Goal: Task Accomplishment & Management: Use online tool/utility

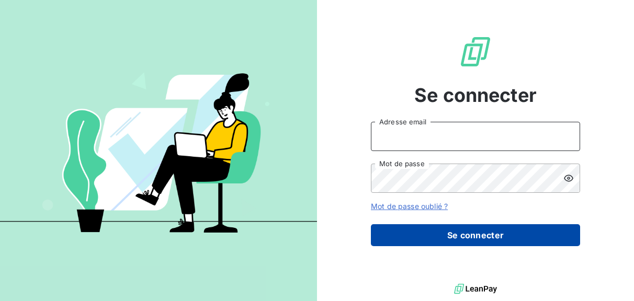
type input "nesrine@monga.io"
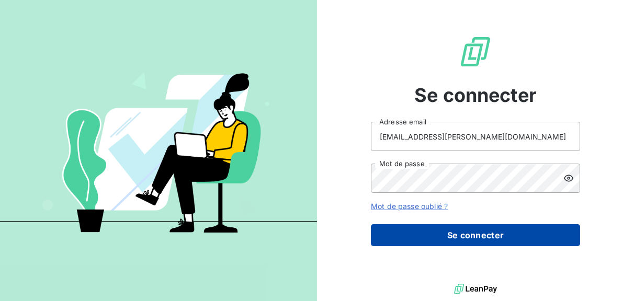
click at [429, 230] on button "Se connecter" at bounding box center [475, 235] width 209 height 22
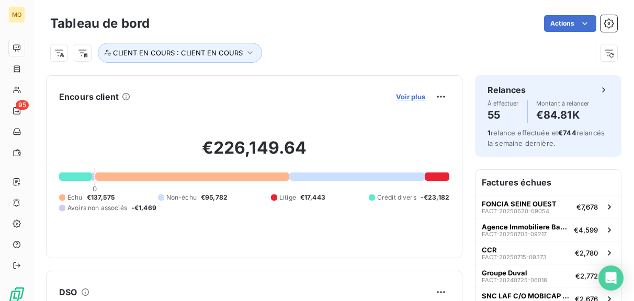
click at [409, 94] on span "Voir plus" at bounding box center [410, 97] width 29 height 8
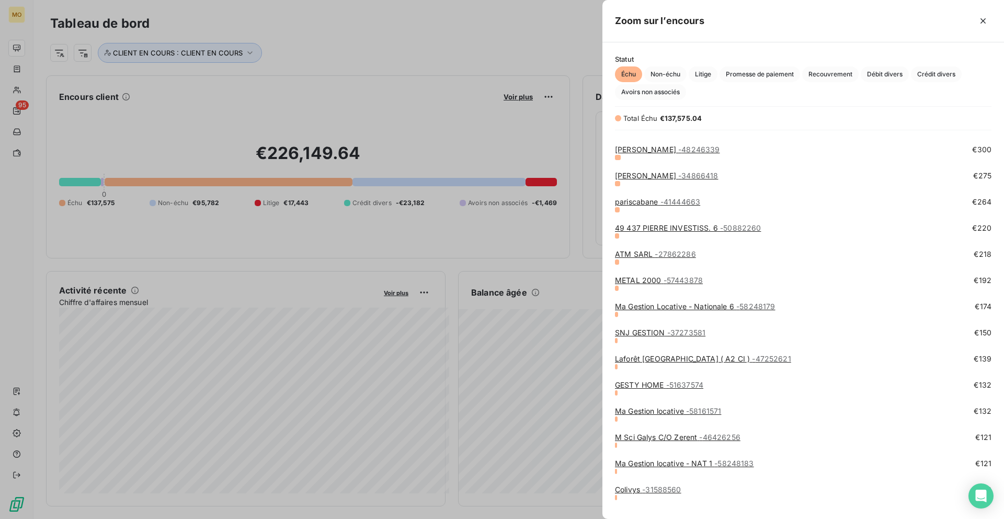
scroll to position [1526, 0]
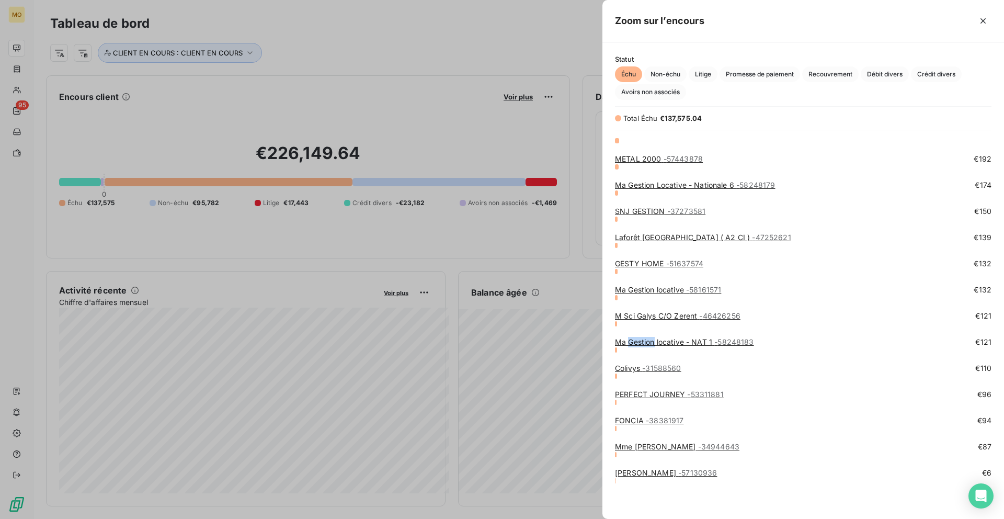
click at [631, 301] on link "Ma Gestion locative - NAT 1 - 58248183" at bounding box center [684, 341] width 139 height 9
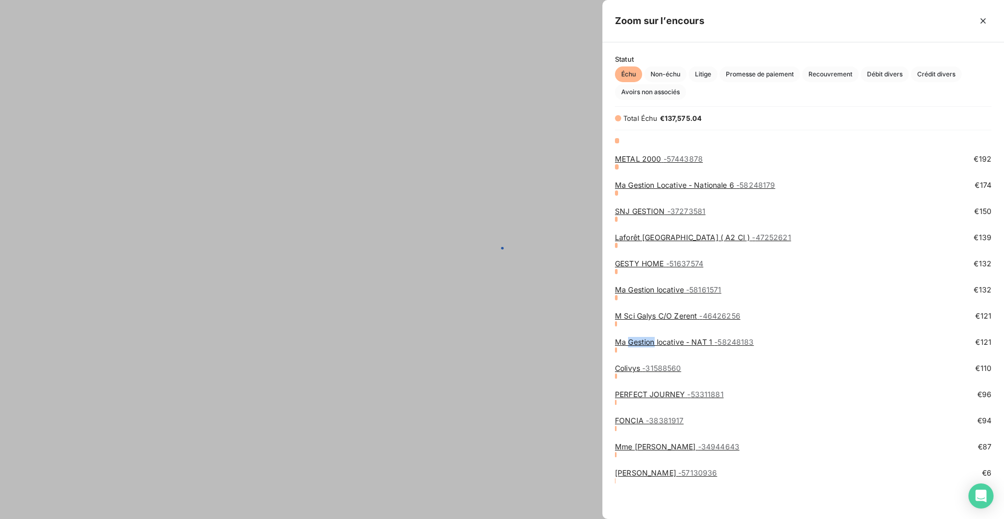
click at [631, 301] on link "Ma Gestion locative - NAT 1 - 58248183" at bounding box center [684, 341] width 139 height 9
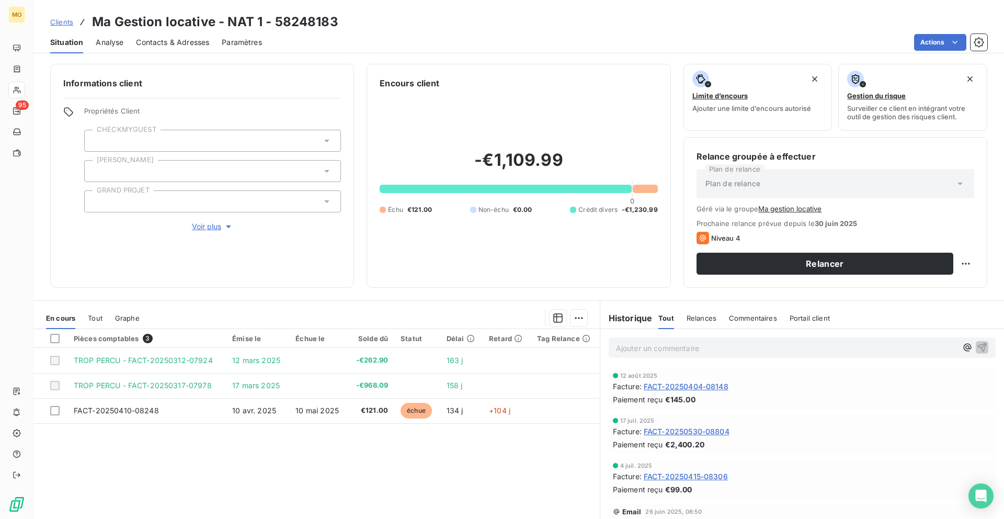
click at [210, 43] on div "Situation Analyse Contacts & Adresses Paramètres Actions" at bounding box center [518, 42] width 971 height 22
click at [200, 42] on span "Contacts & Adresses" at bounding box center [172, 42] width 73 height 10
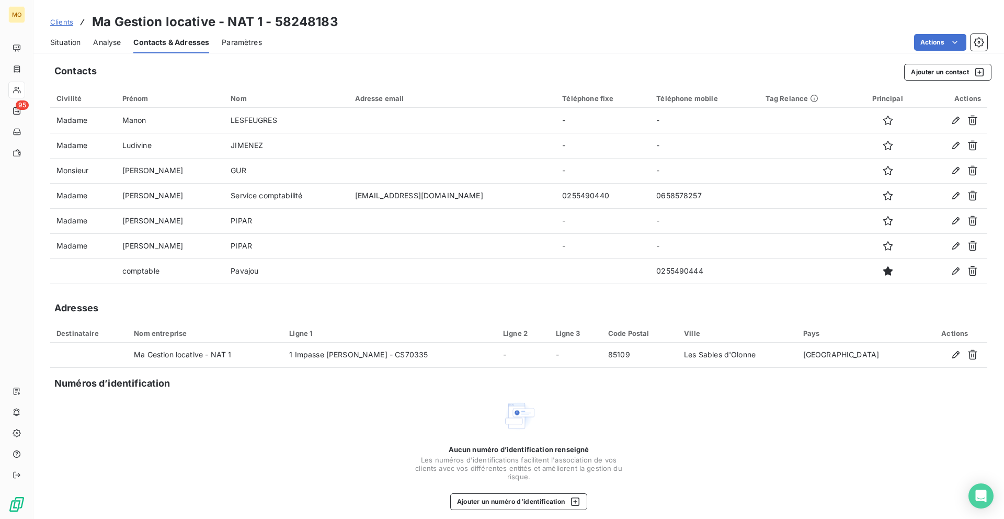
click at [62, 42] on span "Situation" at bounding box center [65, 42] width 30 height 10
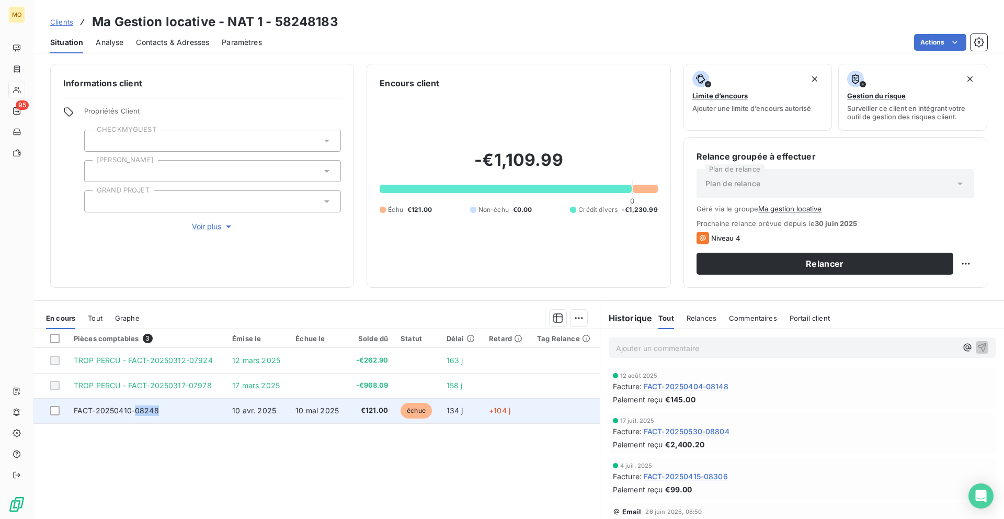
copy span "08248"
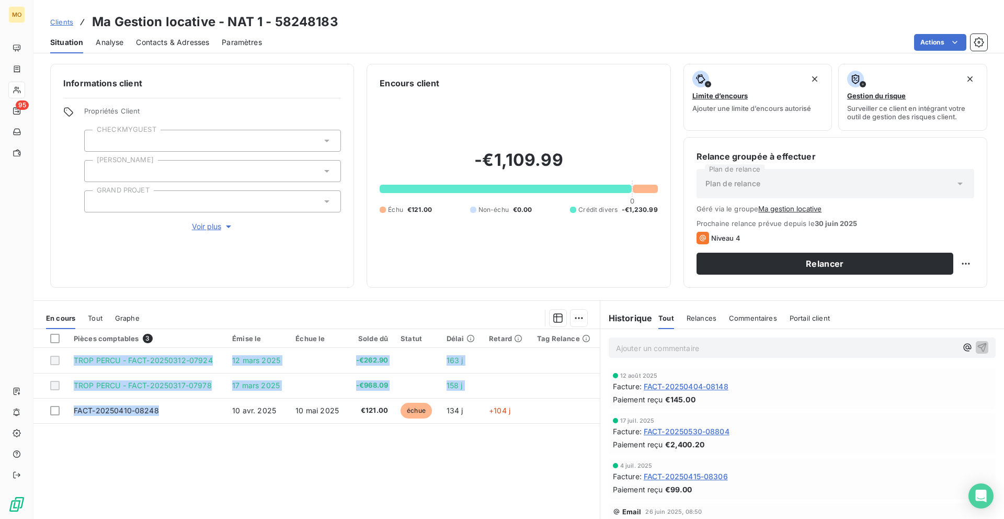
drag, startPoint x: 164, startPoint y: 412, endPoint x: 137, endPoint y: 484, distance: 76.5
click at [137, 301] on div "Pièces comptables 3 Émise le Échue le Solde dû Statut Délai Retard Tag Relance …" at bounding box center [316, 429] width 566 height 201
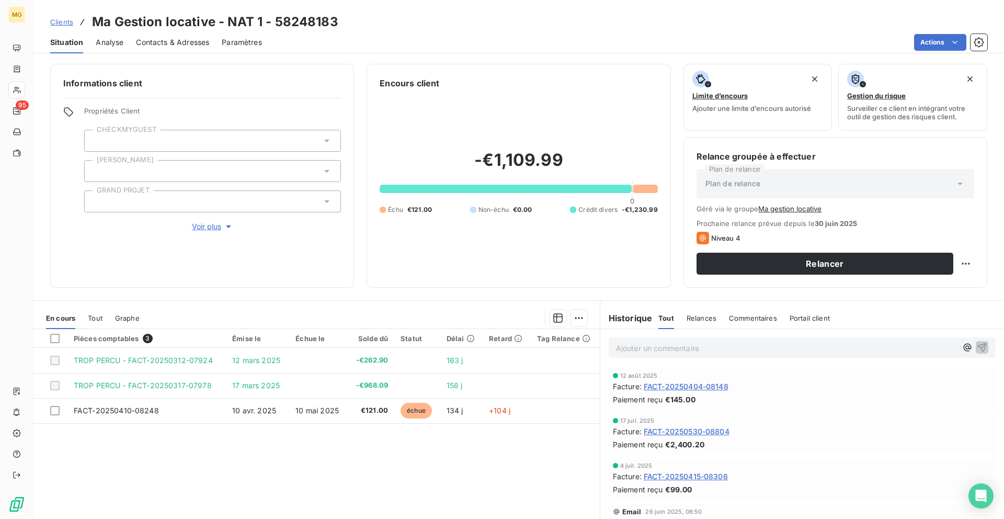
click at [142, 301] on div "Pièces comptables 3 Émise le Échue le Solde dû Statut Délai Retard Tag Relance …" at bounding box center [316, 429] width 566 height 201
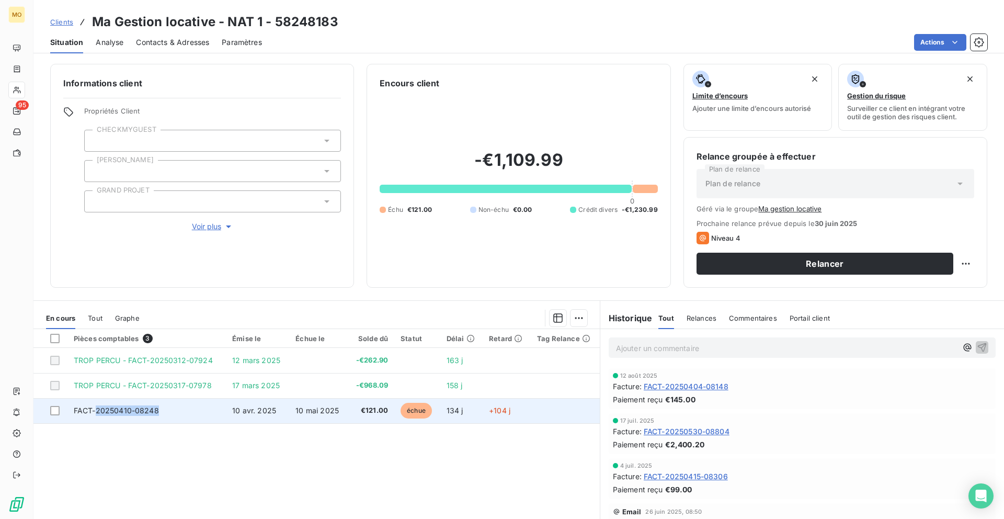
copy span "20250410-08248"
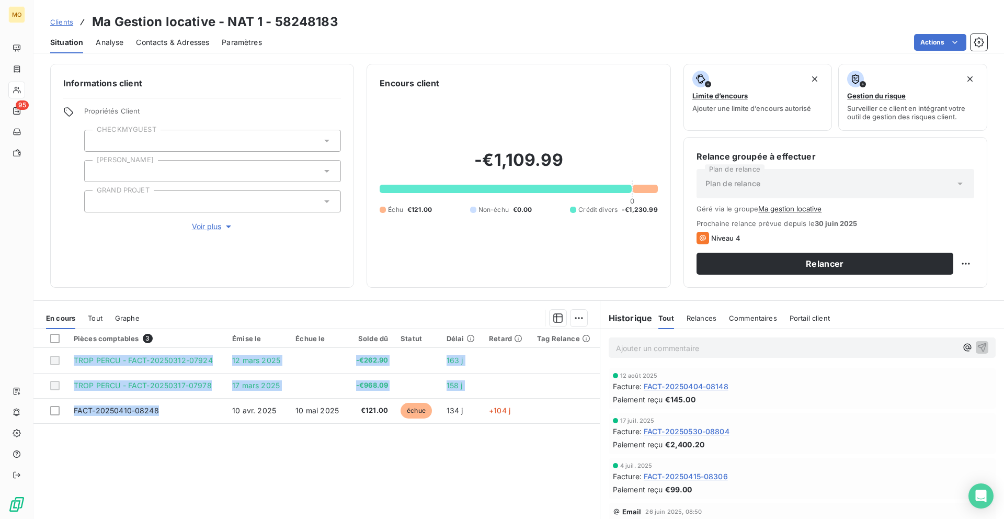
drag, startPoint x: 141, startPoint y: 414, endPoint x: 81, endPoint y: 497, distance: 102.2
click at [81, 301] on div "Pièces comptables 3 Émise le Échue le Solde dû Statut Délai Retard Tag Relance …" at bounding box center [316, 429] width 566 height 201
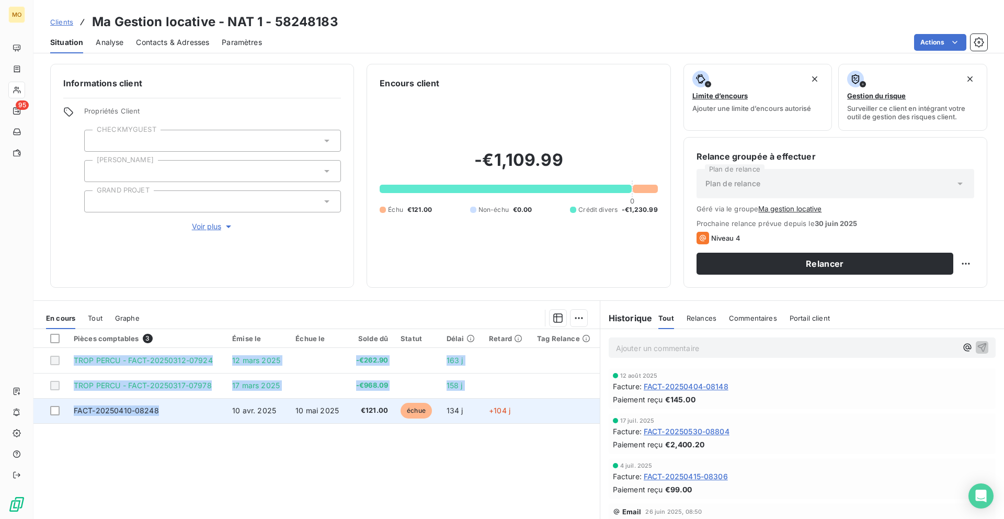
click at [210, 301] on td "FACT-20250410-08248" at bounding box center [146, 410] width 158 height 25
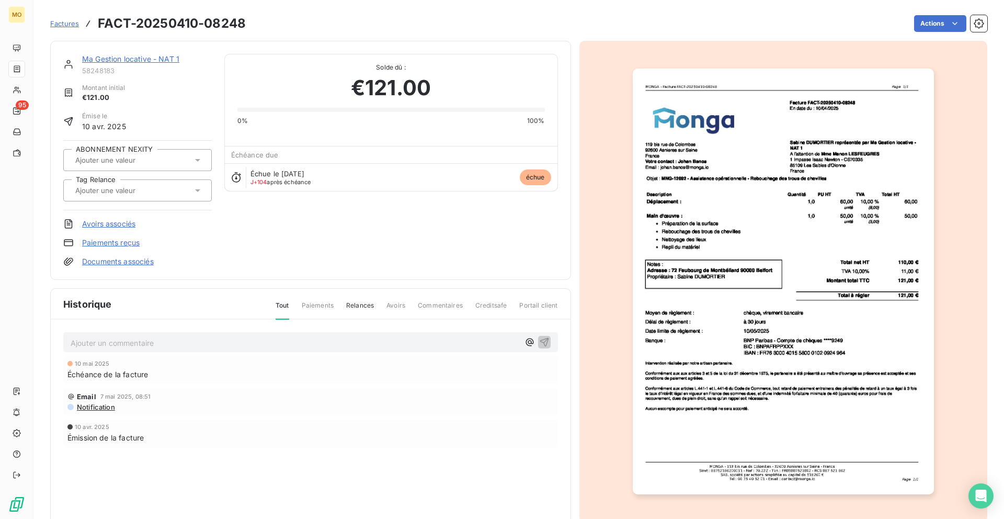
click at [633, 205] on img "button" at bounding box center [783, 282] width 301 height 426
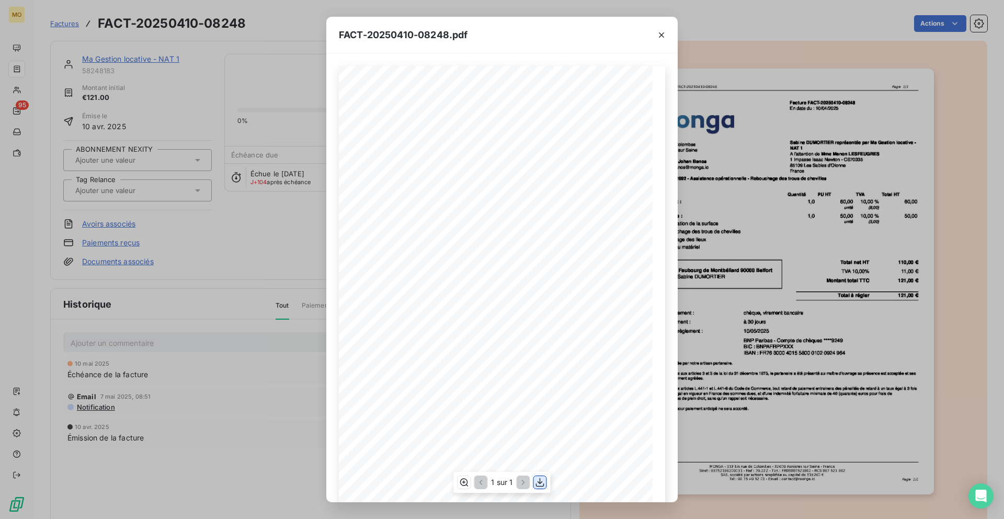
click at [544, 301] on icon "button" at bounding box center [540, 482] width 10 height 10
click at [87, 77] on div "FACT-20250410-08248.pdf 119 bis rue de Colombes 92600 Asnieres sur Seine France…" at bounding box center [502, 259] width 1004 height 519
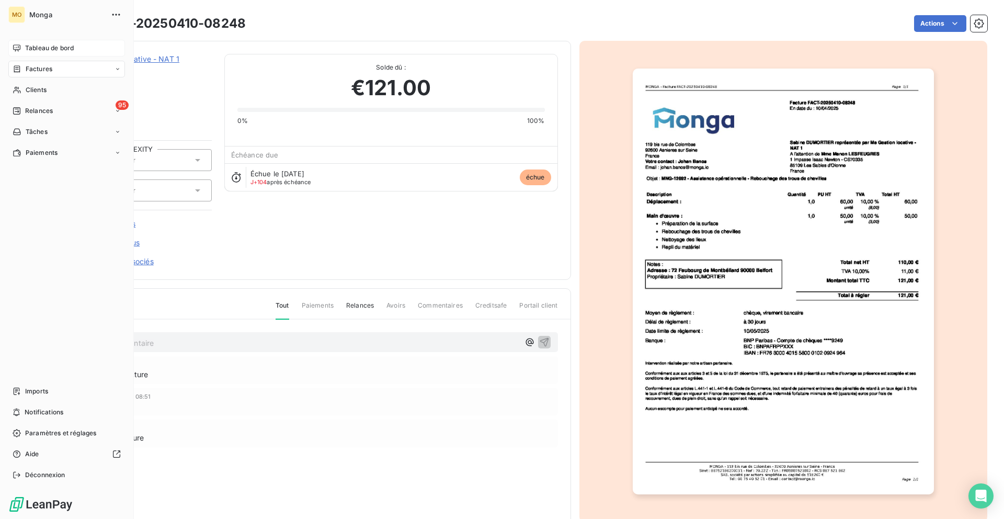
click at [20, 55] on div "Tableau de bord" at bounding box center [66, 48] width 117 height 17
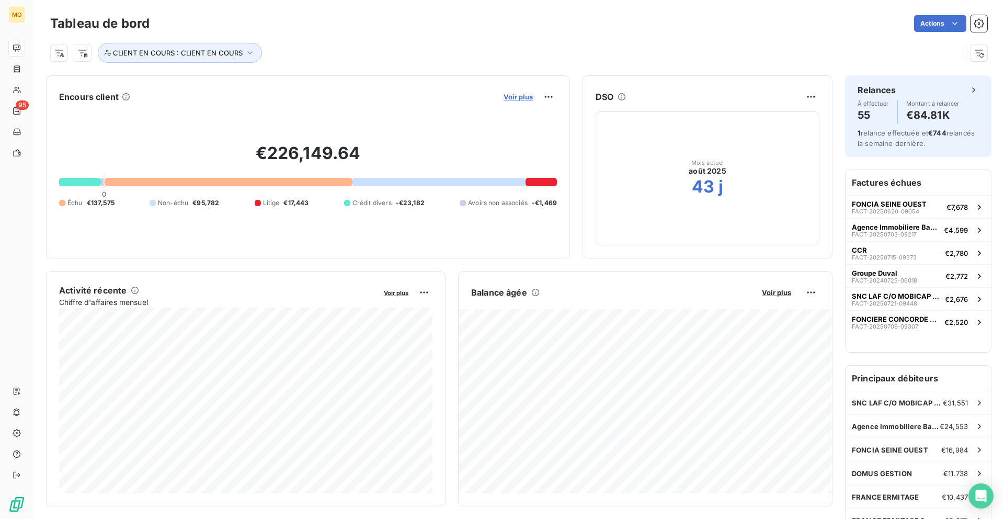
click at [531, 94] on span "Voir plus" at bounding box center [518, 97] width 29 height 8
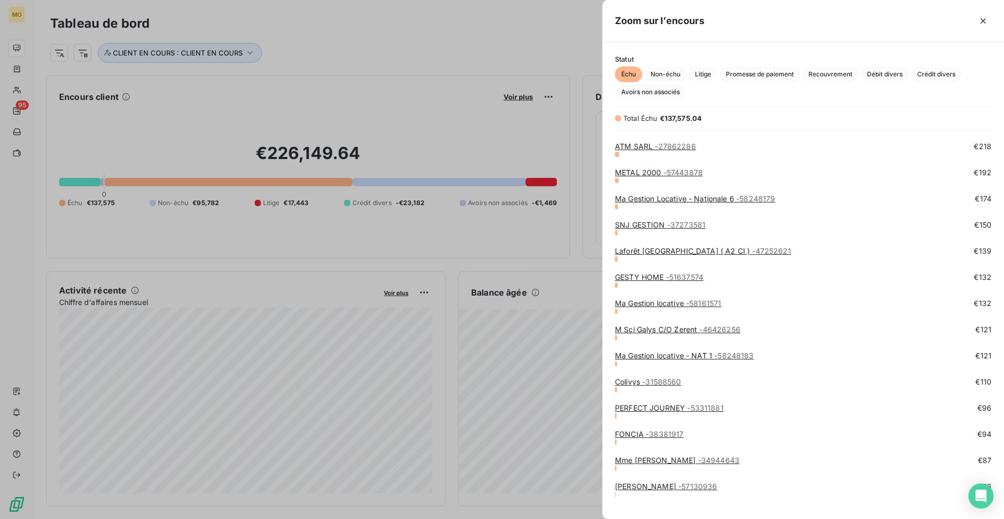
scroll to position [1511, 0]
click at [633, 301] on link "Ma Gestion locative - 58161571" at bounding box center [668, 304] width 106 height 9
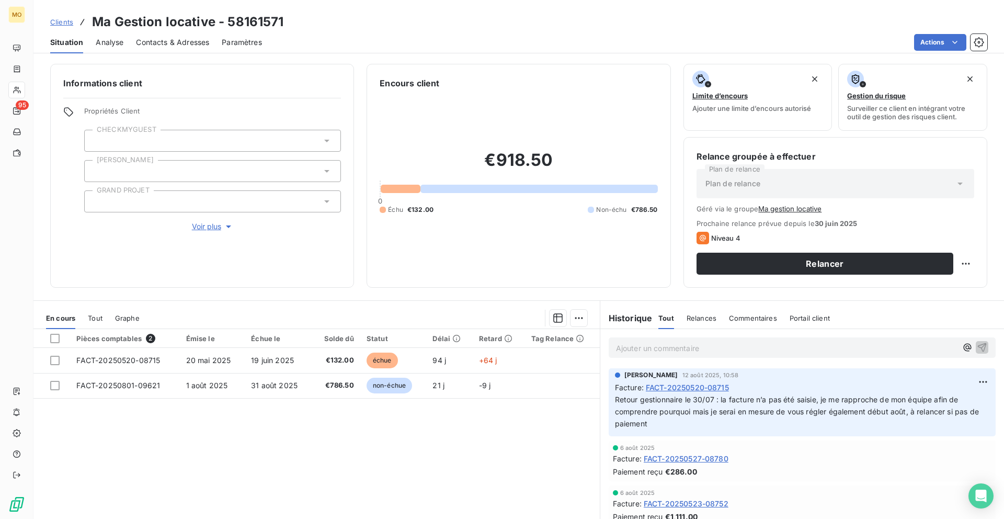
click at [192, 44] on span "Contacts & Adresses" at bounding box center [172, 42] width 73 height 10
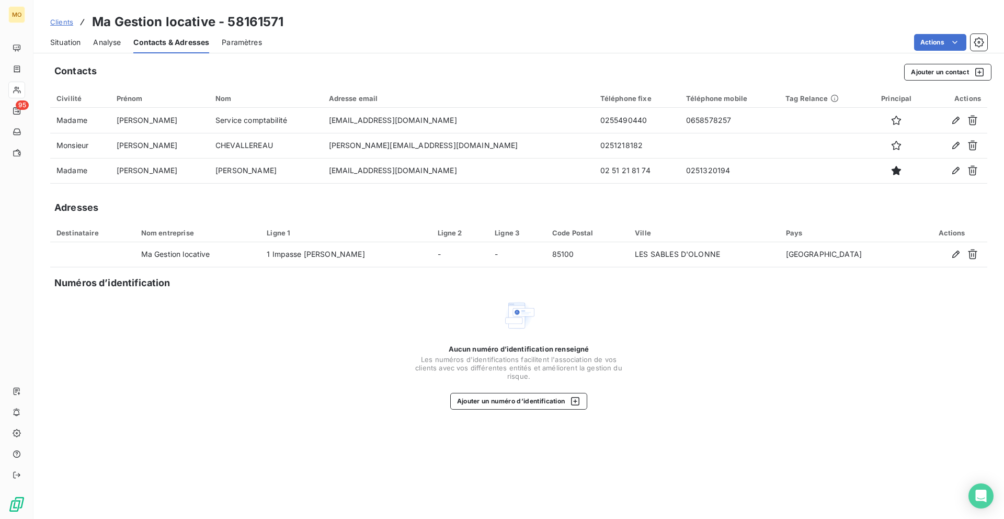
click at [55, 58] on div "Contacts Ajouter un contact Civilité Prénom Nom Adresse email Téléphone fixe Té…" at bounding box center [518, 288] width 971 height 461
click at [62, 42] on span "Situation" at bounding box center [65, 42] width 30 height 10
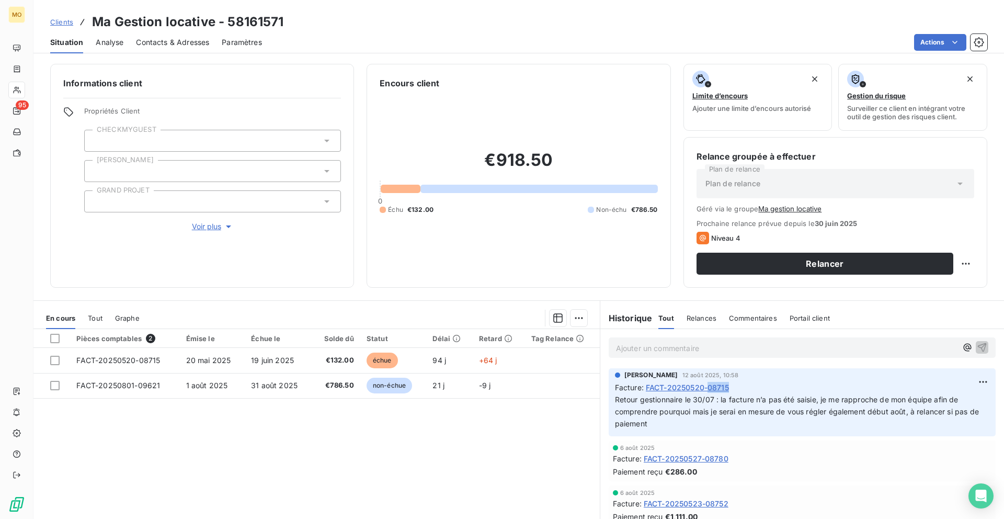
copy span "08715"
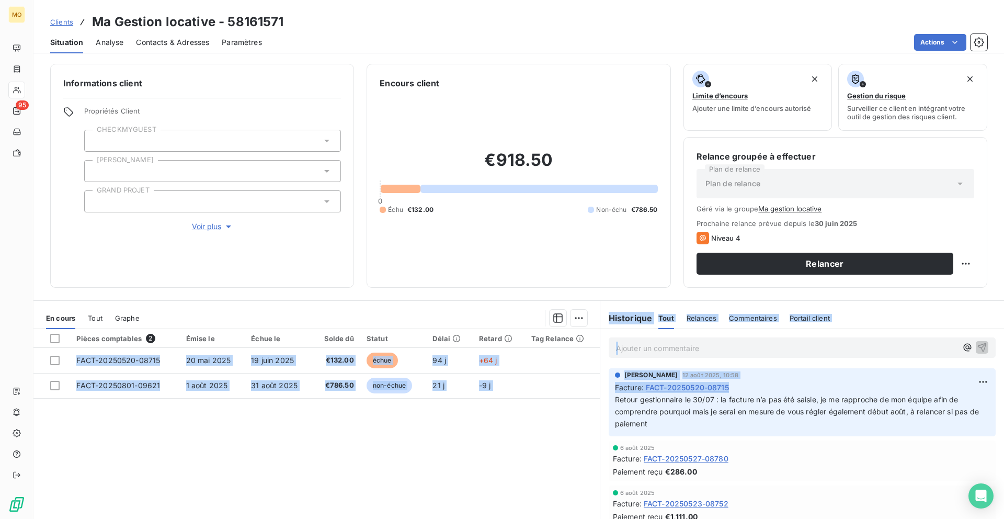
drag, startPoint x: 736, startPoint y: 385, endPoint x: 415, endPoint y: 443, distance: 326.3
click at [415, 301] on div "En cours Tout Graphe Pièces comptables 2 Émise le Échue le Solde dû Statut Déla…" at bounding box center [518, 431] width 971 height 262
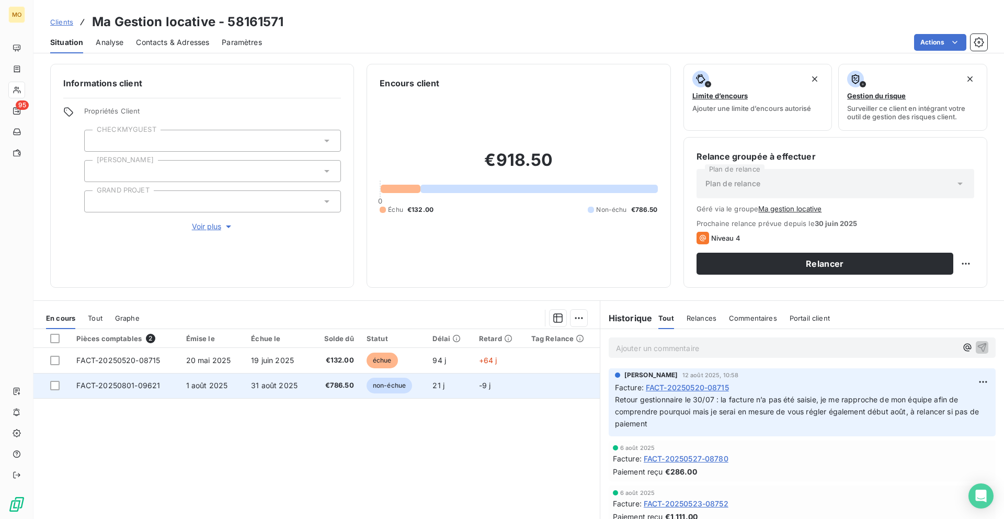
click at [105, 301] on td "FACT-20250801-09621" at bounding box center [124, 385] width 109 height 25
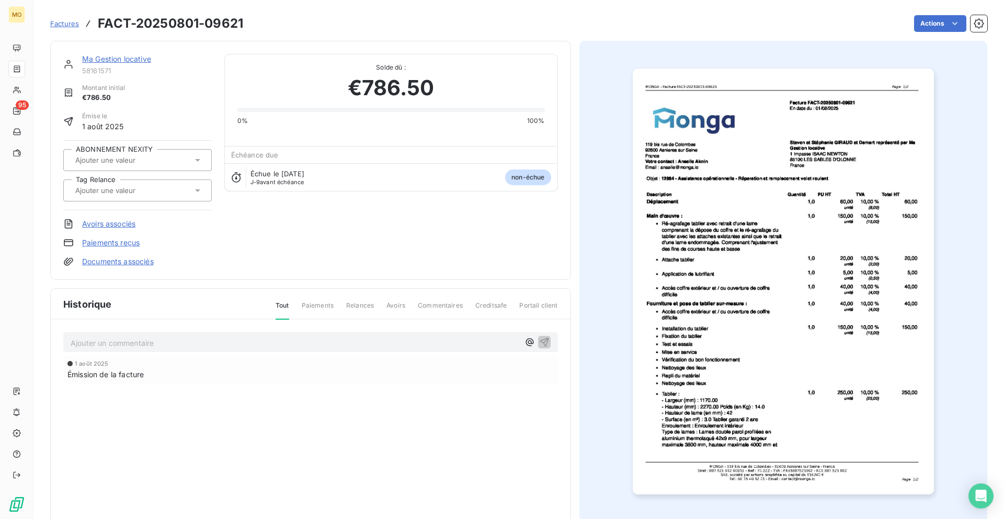
click at [633, 146] on img "button" at bounding box center [783, 282] width 301 height 426
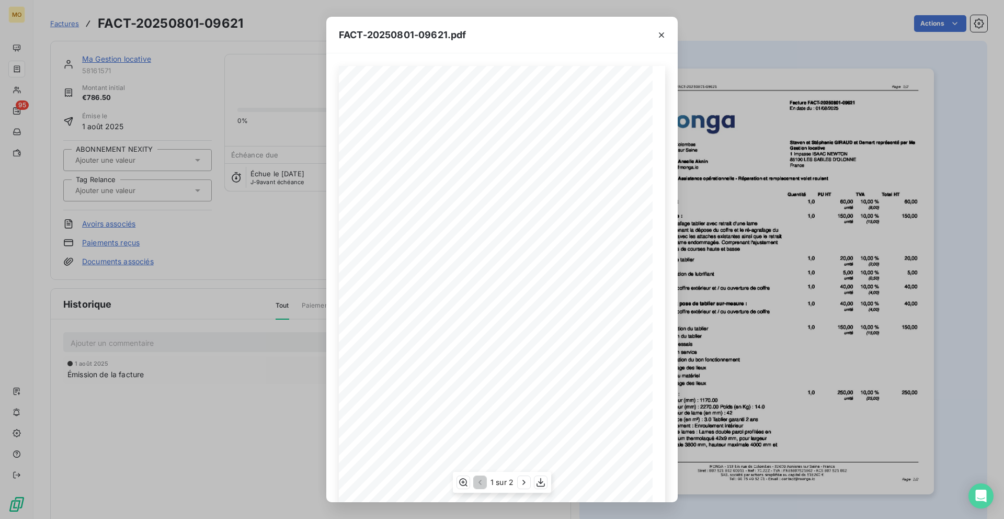
click at [374, 179] on span at bounding box center [374, 179] width 2 height 5
drag, startPoint x: 368, startPoint y: 179, endPoint x: 387, endPoint y: 180, distance: 18.8
click at [387, 180] on div "119 bis rue de Colombes 92600 Asnieres sur Seine France Votre contact : Anaelle…" at bounding box center [502, 288] width 314 height 444
drag, startPoint x: 387, startPoint y: 180, endPoint x: 364, endPoint y: 180, distance: 23.5
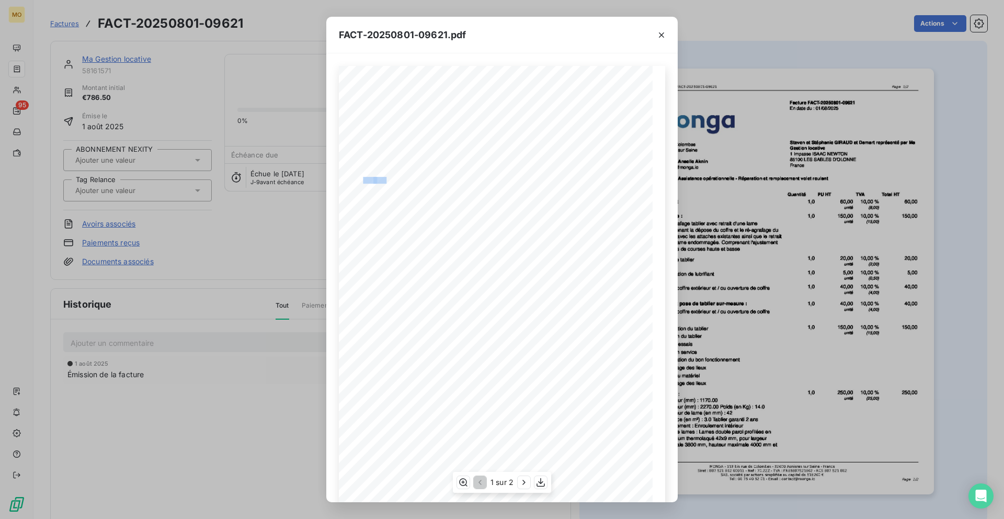
click at [364, 180] on div "119 bis rue de Colombes 92600 Asnieres sur Seine France Votre contact : Anaelle…" at bounding box center [502, 288] width 314 height 444
copy div "bjet : 1298"
click at [220, 87] on div "FACT-20250801-09621.pdf 119 bis rue de Colombes 92600 Asnieres sur Seine France…" at bounding box center [502, 259] width 1004 height 519
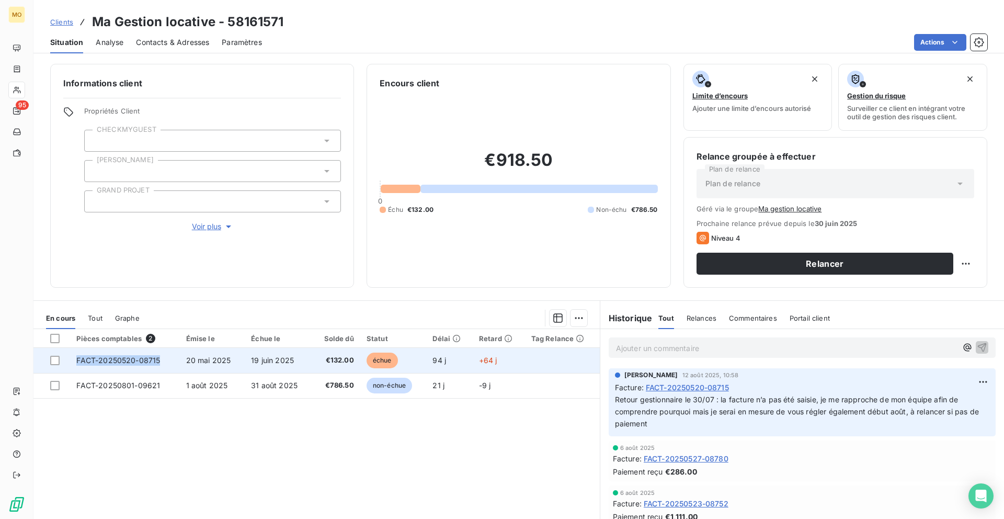
copy tr "FACT-20250520-08715"
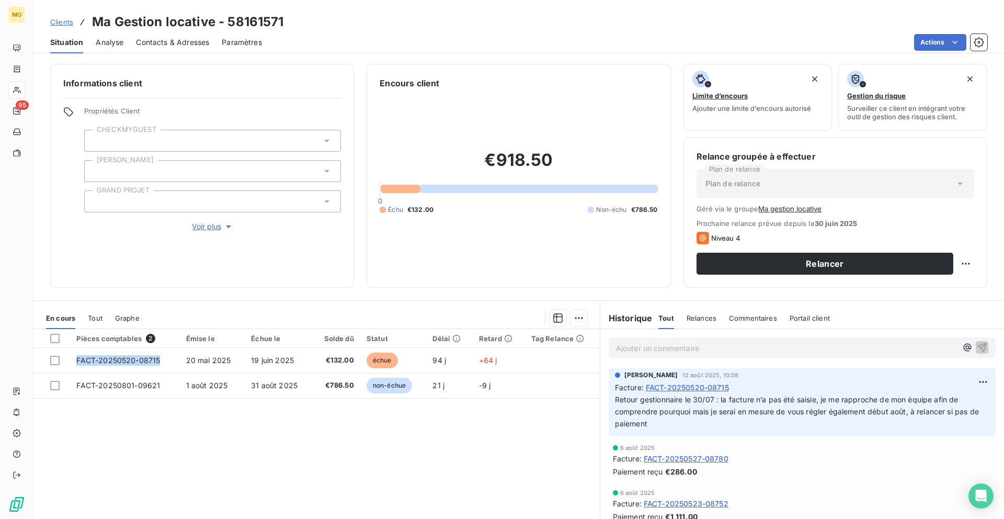
drag, startPoint x: 174, startPoint y: 364, endPoint x: 63, endPoint y: 477, distance: 158.3
click at [63, 301] on div "Pièces comptables 2 Émise le Échue le Solde dû Statut Délai Retard Tag Relance …" at bounding box center [316, 429] width 566 height 201
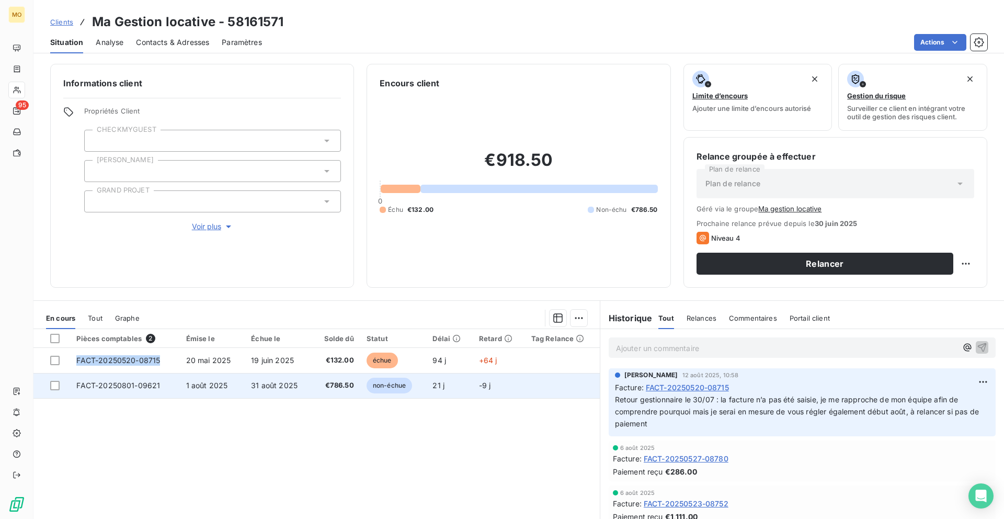
click at [160, 301] on td "FACT-20250801-09621" at bounding box center [124, 385] width 109 height 25
copy span "FACT-20250801-09621"
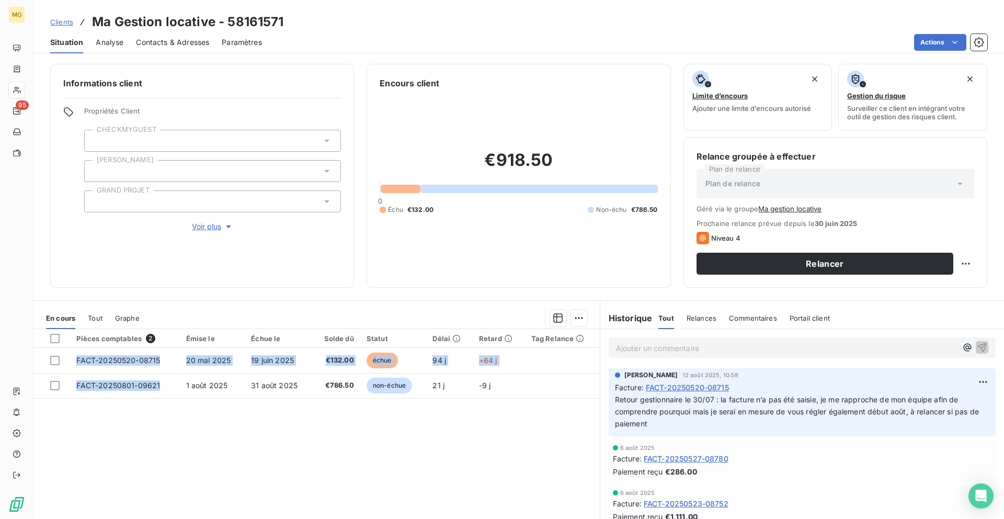
drag, startPoint x: 163, startPoint y: 384, endPoint x: 71, endPoint y: 447, distance: 111.4
click at [71, 301] on div "Pièces comptables 2 Émise le Échue le Solde dû Statut Délai Retard Tag Relance …" at bounding box center [316, 429] width 566 height 201
click at [183, 46] on span "Contacts & Adresses" at bounding box center [172, 42] width 73 height 10
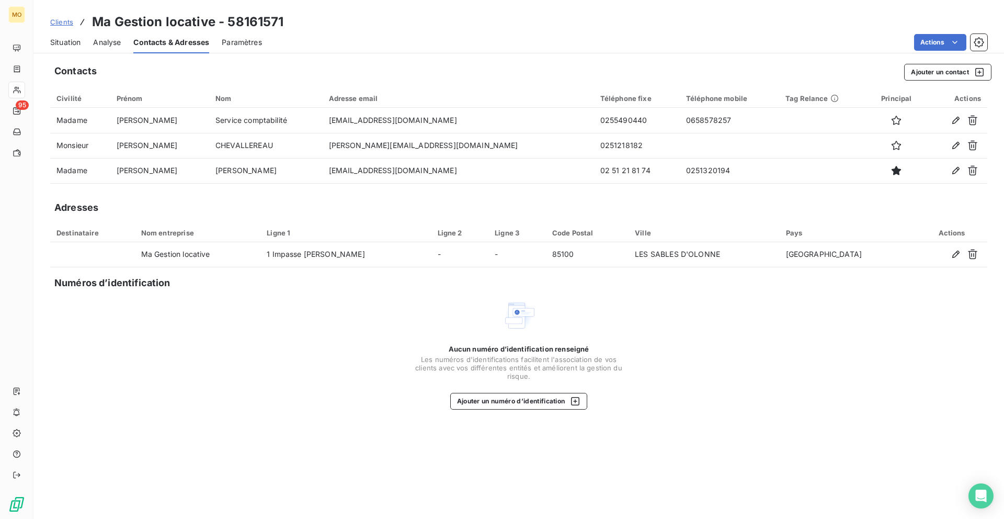
click at [69, 40] on span "Situation" at bounding box center [65, 42] width 30 height 10
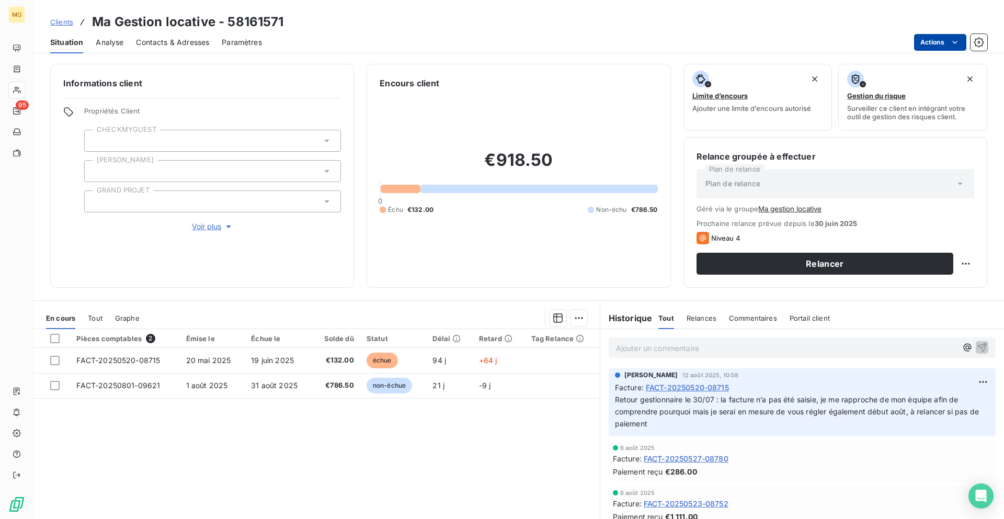
click at [633, 42] on html "MO 95 Clients Ma Gestion locative - 58161571 Situation Analyse Contacts & Adres…" at bounding box center [502, 259] width 1004 height 519
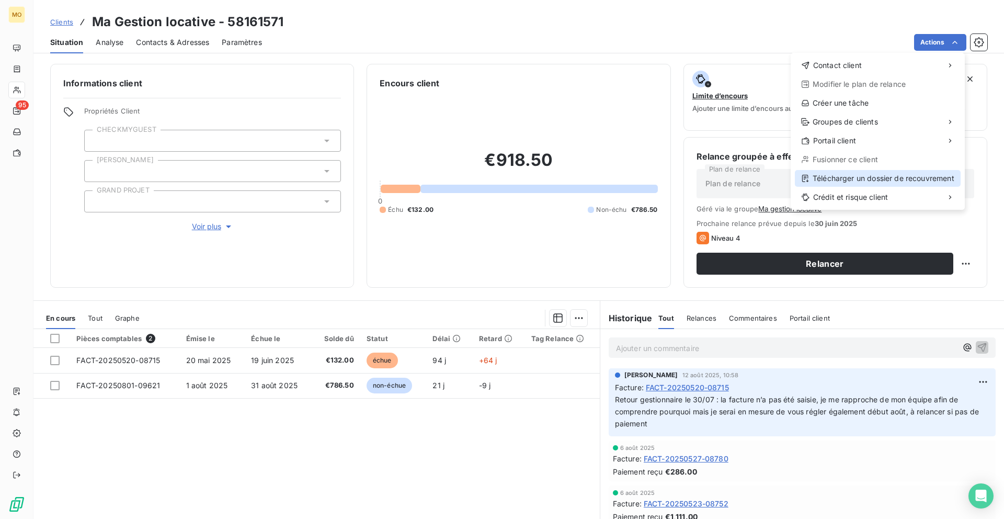
click at [633, 175] on div "Télécharger un dossier de recouvrement" at bounding box center [878, 178] width 166 height 17
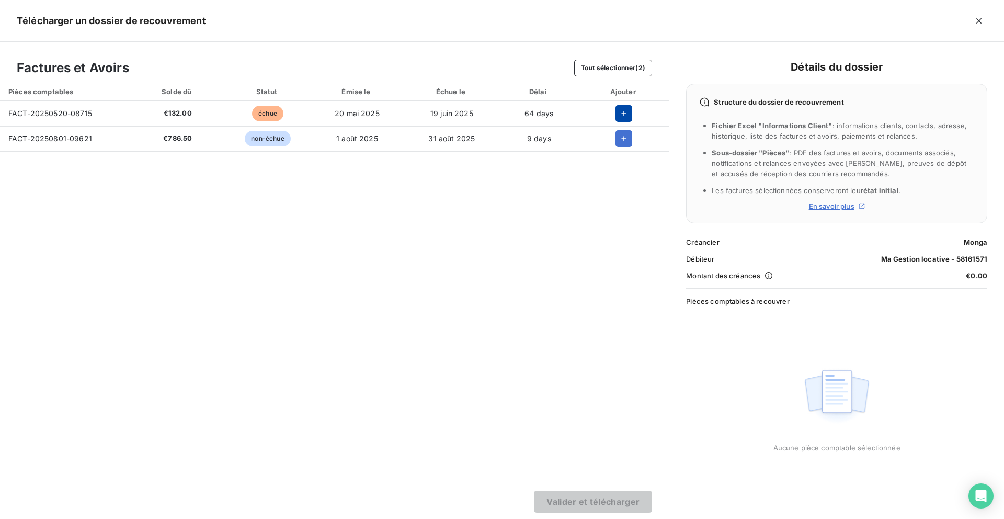
click at [623, 118] on icon "button" at bounding box center [624, 113] width 10 height 10
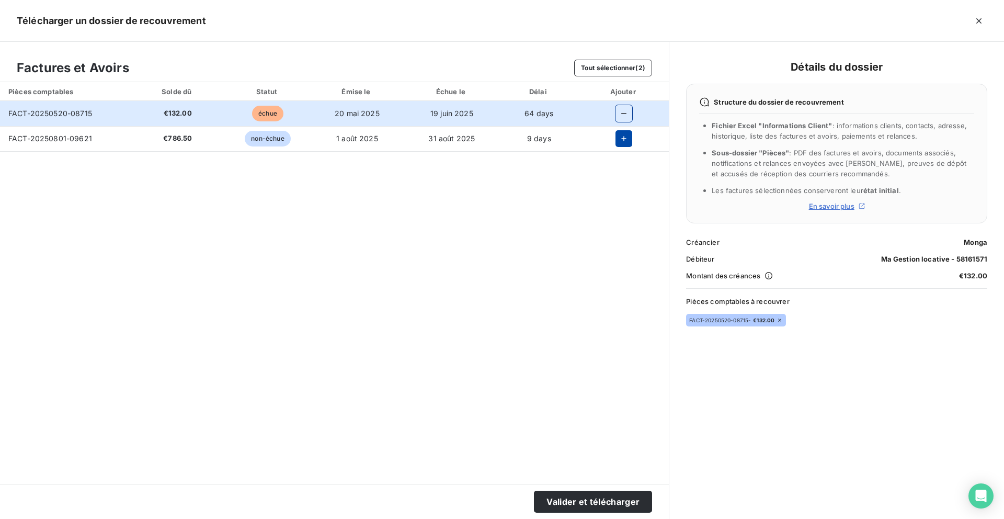
click at [623, 140] on icon "button" at bounding box center [624, 138] width 10 height 10
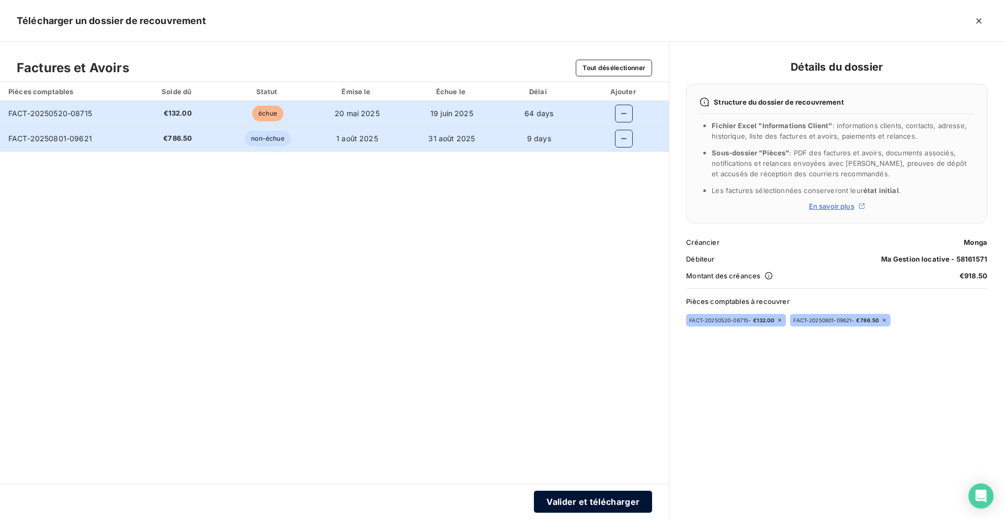
click at [573, 301] on button "Valider et télécharger" at bounding box center [593, 502] width 118 height 22
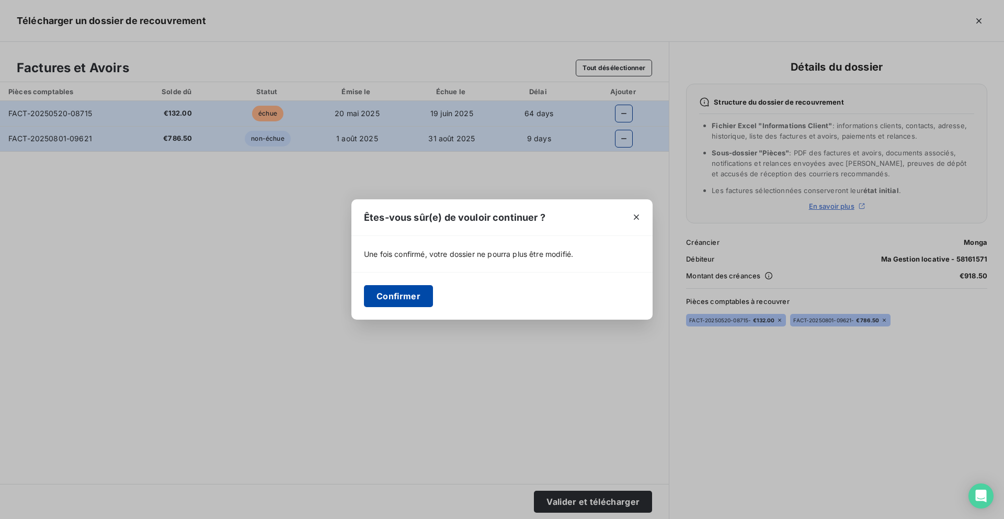
click at [414, 301] on button "Confirmer" at bounding box center [398, 296] width 69 height 22
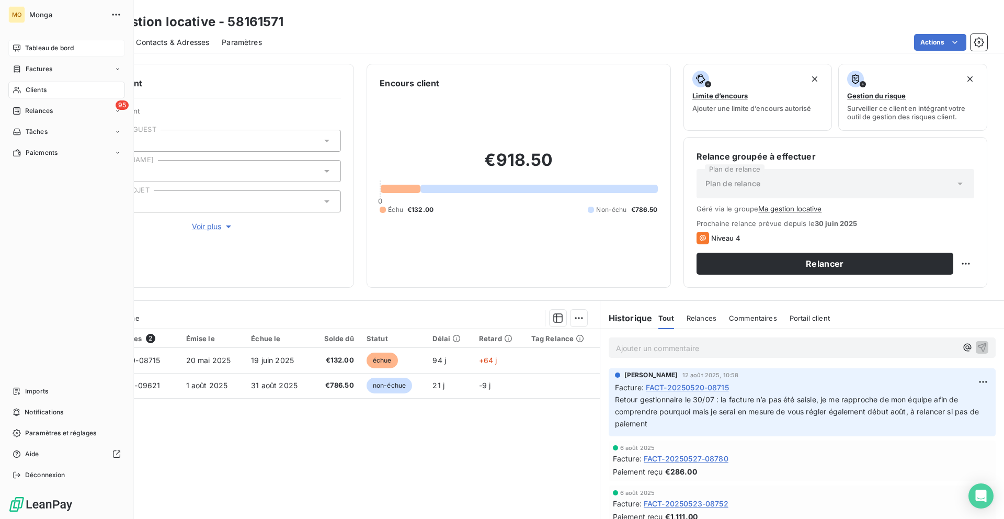
click at [20, 43] on div "Tableau de bord" at bounding box center [66, 48] width 117 height 17
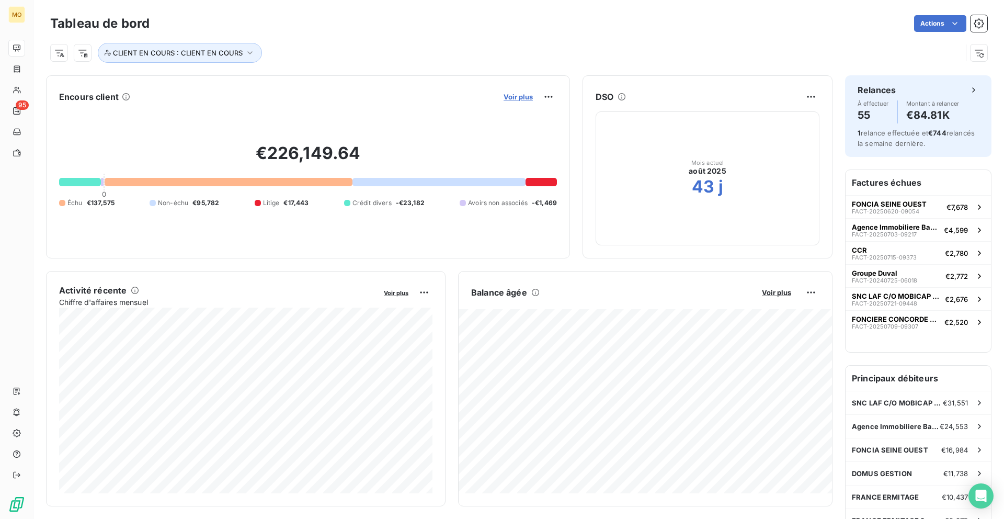
click at [526, 95] on span "Voir plus" at bounding box center [518, 97] width 29 height 8
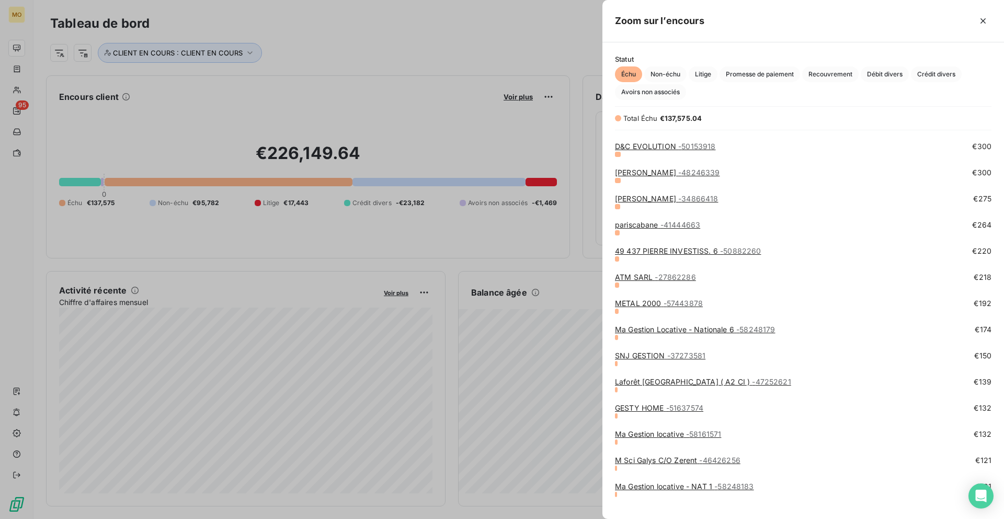
scroll to position [1526, 0]
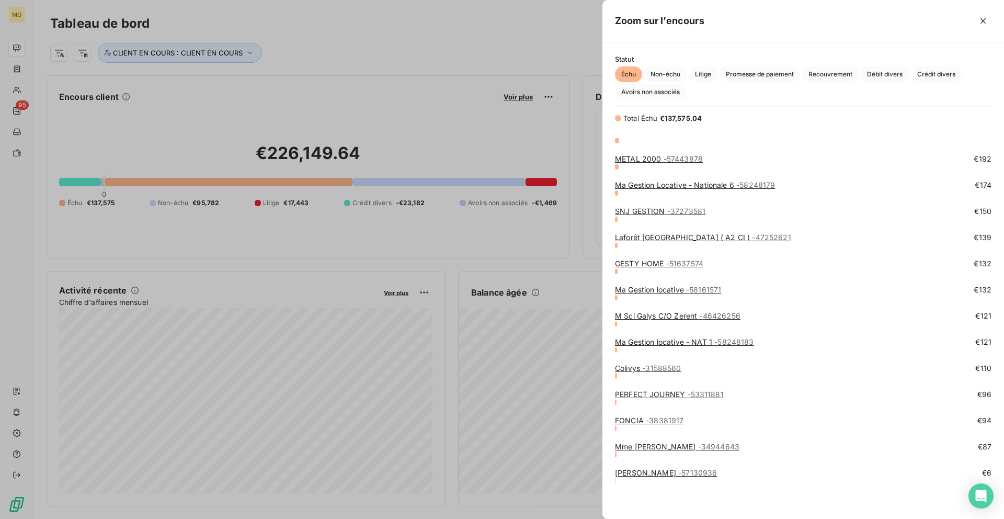
click at [633, 238] on link "Laforêt BESANÇON ( A2 CI ) - 47252621" at bounding box center [703, 237] width 176 height 9
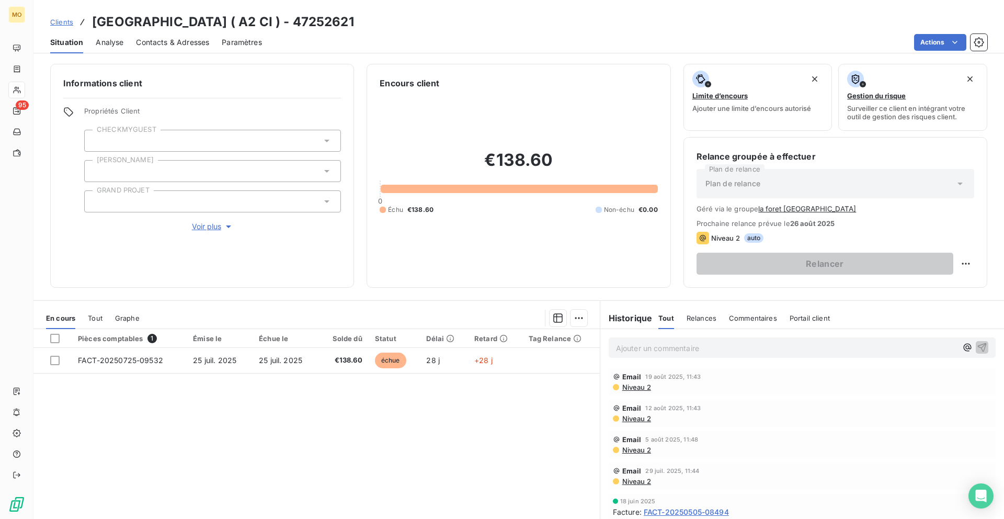
click at [181, 46] on span "Contacts & Adresses" at bounding box center [172, 42] width 73 height 10
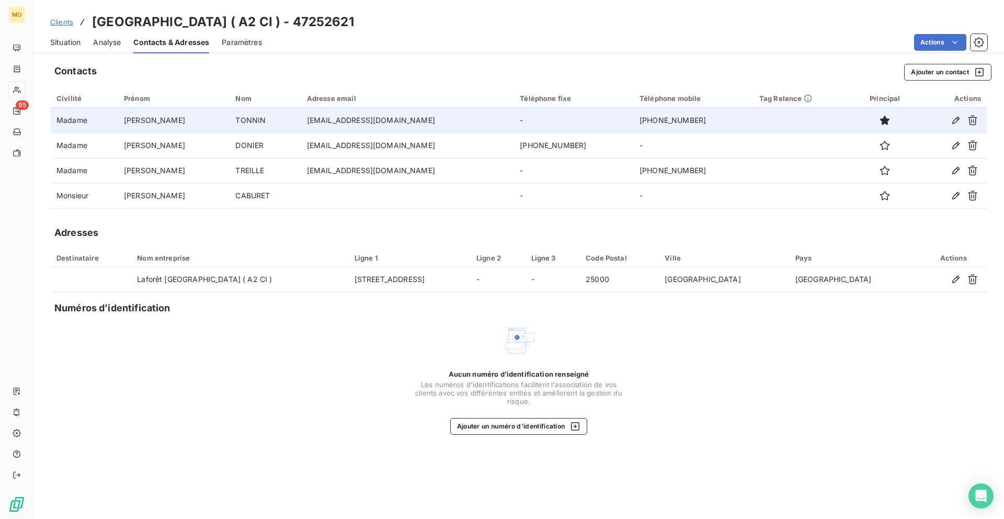
click at [316, 116] on td "ctonnin@laforet.com" at bounding box center [407, 120] width 213 height 25
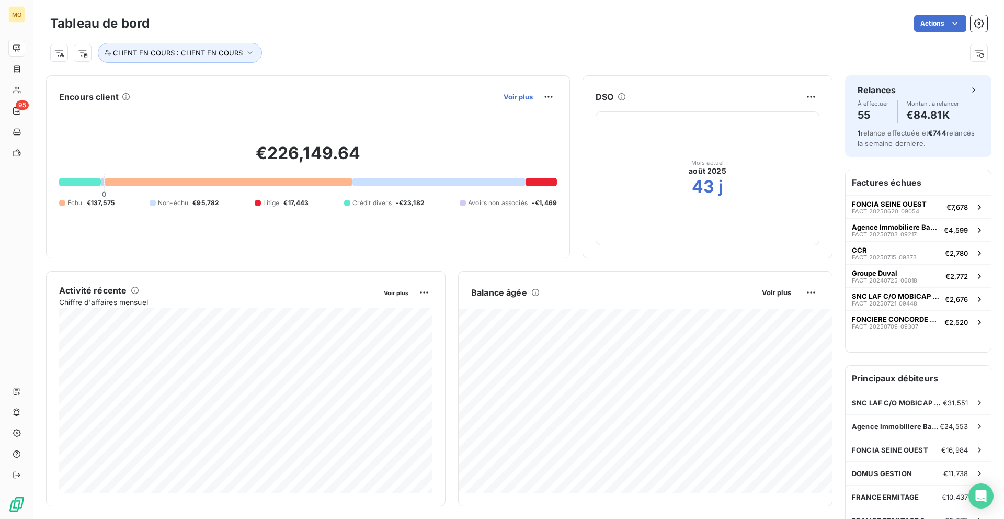
click at [529, 100] on span "Voir plus" at bounding box center [518, 97] width 29 height 8
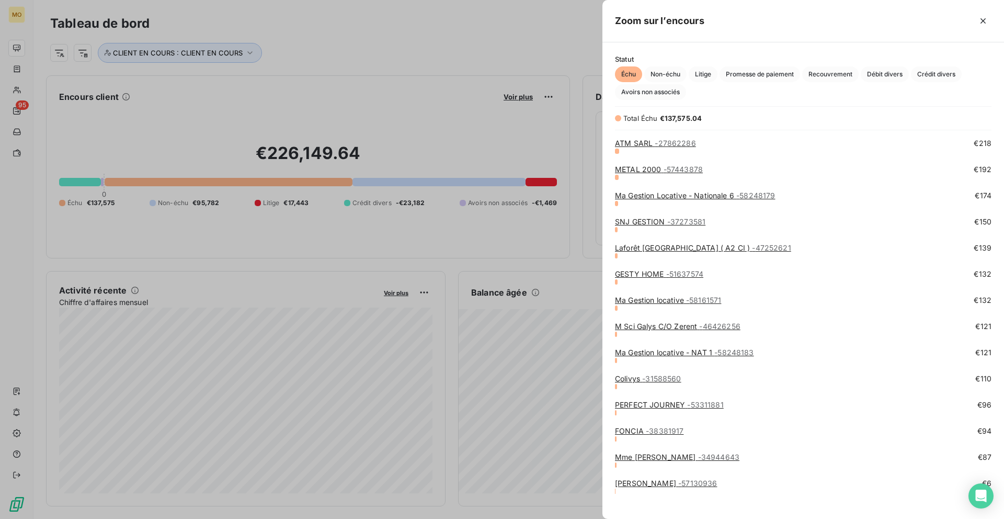
scroll to position [1517, 0]
click at [629, 247] on link "Laforêt BESANÇON ( A2 CI ) - 47252621" at bounding box center [703, 246] width 176 height 9
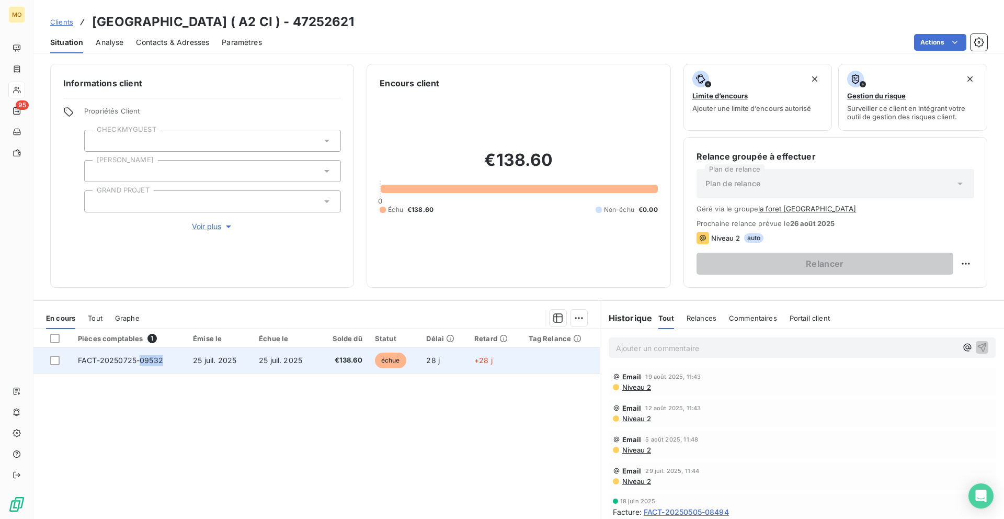
copy span "09532"
drag, startPoint x: 177, startPoint y: 359, endPoint x: 141, endPoint y: 361, distance: 36.2
click at [141, 301] on td "FACT-20250725-09532" at bounding box center [129, 360] width 115 height 25
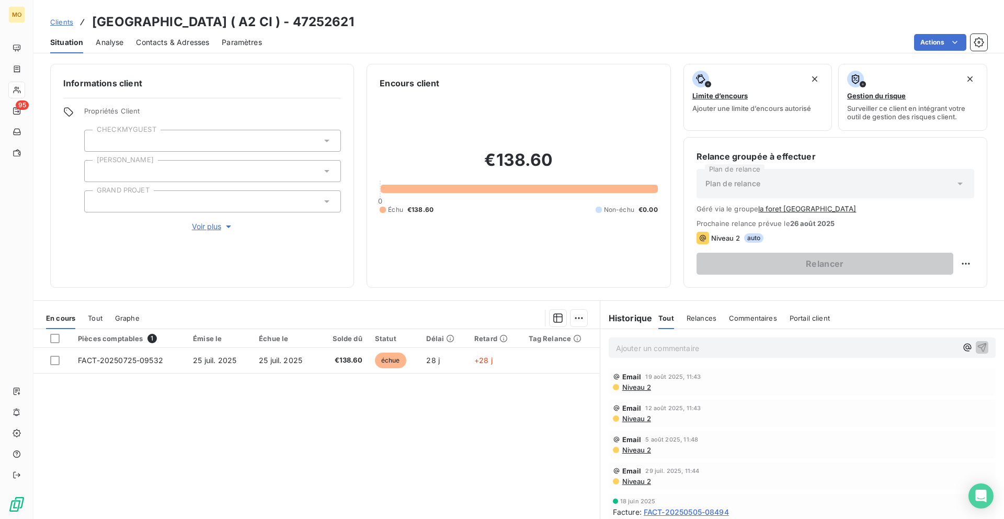
click at [178, 49] on div "Contacts & Adresses" at bounding box center [172, 42] width 73 height 22
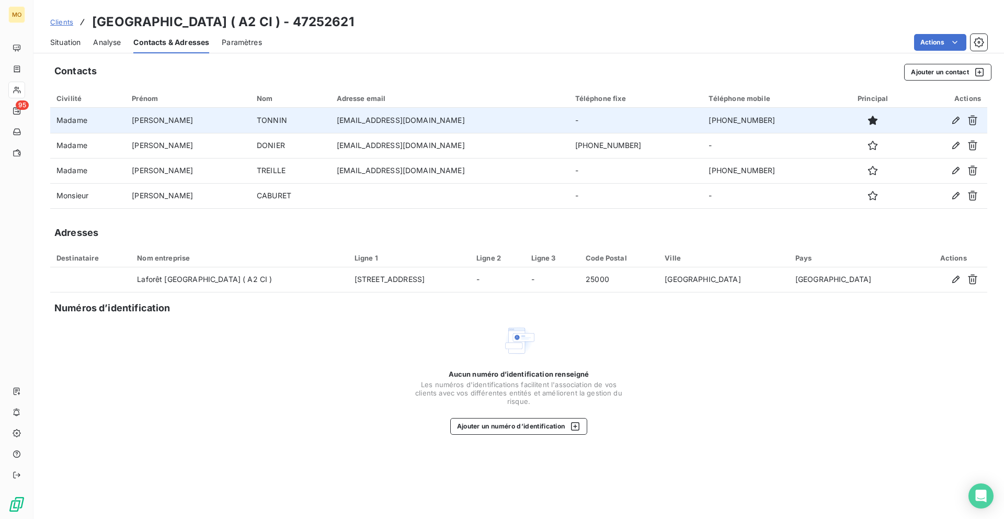
click at [391, 115] on td "ctonnin@laforet.com" at bounding box center [450, 120] width 239 height 25
copy td "ctonnin@laforet.com"
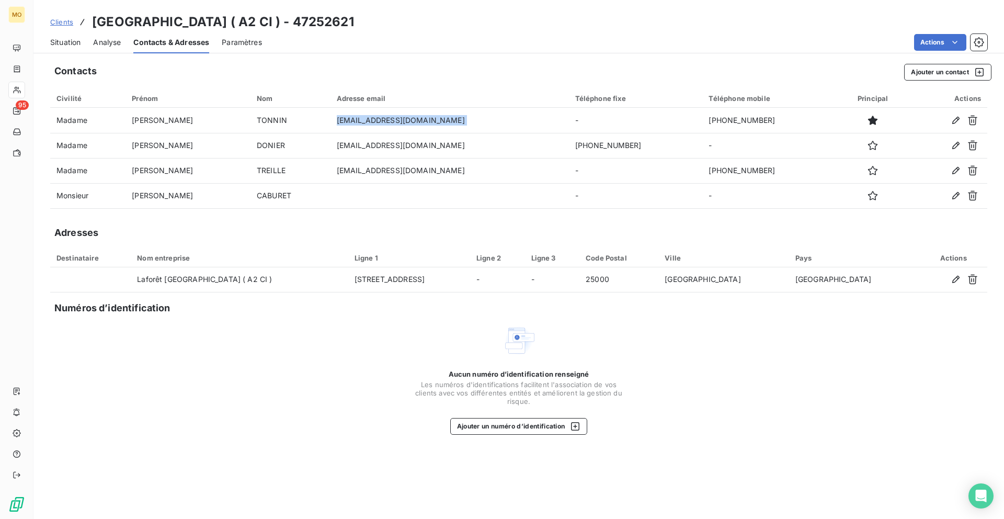
click at [64, 45] on span "Situation" at bounding box center [65, 42] width 30 height 10
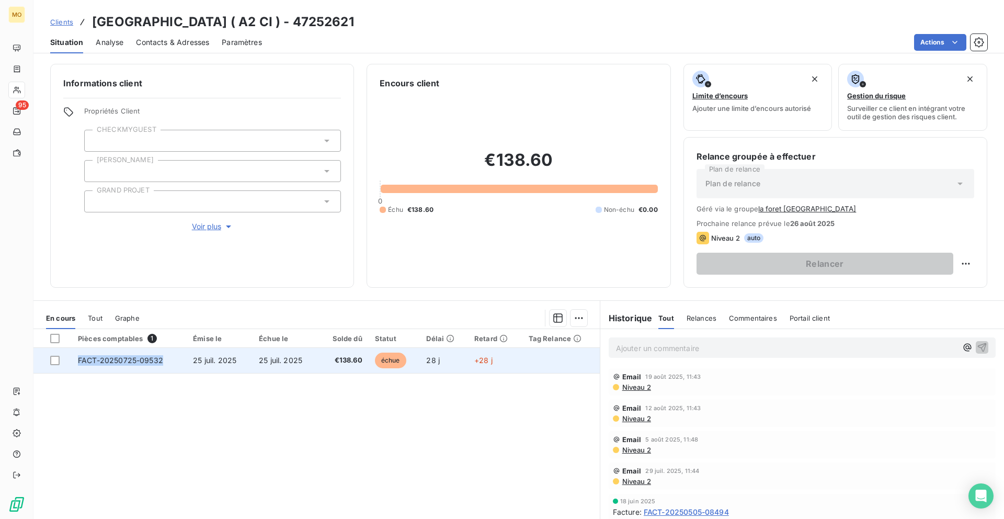
copy span "FACT-20250725-09532"
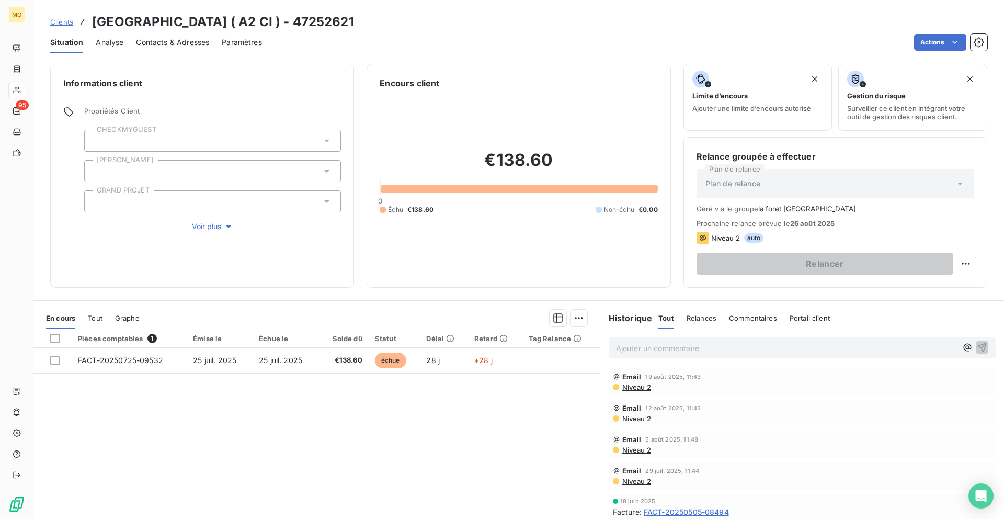
drag, startPoint x: 78, startPoint y: 361, endPoint x: 97, endPoint y: 464, distance: 105.2
click at [97, 301] on div "Pièces comptables 1 Émise le Échue le Solde dû Statut Délai Retard Tag Relance …" at bounding box center [316, 429] width 566 height 201
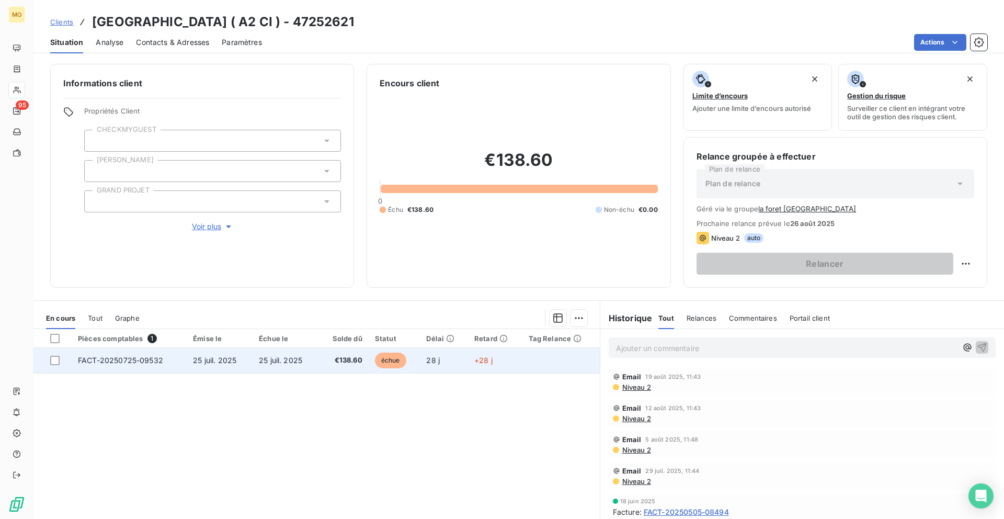
click at [196, 301] on span "25 juil. 2025" at bounding box center [214, 360] width 43 height 9
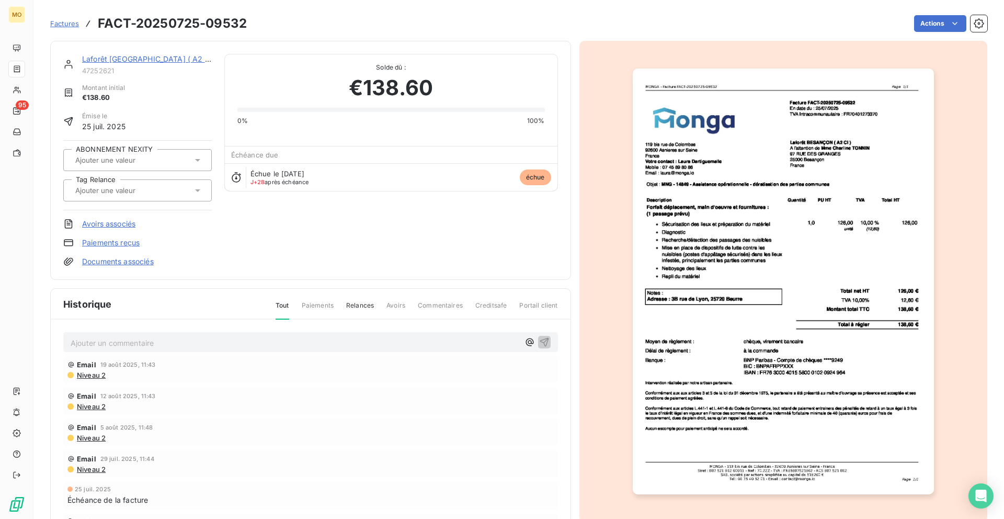
click at [633, 205] on img "button" at bounding box center [783, 282] width 301 height 426
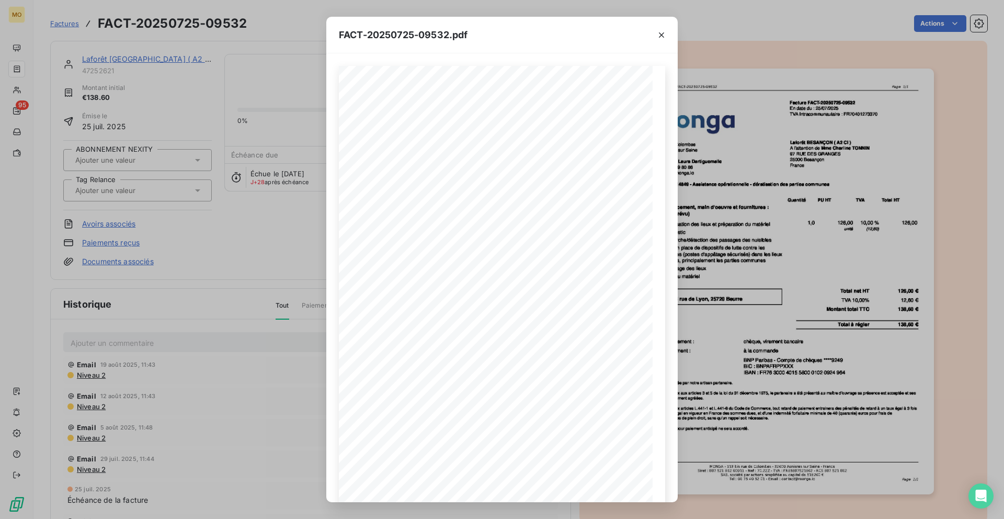
click at [192, 91] on div "FACT-20250725-09532.pdf 119 bis rue de Colombes 92600 Asnieres sur Seine France…" at bounding box center [502, 259] width 1004 height 519
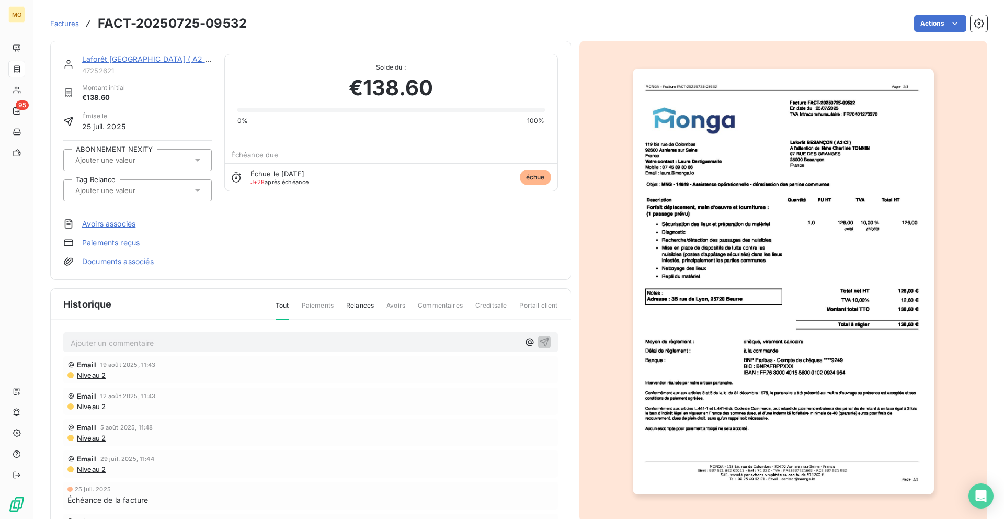
click at [158, 84] on div "Montant initial €138.60" at bounding box center [137, 93] width 149 height 20
click at [154, 66] on span "47252621" at bounding box center [147, 70] width 130 height 8
click at [154, 63] on link "Laforêt BESANÇON ( A2 CI )" at bounding box center [149, 58] width 135 height 9
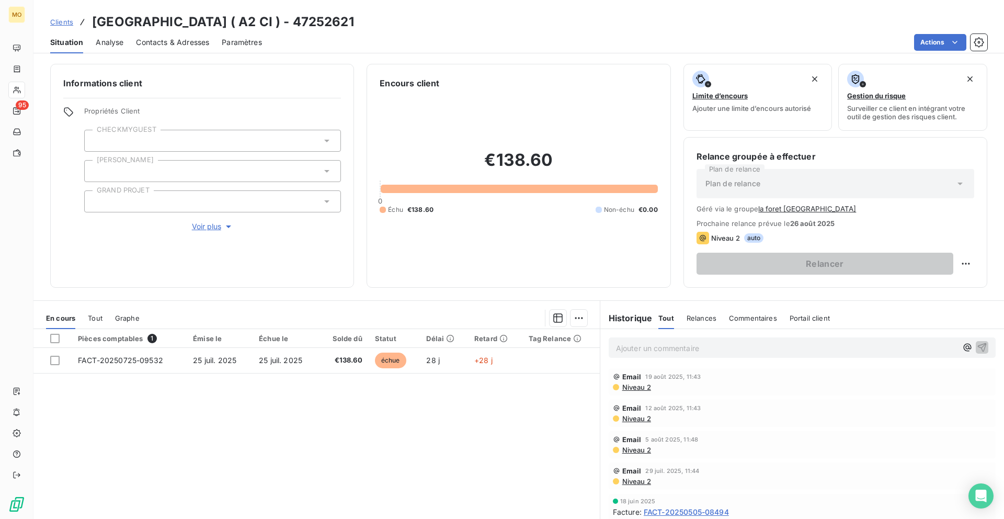
click at [150, 43] on span "Contacts & Adresses" at bounding box center [172, 42] width 73 height 10
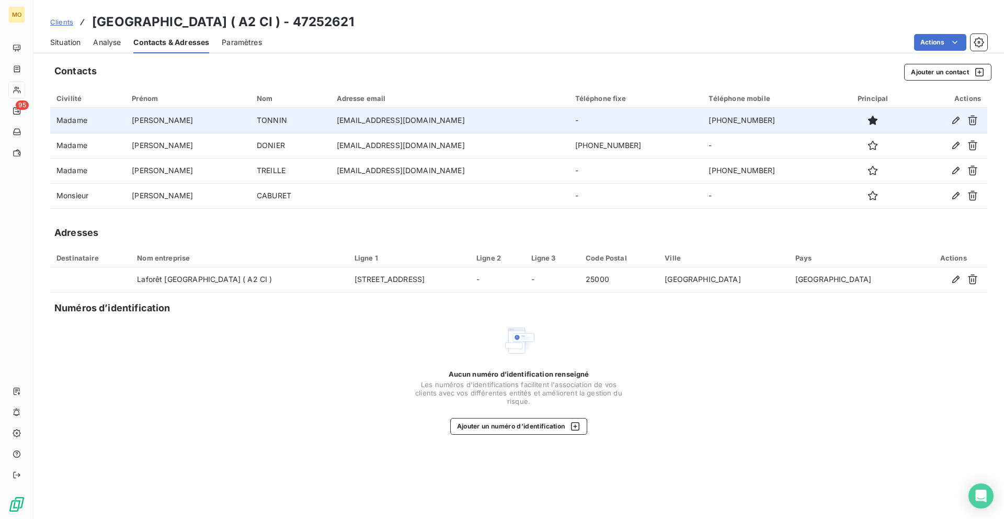
click at [374, 120] on td "ctonnin@laforet.com" at bounding box center [450, 120] width 239 height 25
copy td "ctonnin@laforet.com"
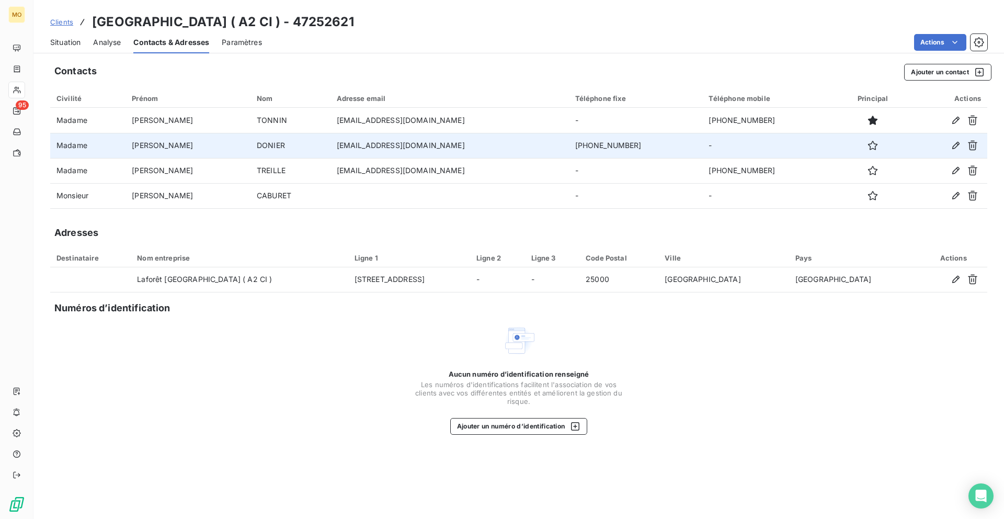
click at [366, 145] on td "ldonier@laforet.com" at bounding box center [450, 145] width 239 height 25
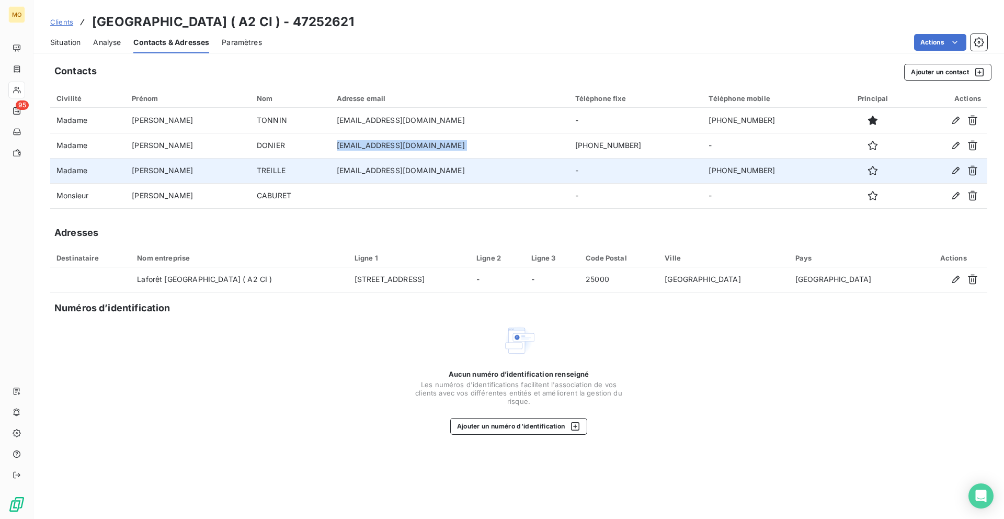
click at [349, 172] on td "etreille@laforet.com" at bounding box center [450, 170] width 239 height 25
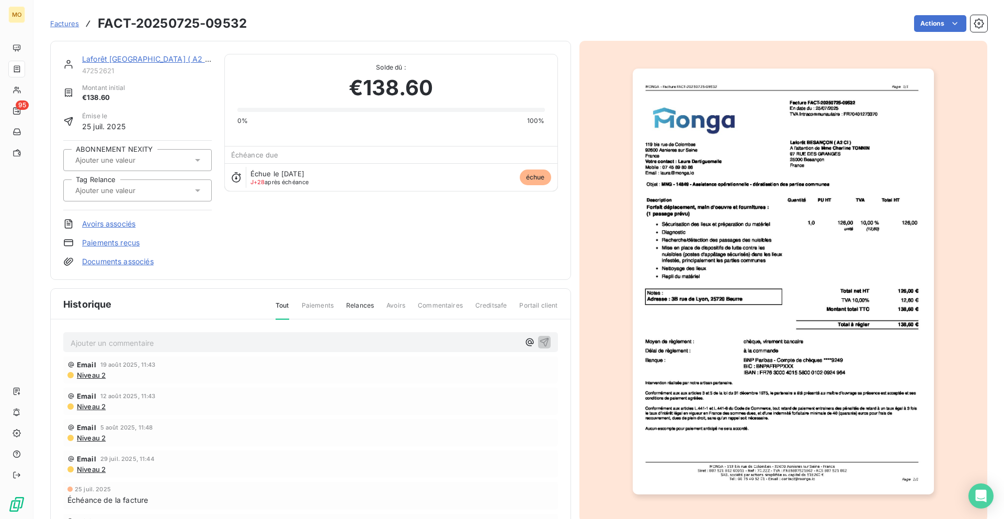
click at [163, 59] on link "Laforêt BESANÇON ( A2 CI )" at bounding box center [149, 58] width 135 height 9
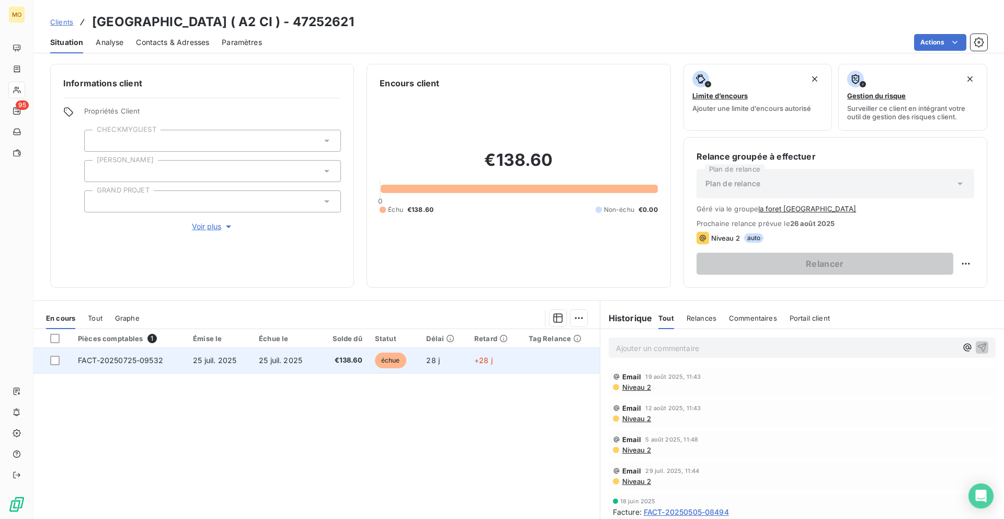
click at [150, 301] on span "FACT-20250725-09532" at bounding box center [120, 360] width 85 height 9
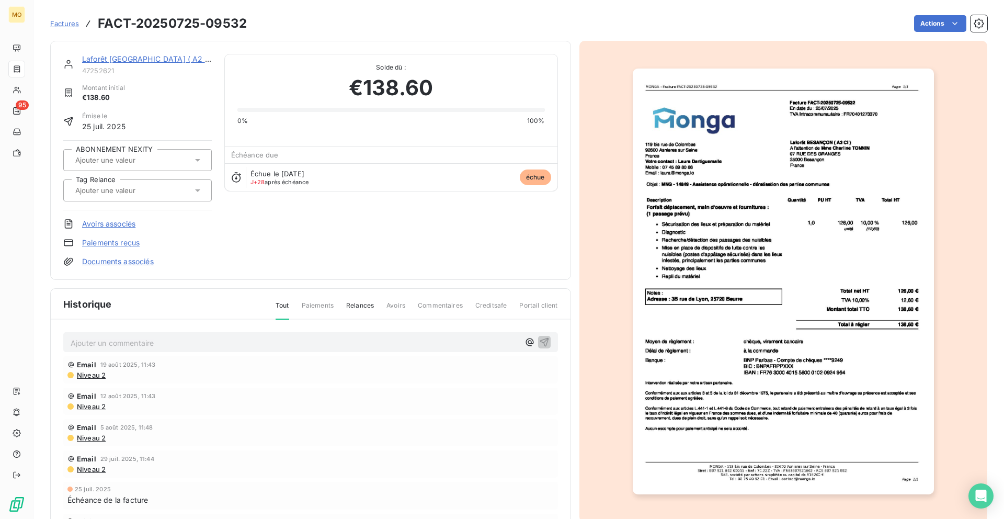
click at [633, 129] on img "button" at bounding box center [783, 282] width 301 height 426
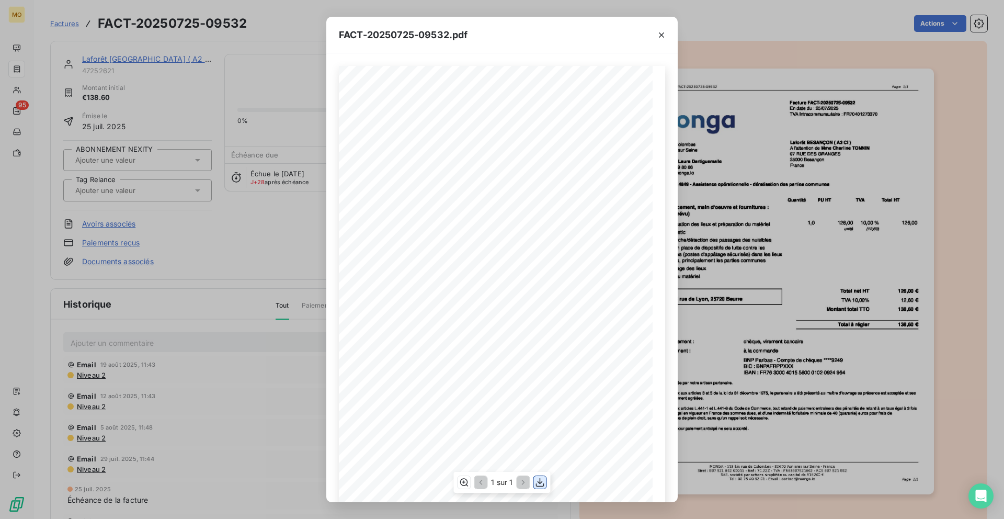
click at [537, 301] on icon "button" at bounding box center [540, 482] width 10 height 10
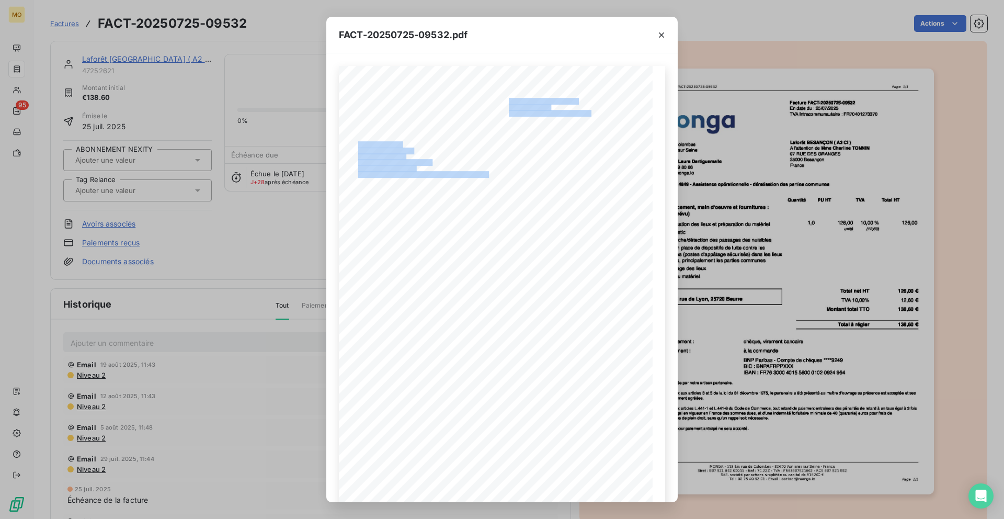
drag, startPoint x: 592, startPoint y: 113, endPoint x: 186, endPoint y: 242, distance: 426.3
click at [137, 284] on div "FACT-20250725-09532.pdf 119 bis rue de Colombes 92600 Asnieres sur Seine France…" at bounding box center [502, 259] width 1004 height 519
click at [185, 100] on div "FACT-20250725-09532.pdf 119 bis rue de Colombes 92600 Asnieres sur Seine France…" at bounding box center [502, 259] width 1004 height 519
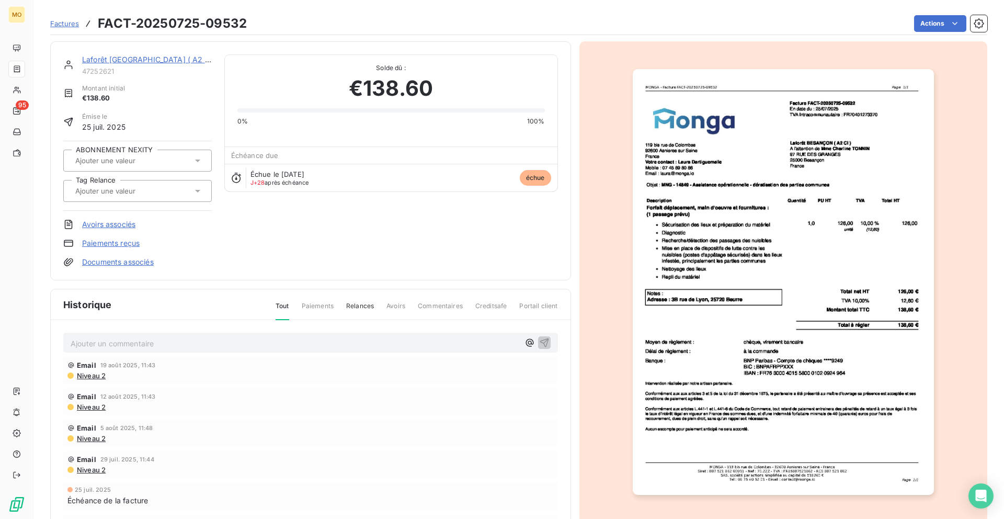
scroll to position [1, 0]
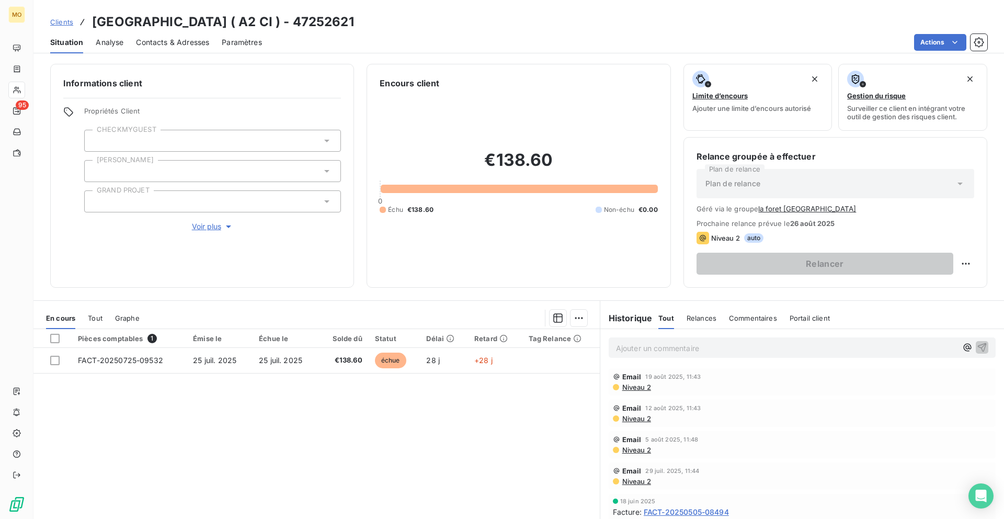
click at [173, 44] on span "Contacts & Adresses" at bounding box center [172, 42] width 73 height 10
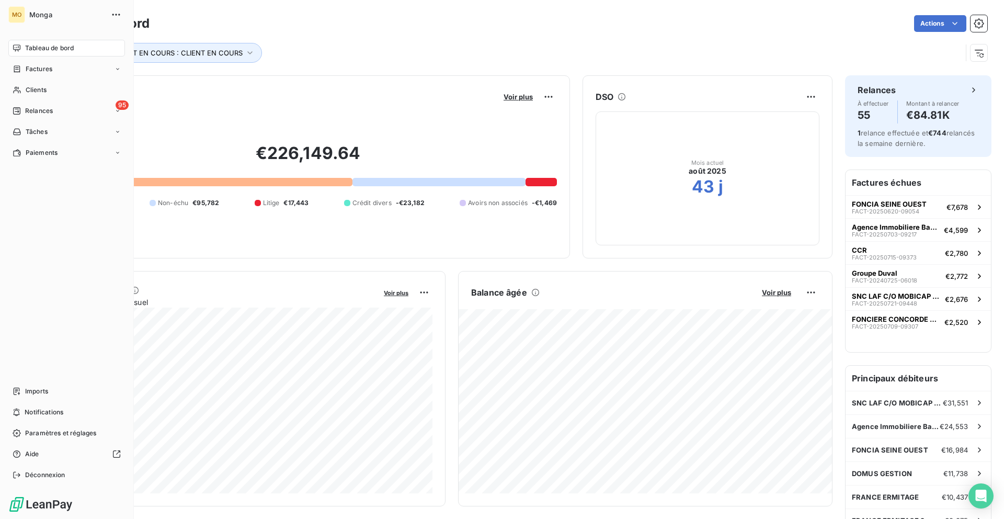
click at [20, 80] on nav "Tableau de bord Factures Clients 95 Relances Tâches Paiements" at bounding box center [66, 100] width 117 height 121
click at [22, 87] on div "Clients" at bounding box center [66, 90] width 117 height 17
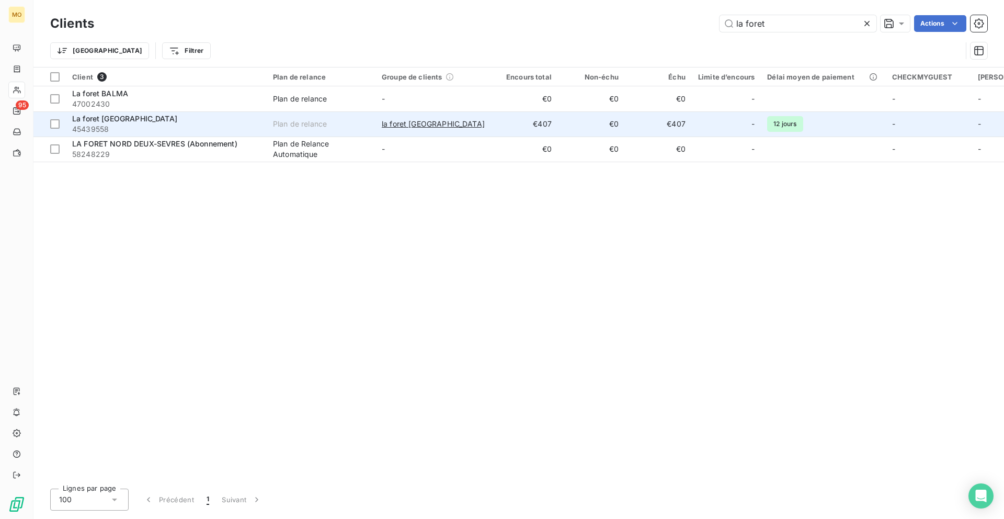
type input "la foret"
click at [198, 128] on span "45439558" at bounding box center [166, 129] width 188 height 10
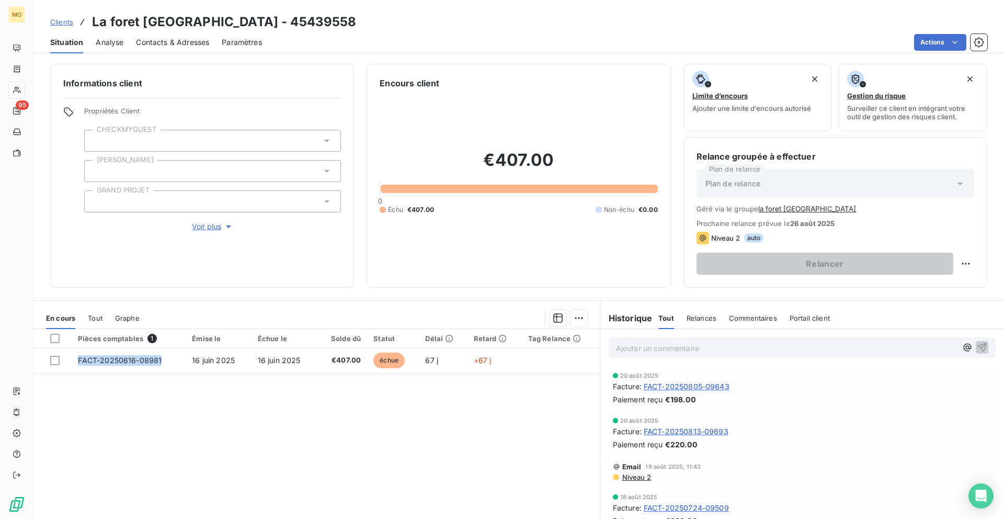
drag, startPoint x: 164, startPoint y: 360, endPoint x: 82, endPoint y: 422, distance: 103.0
click at [82, 301] on div "Pièces comptables 1 Émise le Échue le Solde dû Statut Délai Retard Tag Relance …" at bounding box center [316, 429] width 566 height 201
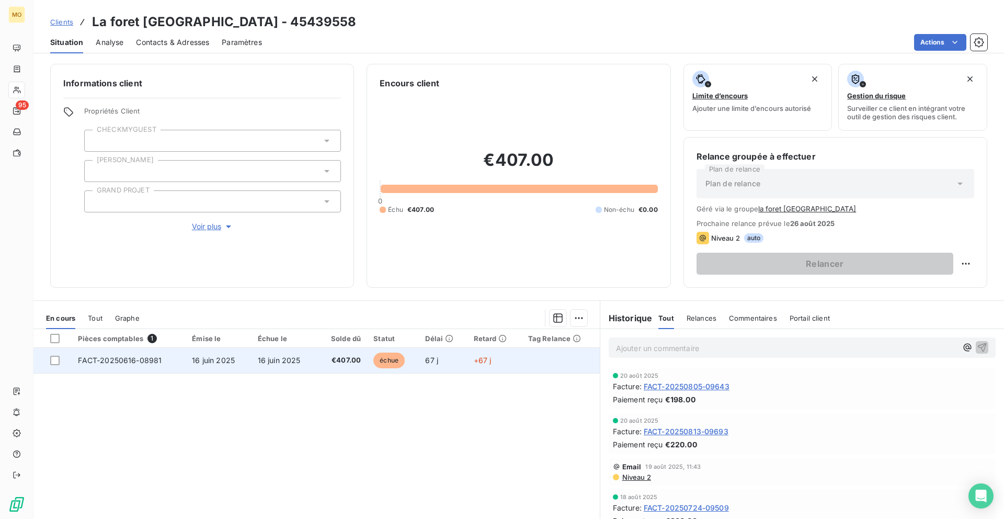
click at [131, 301] on span "FACT-20250616-08981" at bounding box center [120, 360] width 84 height 9
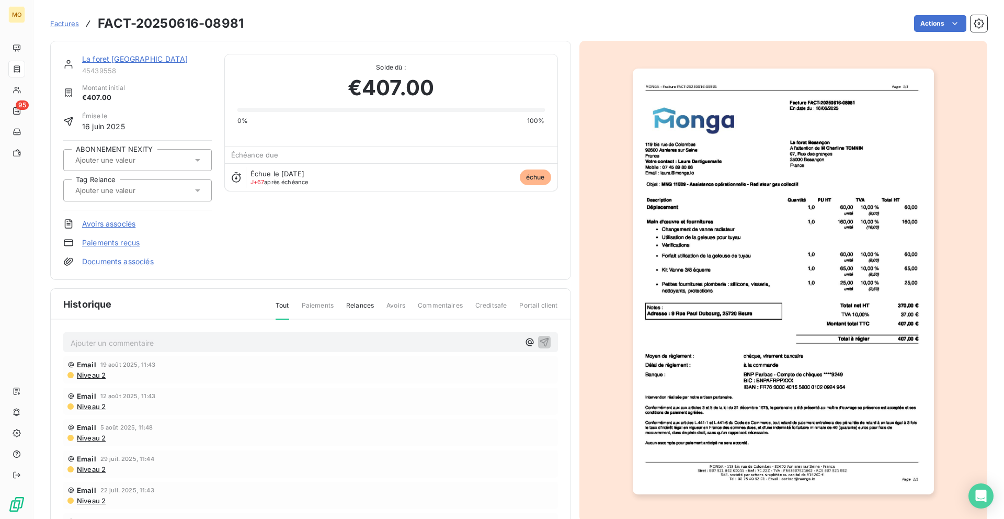
click at [633, 185] on img "button" at bounding box center [783, 282] width 301 height 426
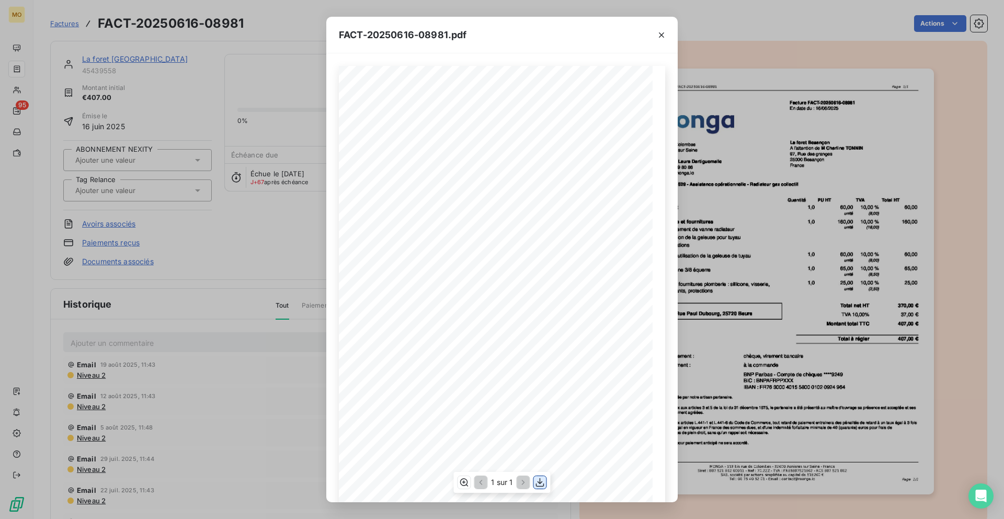
click at [540, 301] on icon "button" at bounding box center [540, 482] width 10 height 10
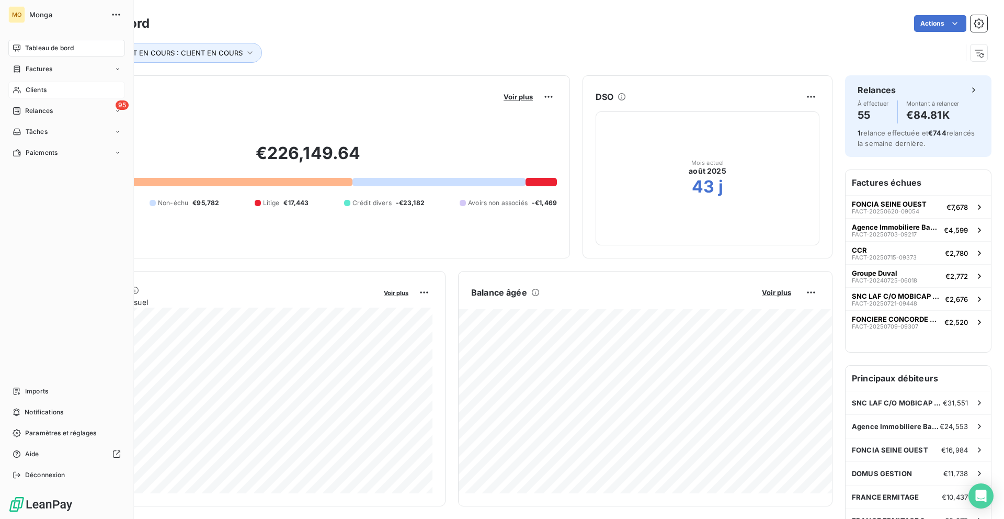
click at [31, 89] on span "Clients" at bounding box center [36, 89] width 21 height 9
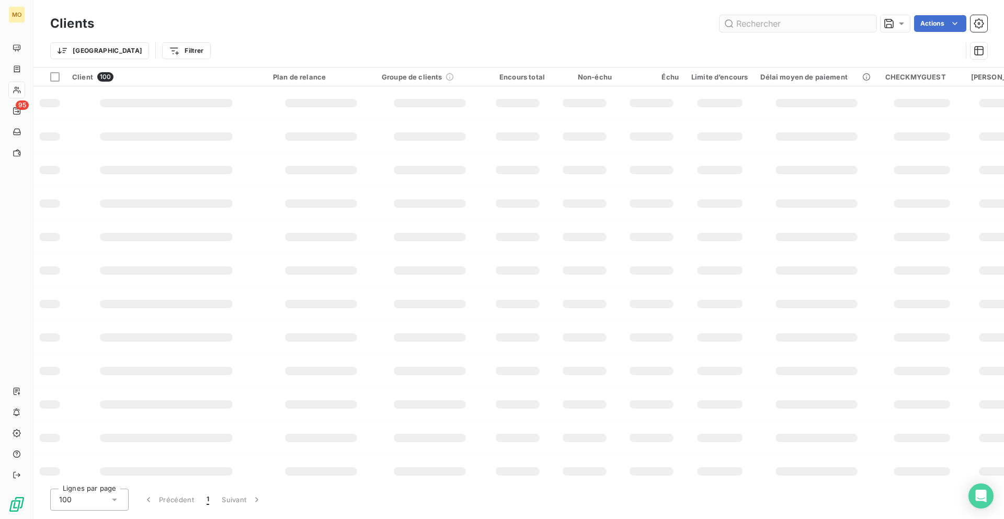
click at [758, 21] on input "text" at bounding box center [798, 23] width 157 height 17
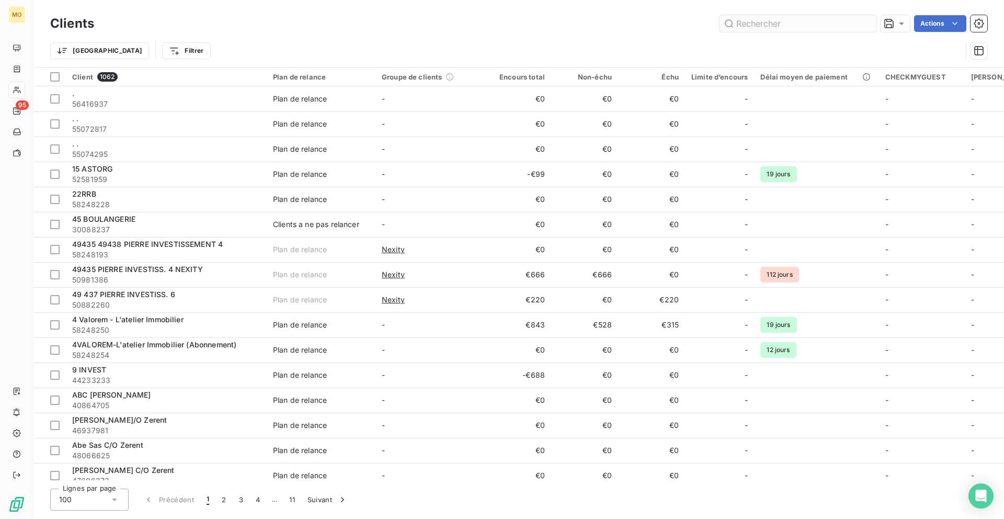
type input "1"
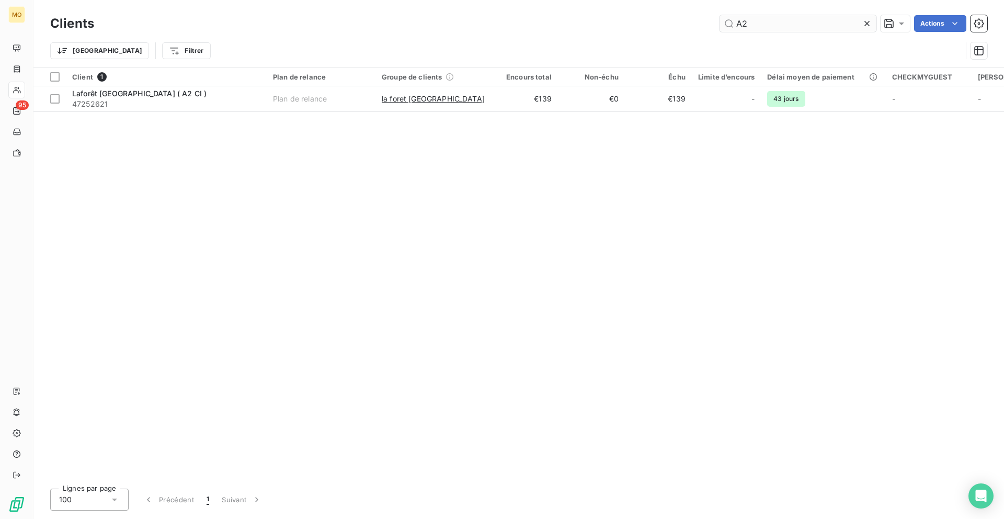
type input "A"
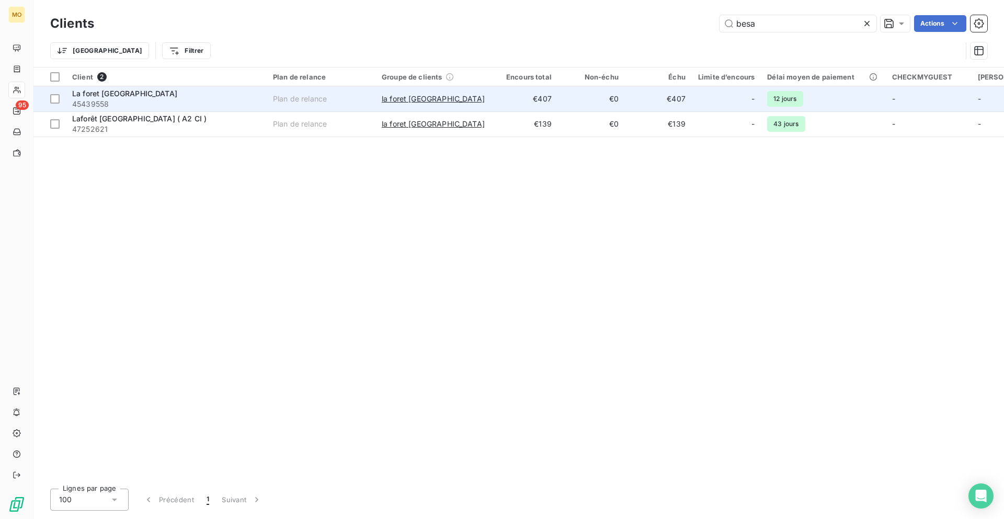
type input "besa"
click at [477, 94] on div "la foret besançon" at bounding box center [433, 99] width 103 height 10
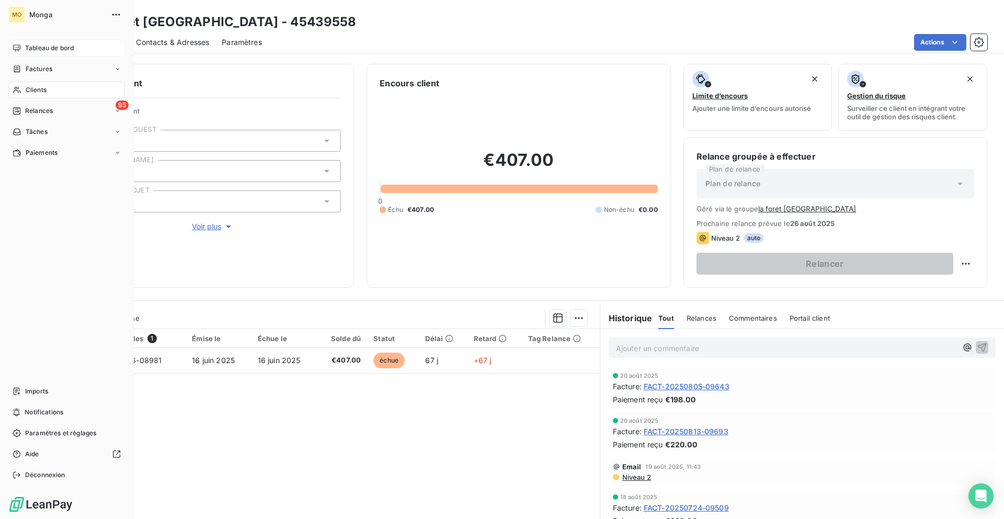
click at [25, 45] on div "Tableau de bord" at bounding box center [66, 48] width 117 height 17
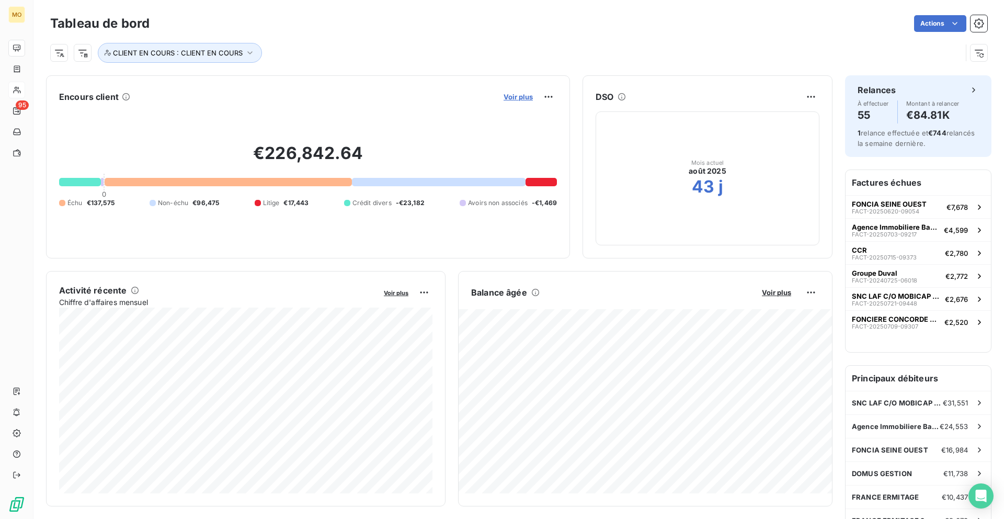
click at [511, 96] on span "Voir plus" at bounding box center [518, 97] width 29 height 8
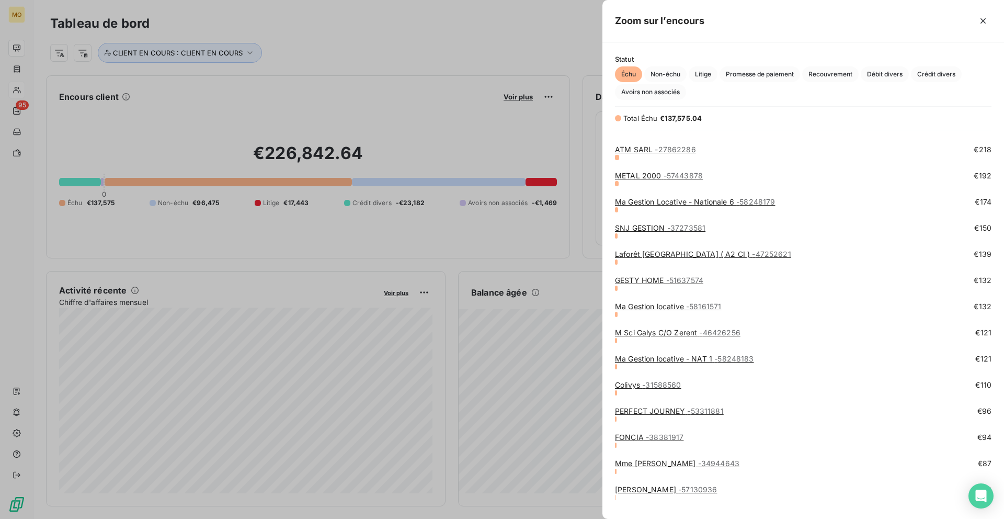
scroll to position [1508, 0]
click at [702, 205] on link "Ma Gestion Locative - Nationale 6 - 58248179" at bounding box center [695, 202] width 160 height 9
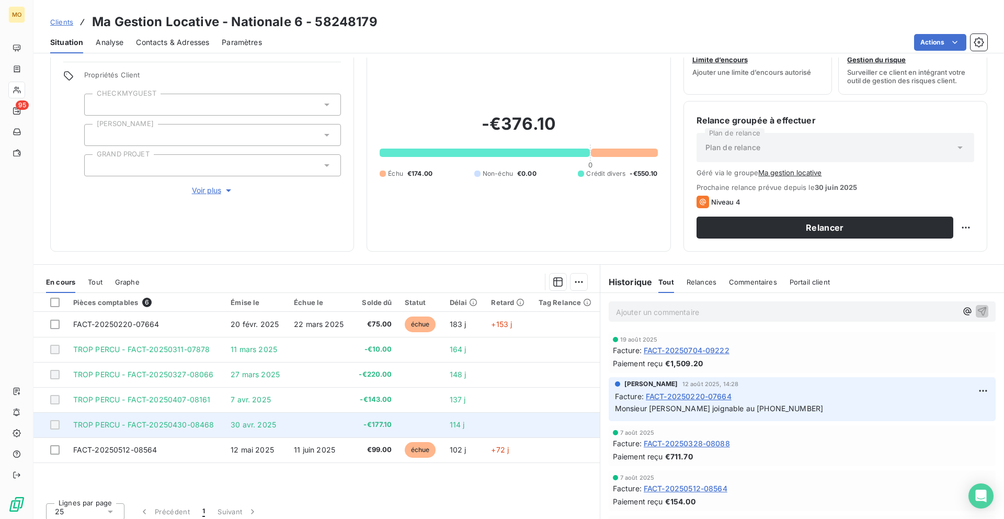
scroll to position [43, 0]
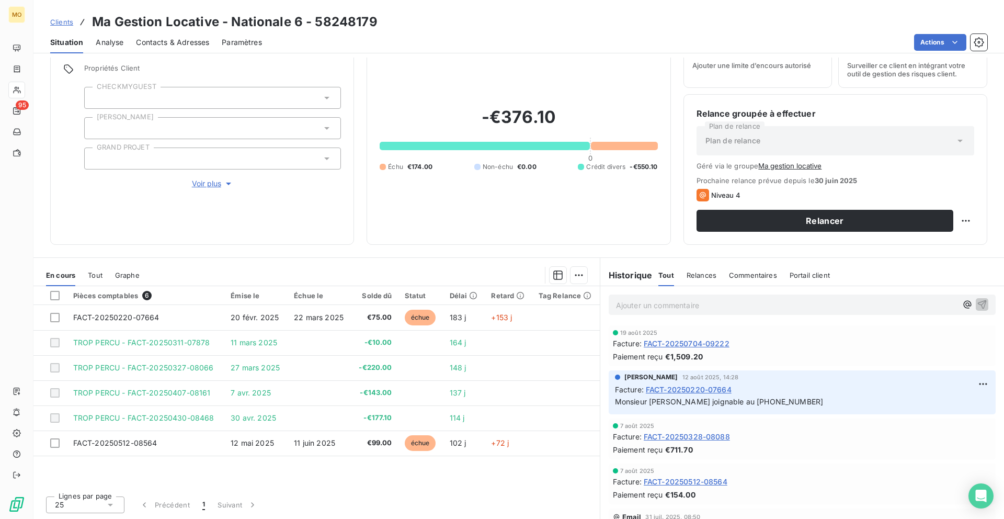
click at [142, 47] on span "Contacts & Adresses" at bounding box center [172, 42] width 73 height 10
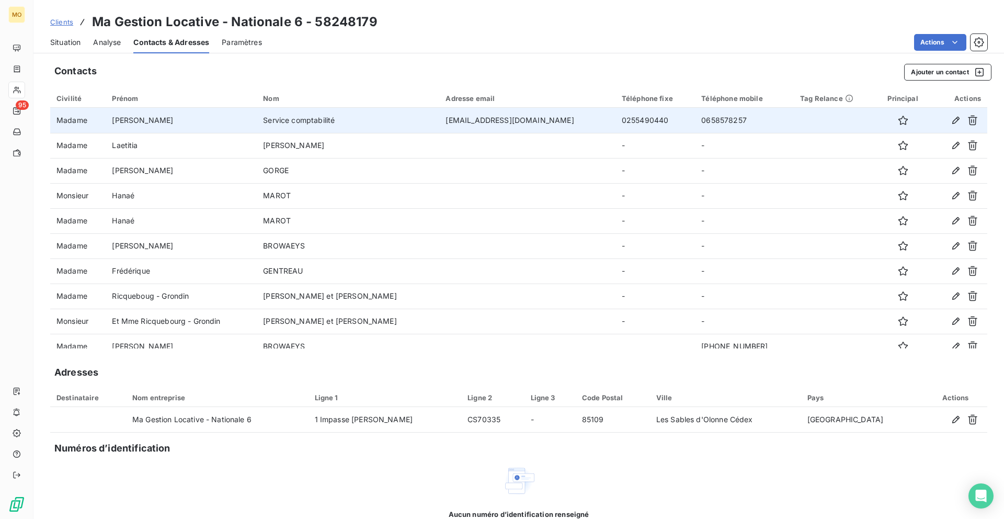
click at [477, 118] on td "compta@magestionlocative.fr" at bounding box center [527, 120] width 176 height 25
copy td "compta@magestionlocative.fr"
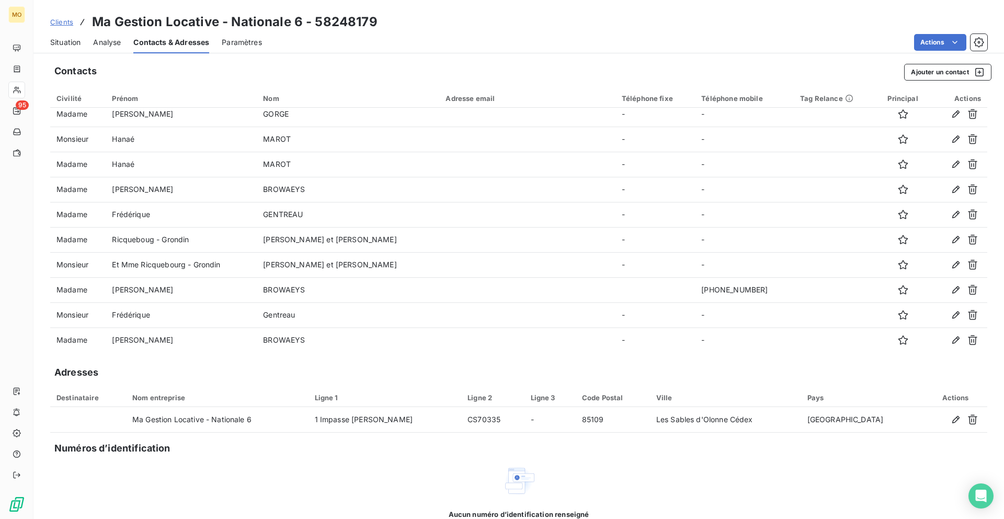
scroll to position [111, 0]
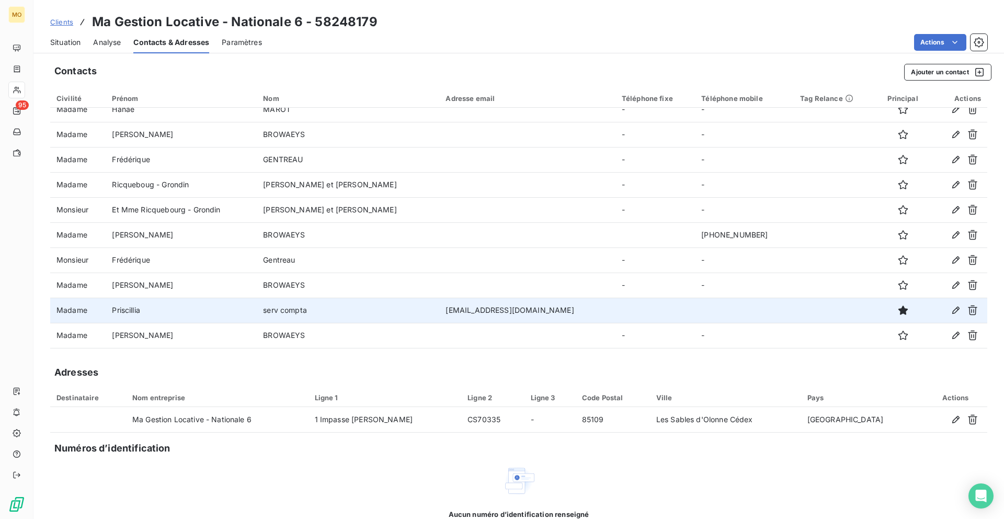
click at [455, 307] on td "priscillia@magestionlocative.fr" at bounding box center [527, 310] width 176 height 25
copy td "priscillia@magestionlocative.fr"
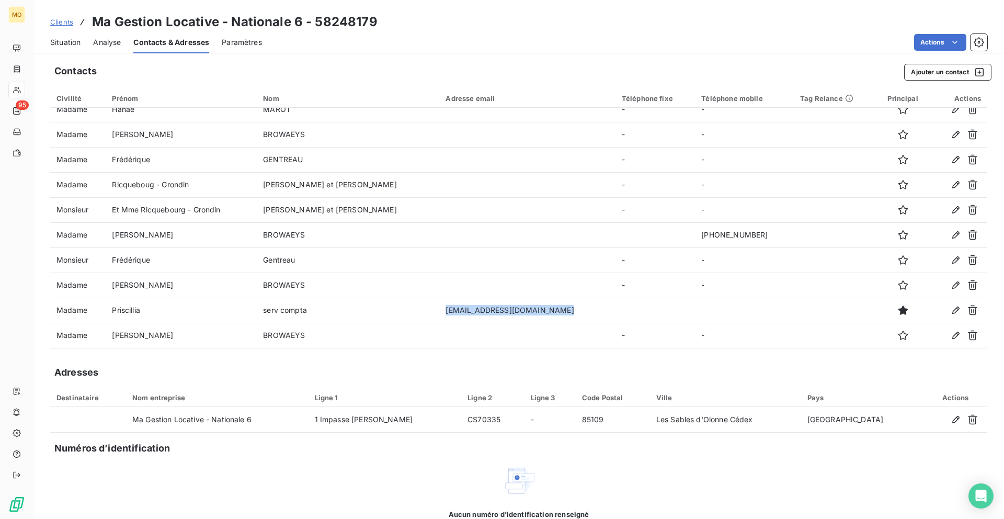
click at [77, 37] on span "Situation" at bounding box center [65, 42] width 30 height 10
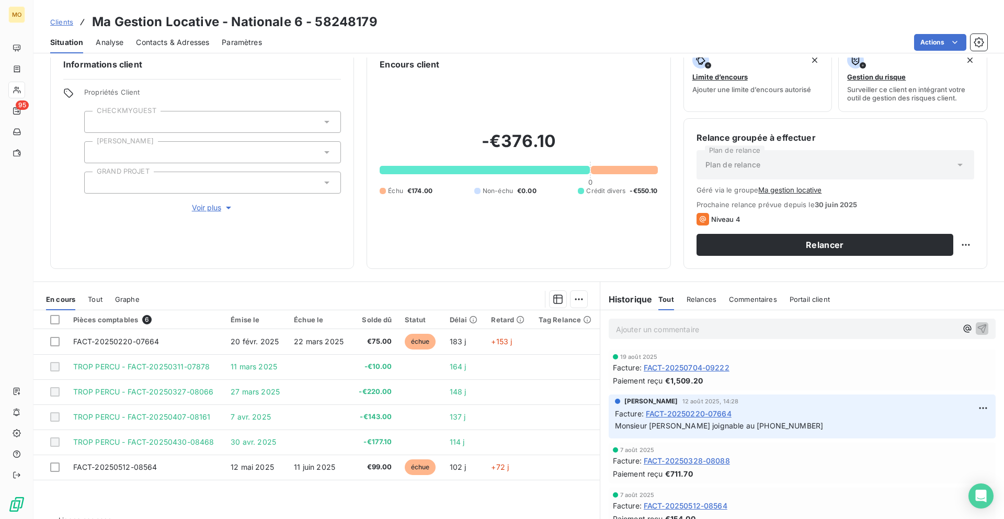
scroll to position [43, 0]
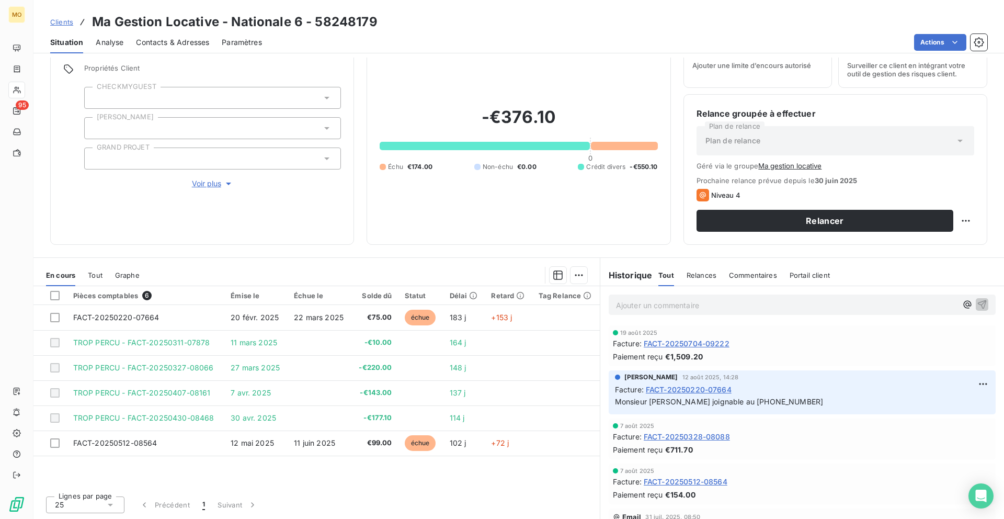
click at [184, 300] on div "Pièces comptables 6" at bounding box center [145, 295] width 145 height 9
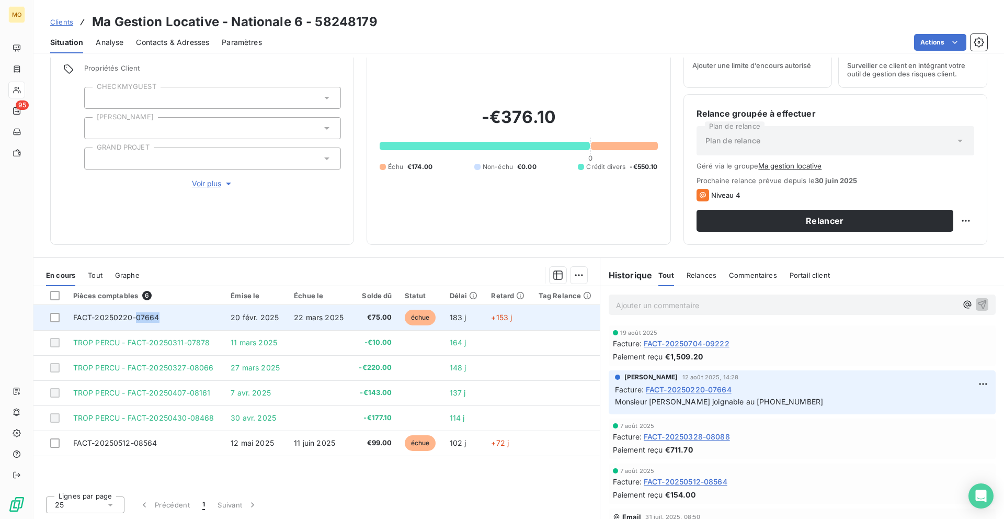
click at [141, 318] on span "FACT-20250220-07664" at bounding box center [116, 317] width 86 height 9
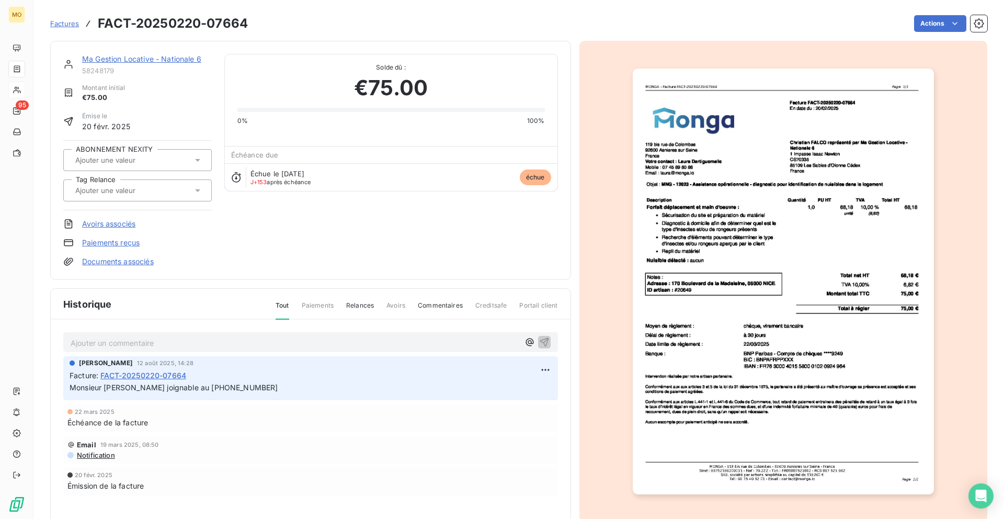
click at [684, 206] on img "button" at bounding box center [783, 282] width 301 height 426
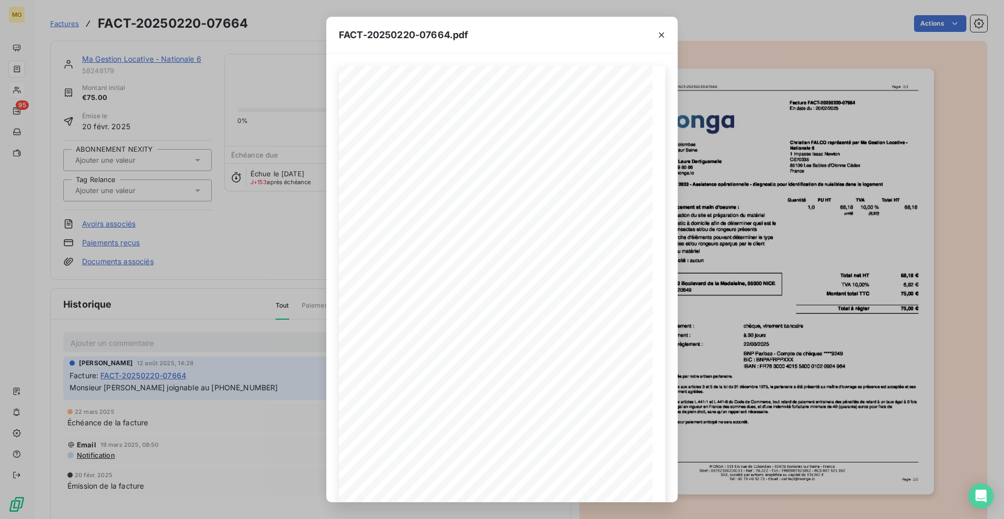
click at [191, 90] on div "FACT-20250220-07664.pdf 119 bis rue de Colombes 92600 Asnieres sur Seine France…" at bounding box center [502, 259] width 1004 height 519
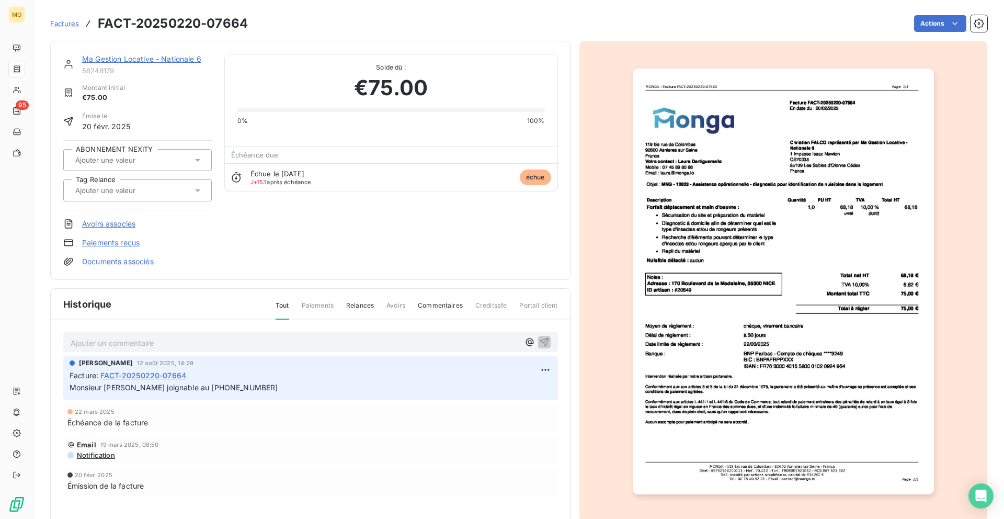
click at [169, 58] on link "Ma Gestion Locative - Nationale 6" at bounding box center [141, 58] width 119 height 9
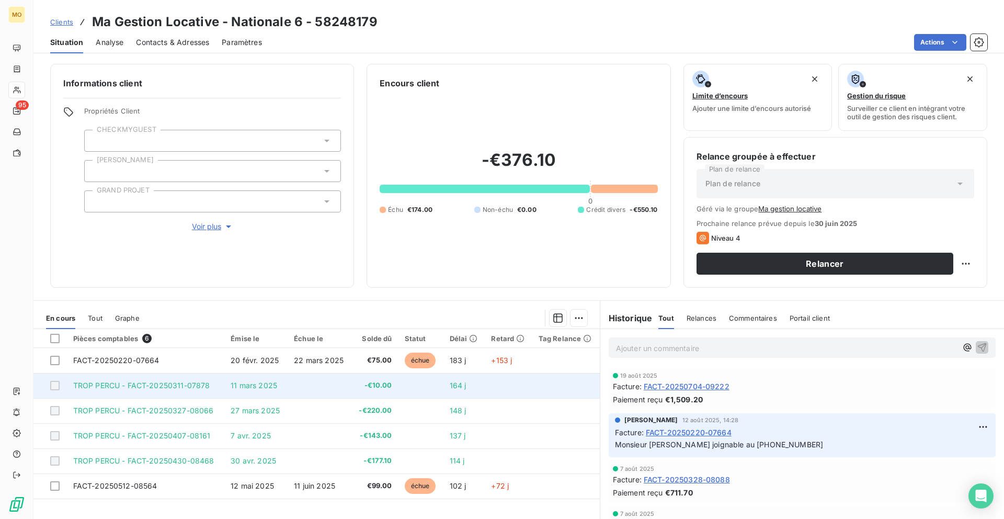
scroll to position [43, 0]
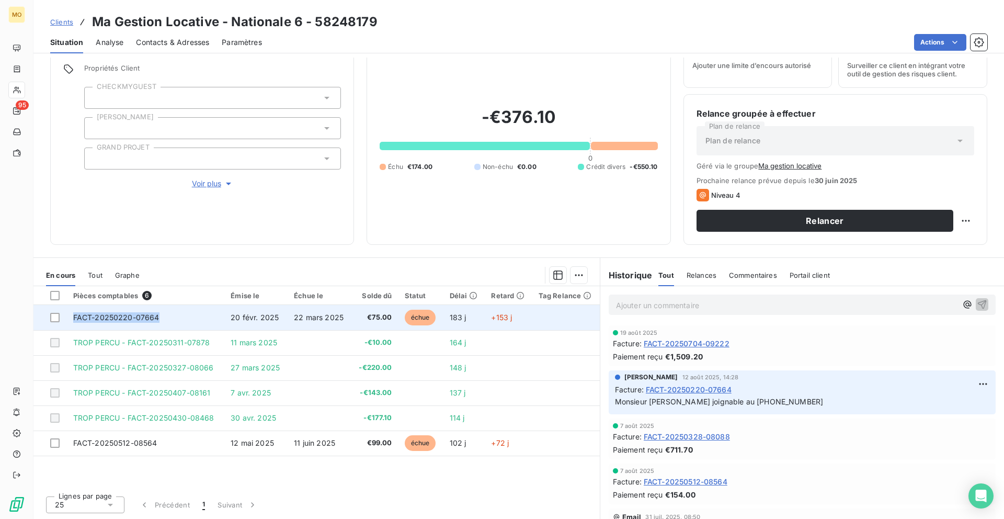
copy span "FACT-20250220-07664"
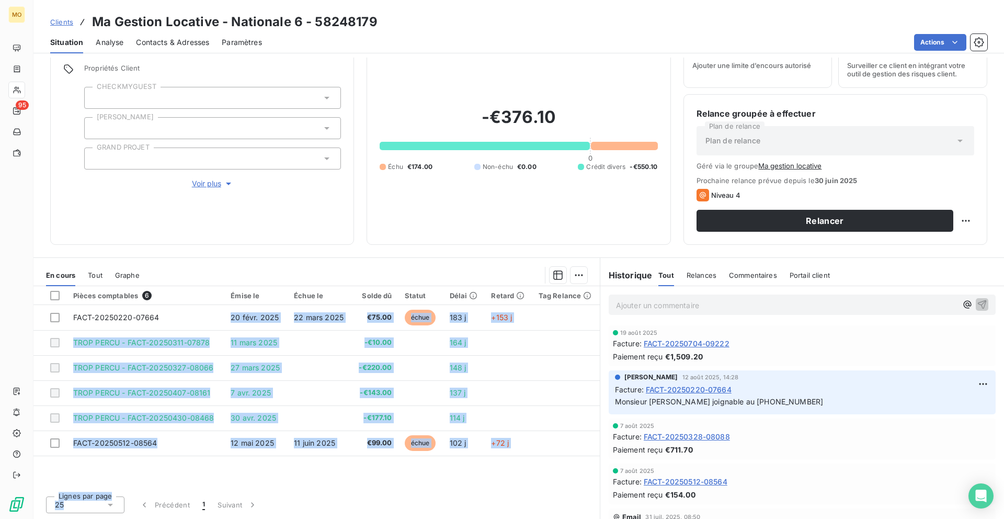
drag, startPoint x: 157, startPoint y: 316, endPoint x: 46, endPoint y: 518, distance: 231.1
click at [46, 518] on div "Pièces comptables 6 Émise le Échue le Solde dû Statut Délai Retard Tag Relance …" at bounding box center [316, 402] width 566 height 233
click at [269, 468] on div "Pièces comptables 6 Émise le Échue le Solde dû Statut Délai Retard Tag Relance …" at bounding box center [316, 386] width 566 height 201
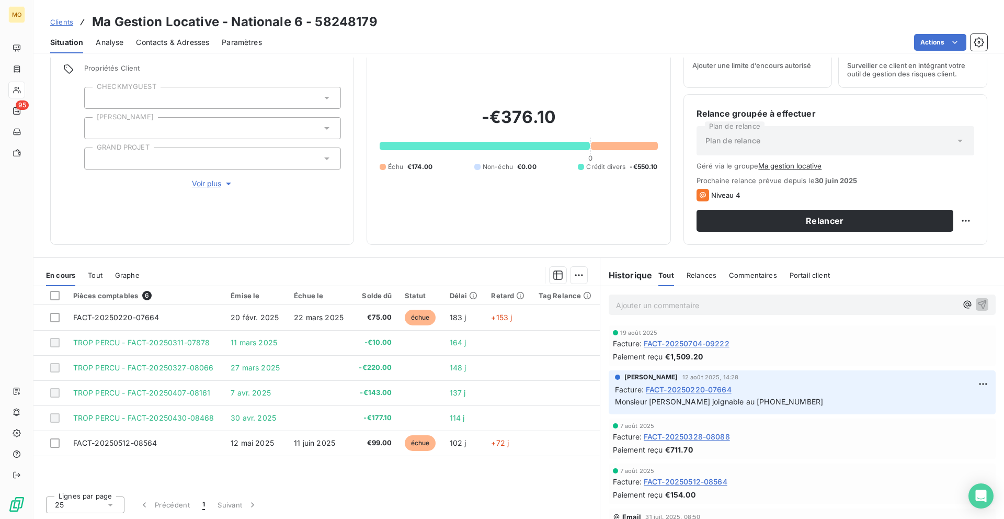
click at [269, 468] on div "Pièces comptables 6 Émise le Échue le Solde dû Statut Délai Retard Tag Relance …" at bounding box center [316, 386] width 566 height 201
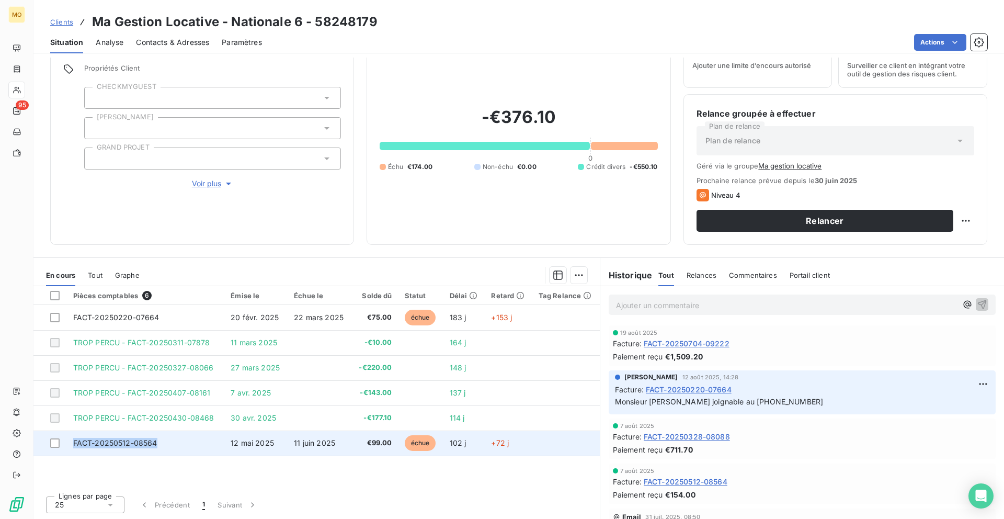
copy tr "FACT-20250512-08564"
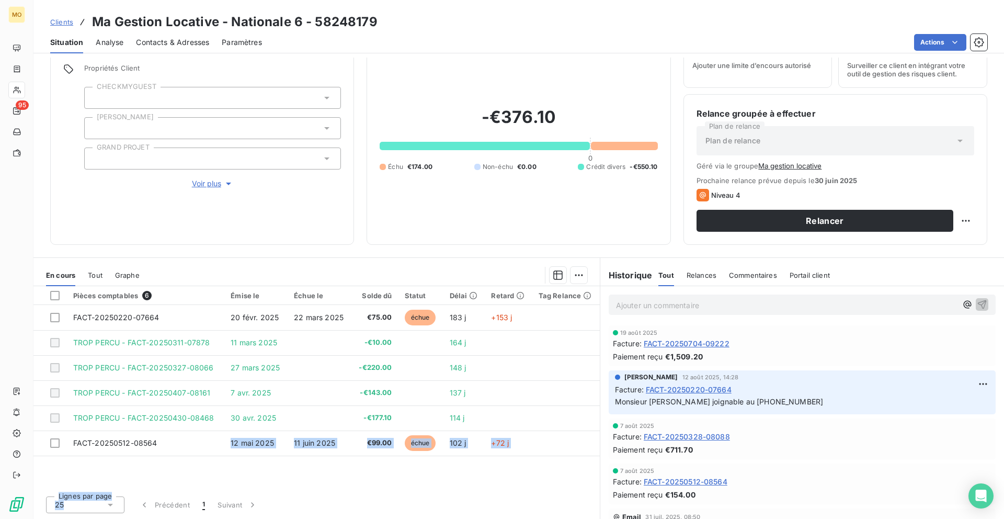
drag, startPoint x: 166, startPoint y: 444, endPoint x: 116, endPoint y: 518, distance: 90.1
click at [114, 518] on div "Pièces comptables 6 Émise le Échue le Solde dû Statut Délai Retard Tag Relance …" at bounding box center [316, 402] width 566 height 233
click at [924, 43] on html "MO 95 Clients Ma Gestion Locative - Nationale 6 - 58248179 Situation Analyse Co…" at bounding box center [502, 259] width 1004 height 519
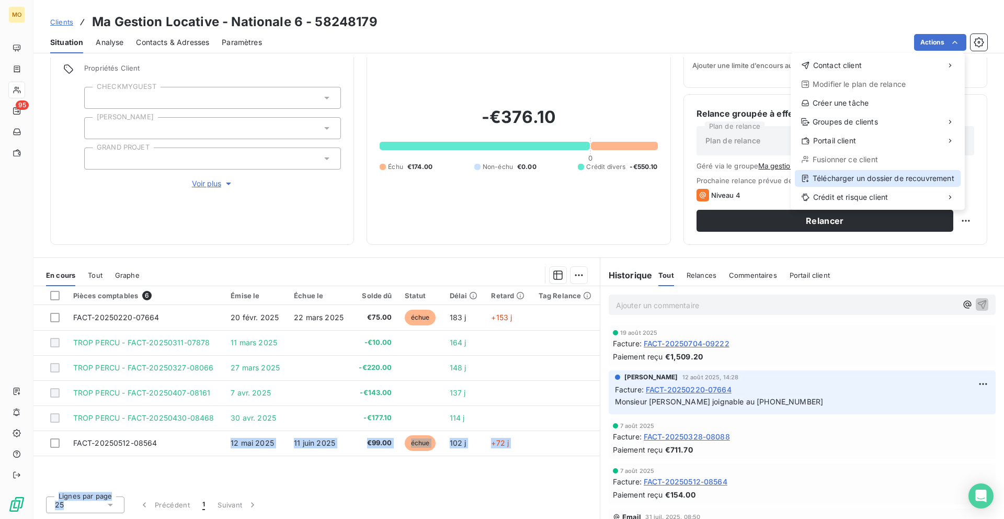
click at [829, 180] on div "Télécharger un dossier de recouvrement" at bounding box center [878, 178] width 166 height 17
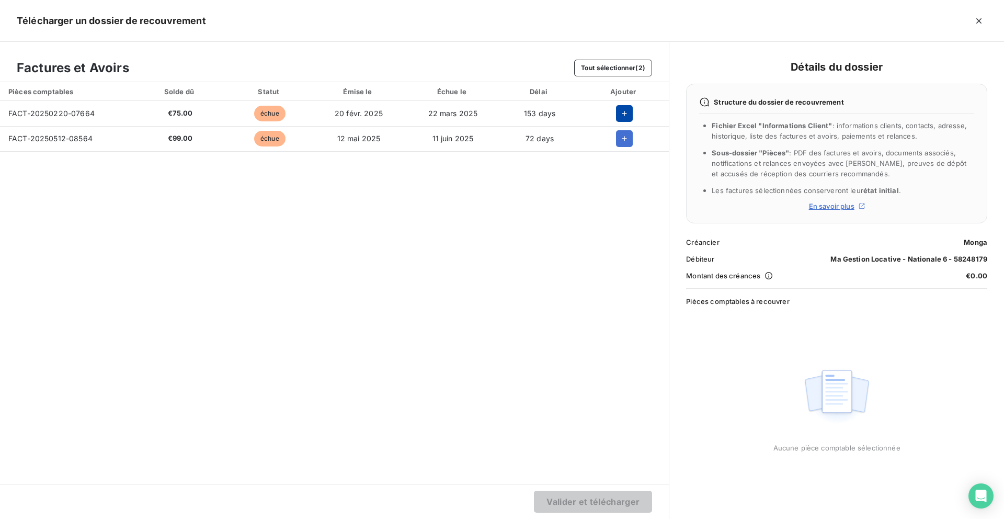
click at [629, 115] on icon "button" at bounding box center [624, 113] width 10 height 10
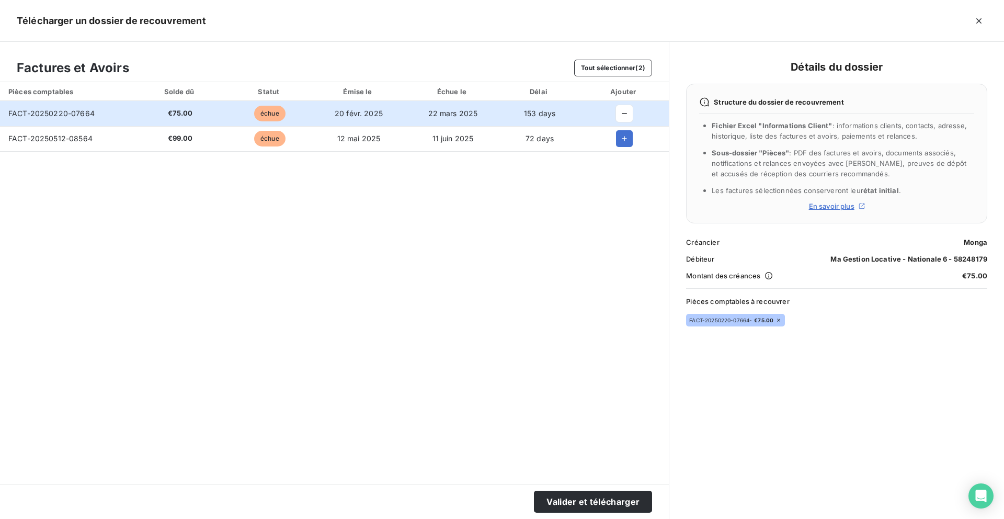
click at [625, 151] on td at bounding box center [624, 138] width 89 height 25
click at [623, 145] on button "button" at bounding box center [624, 138] width 17 height 17
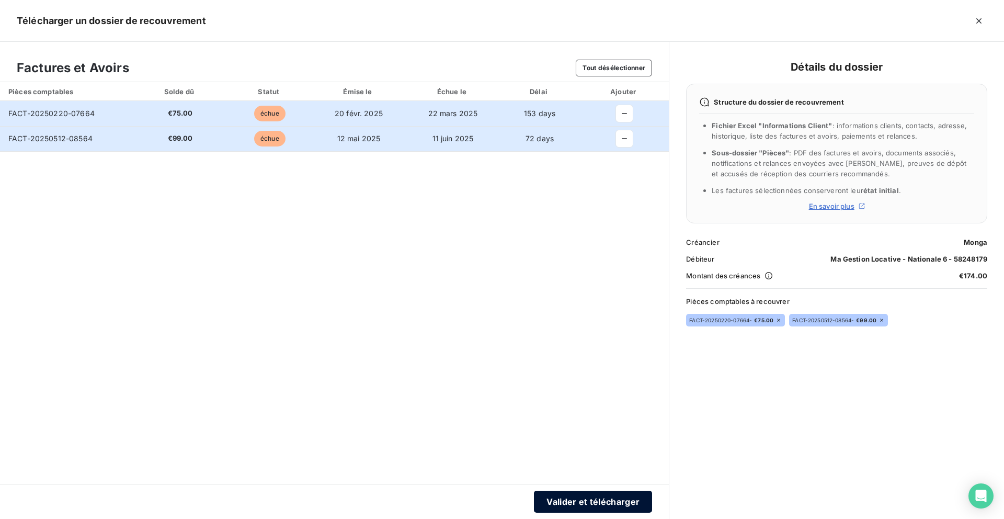
click at [578, 497] on button "Valider et télécharger" at bounding box center [593, 502] width 118 height 22
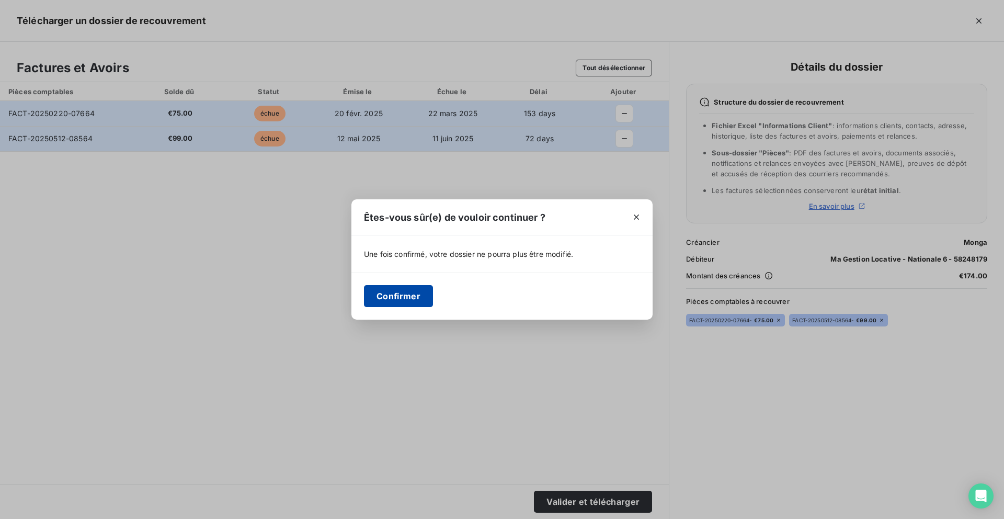
click at [410, 290] on button "Confirmer" at bounding box center [398, 296] width 69 height 22
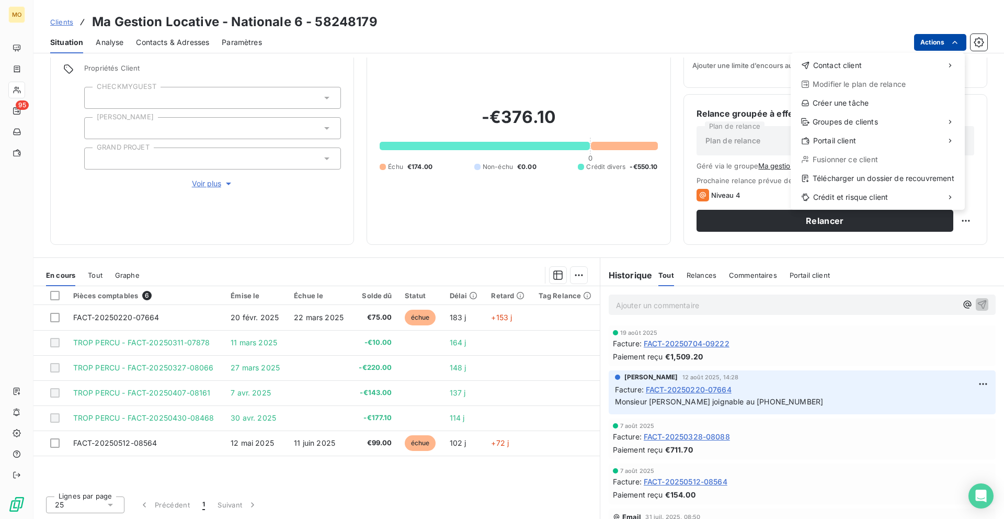
click at [927, 44] on html "MO 95 Clients Ma Gestion Locative - Nationale 6 - 58248179 Situation Analyse Co…" at bounding box center [502, 259] width 1004 height 519
click at [866, 170] on div "Télécharger un dossier de recouvrement" at bounding box center [878, 178] width 166 height 17
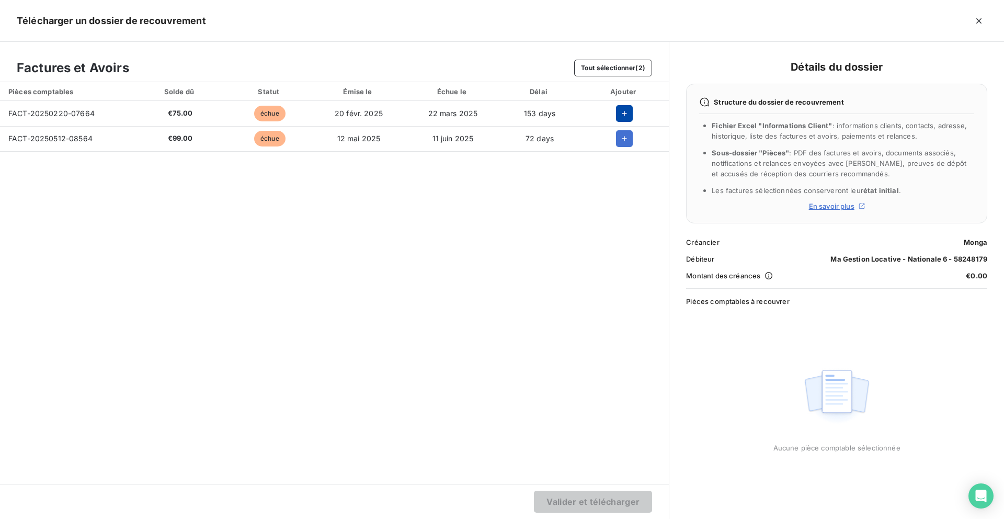
click at [622, 118] on icon "button" at bounding box center [624, 113] width 10 height 10
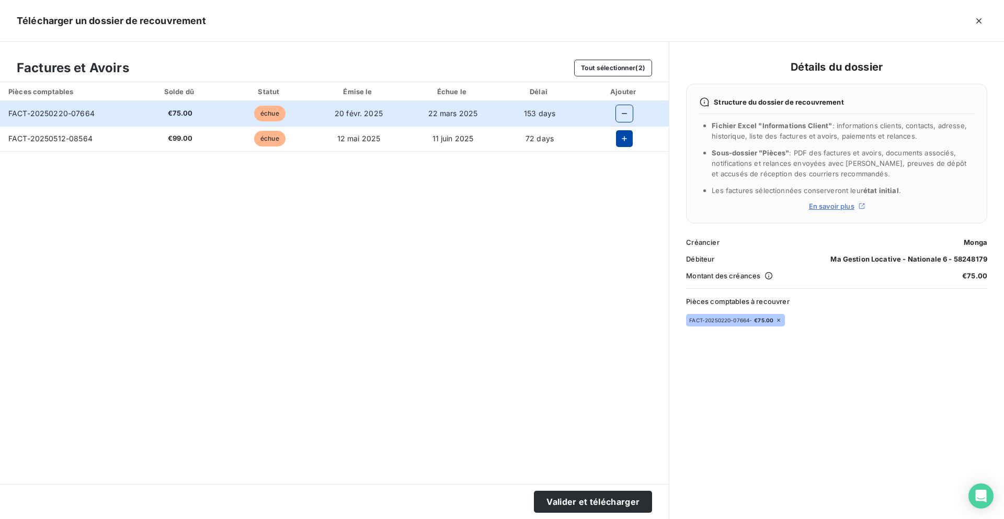
click at [622, 137] on icon "button" at bounding box center [624, 138] width 10 height 10
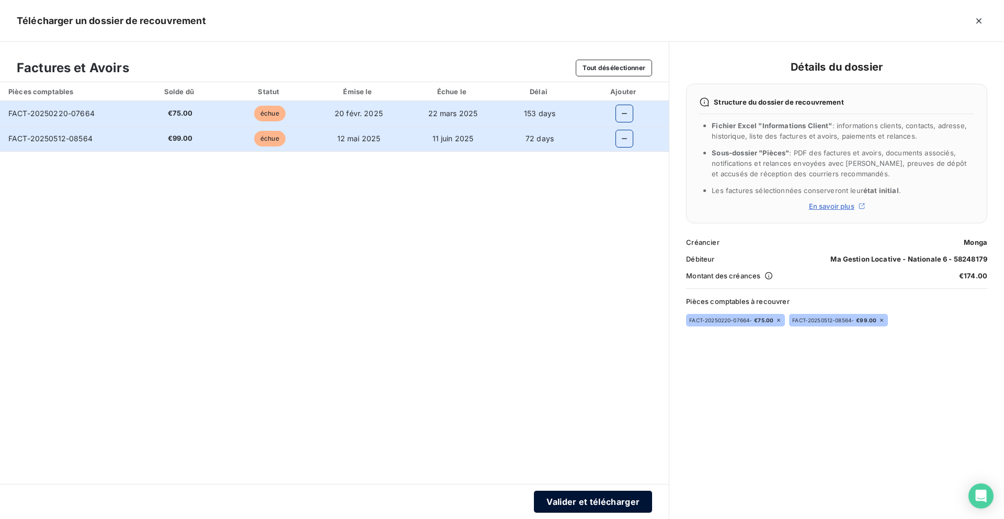
click at [564, 506] on button "Valider et télécharger" at bounding box center [593, 502] width 118 height 22
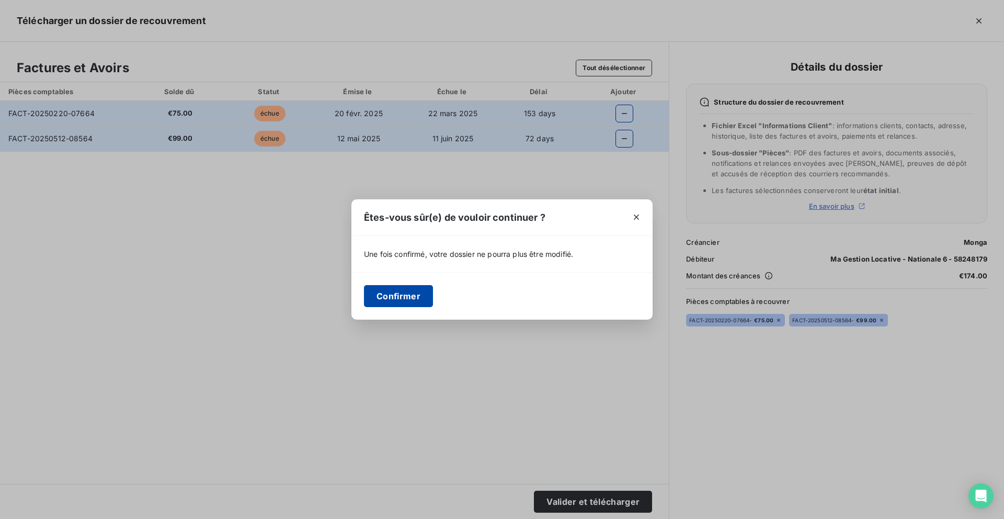
click at [426, 300] on button "Confirmer" at bounding box center [398, 296] width 69 height 22
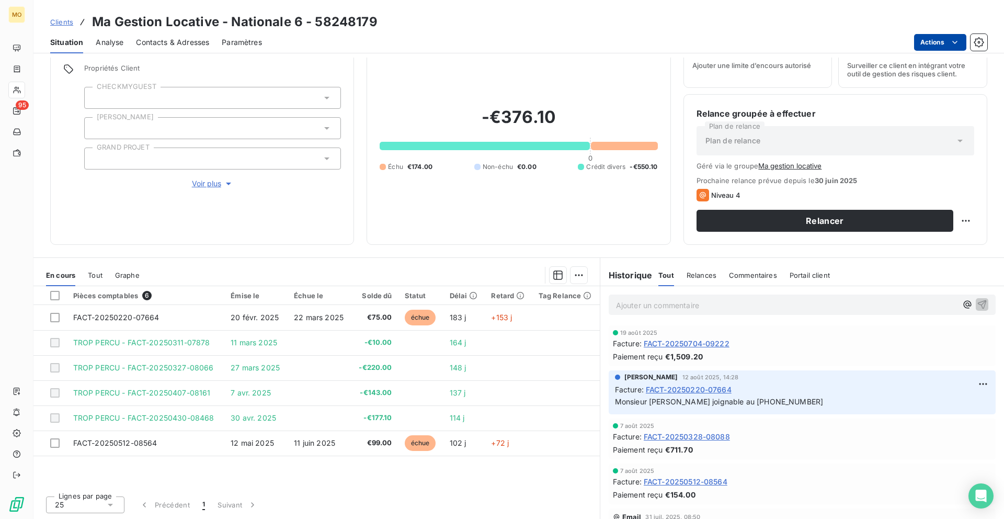
click at [921, 47] on html "MO 95 Clients Ma Gestion Locative - Nationale 6 - 58248179 Situation Analyse Co…" at bounding box center [502, 259] width 1004 height 519
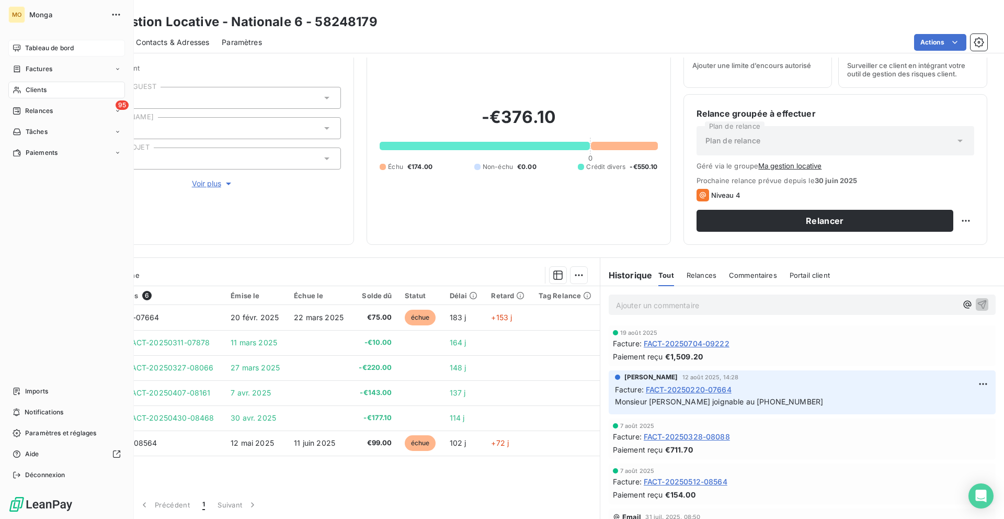
click at [22, 50] on html "MO Monga Tableau de bord Factures Clients 95 Relances Tâches Paiements Imports …" at bounding box center [502, 259] width 1004 height 519
click at [15, 48] on icon at bounding box center [17, 48] width 8 height 8
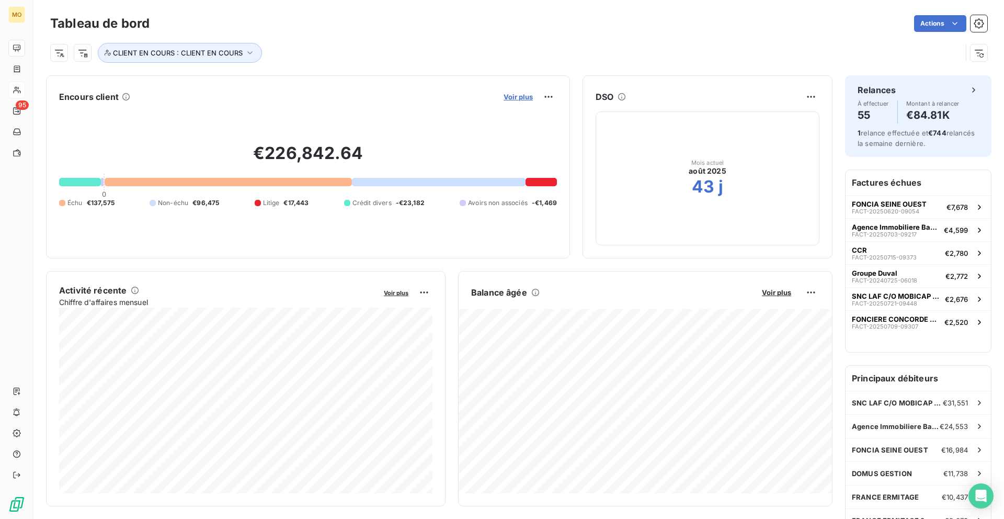
click at [511, 96] on span "Voir plus" at bounding box center [518, 97] width 29 height 8
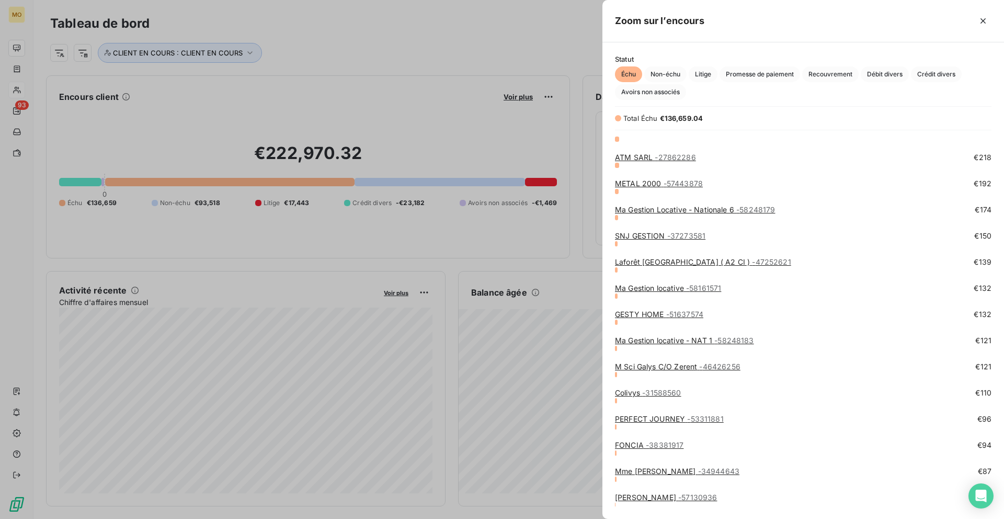
scroll to position [370, 402]
click at [428, 71] on div at bounding box center [502, 259] width 1004 height 519
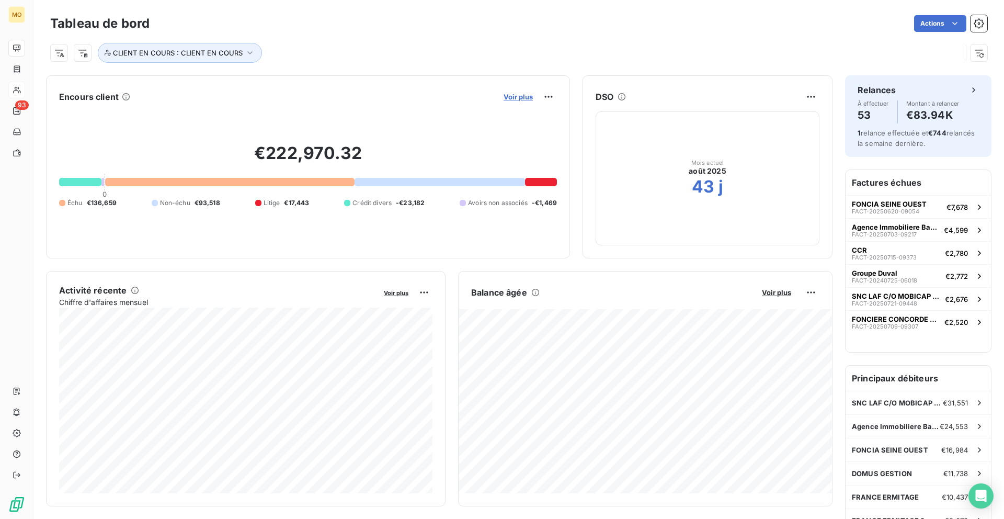
click at [504, 97] on span "Voir plus" at bounding box center [518, 97] width 29 height 8
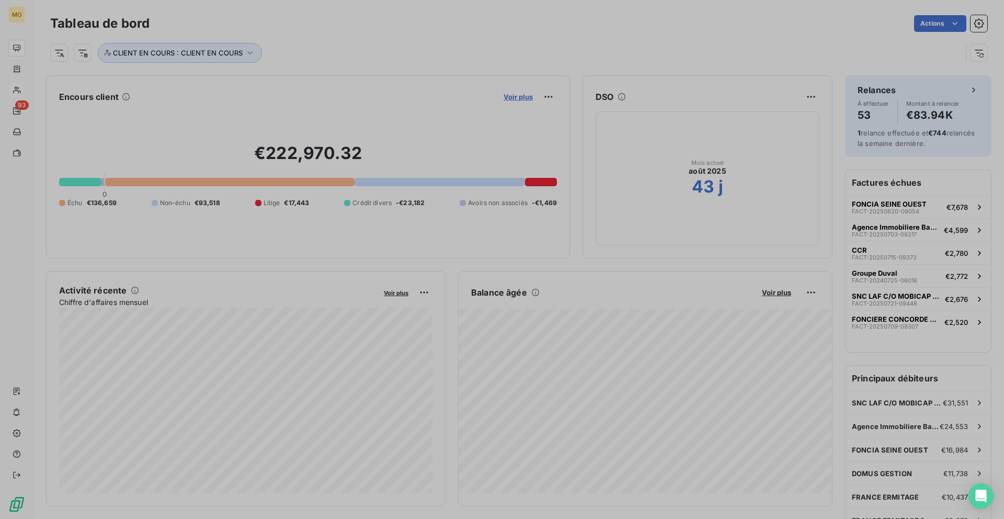
scroll to position [1, 1]
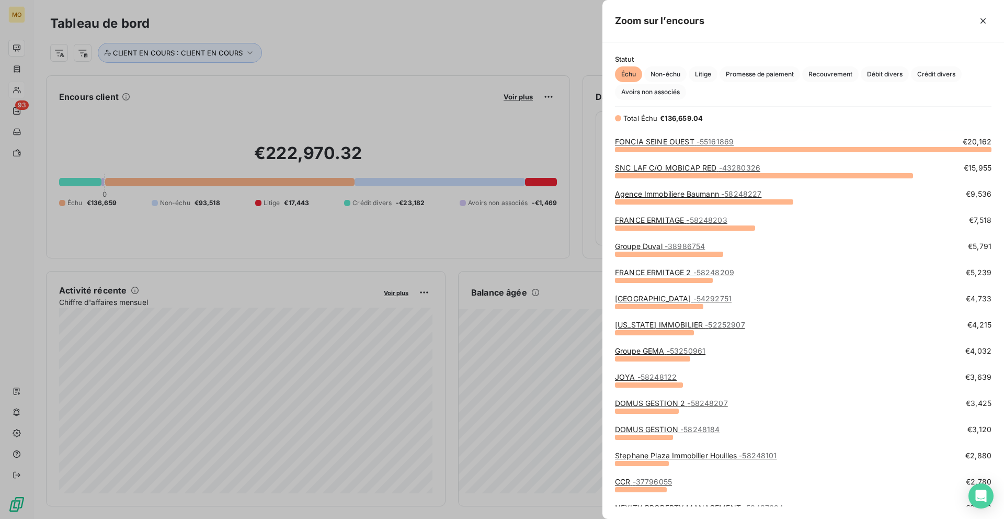
click at [758, 88] on div "Échu Non-échu Litige Promesse de paiement Recouvrement Débit divers Crédit dive…" at bounding box center [803, 82] width 377 height 33
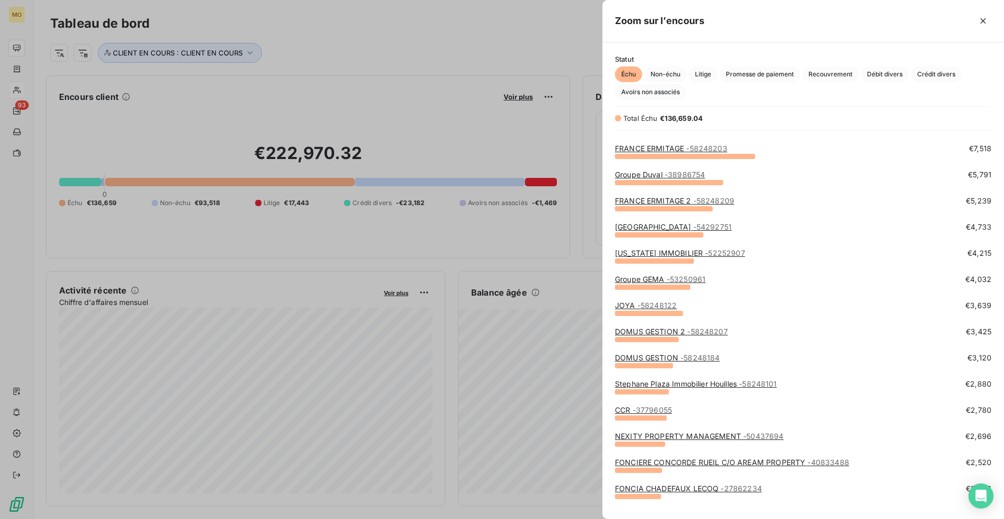
scroll to position [73, 0]
click at [662, 457] on link "FONCIERE CONCORDE RUEIL C/O AREAM PROPERTY - 40833488" at bounding box center [732, 461] width 234 height 9
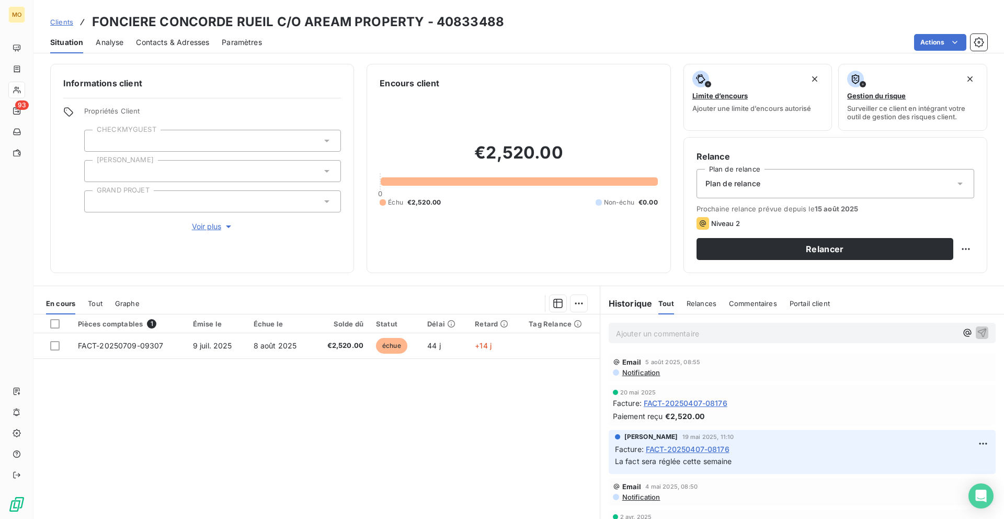
click at [181, 39] on span "Contacts & Adresses" at bounding box center [172, 42] width 73 height 10
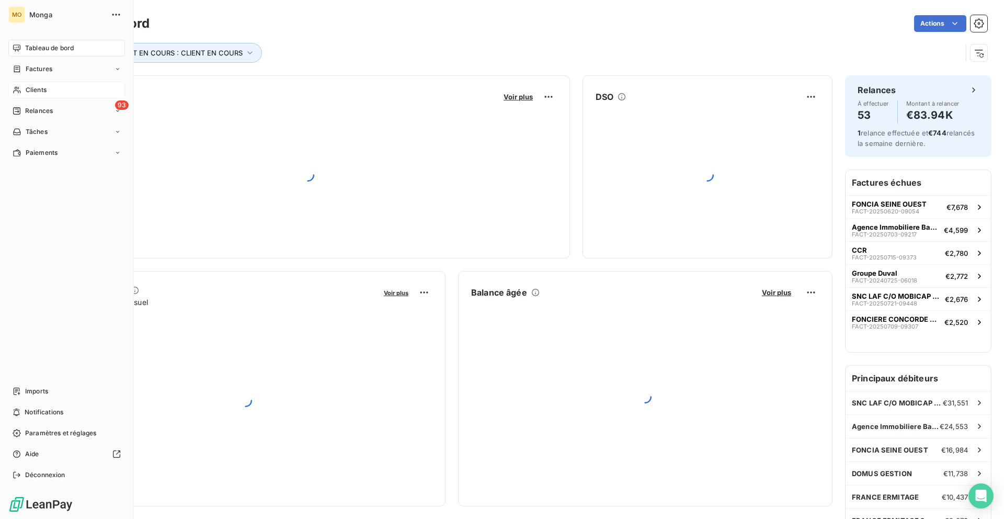
click at [14, 92] on icon at bounding box center [17, 90] width 9 height 8
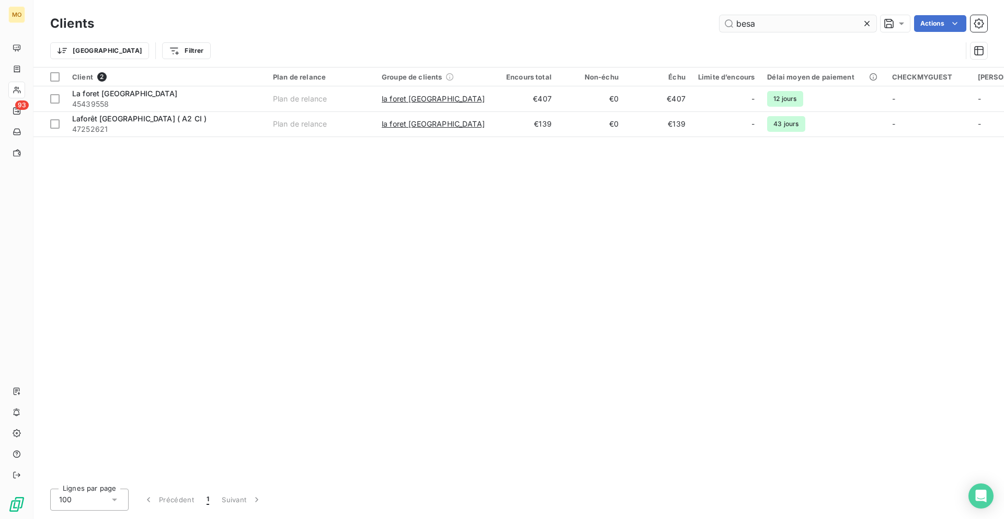
click at [756, 17] on input "besa" at bounding box center [798, 23] width 157 height 17
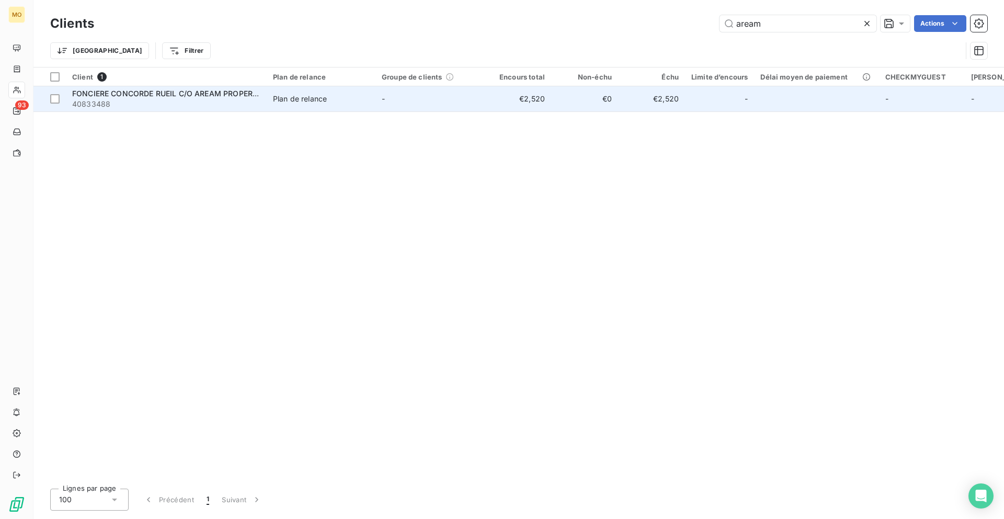
type input "aream"
click at [240, 111] on td "FONCIERE CONCORDE RUEIL C/O AREAM PROPERTY 40833488" at bounding box center [166, 98] width 201 height 25
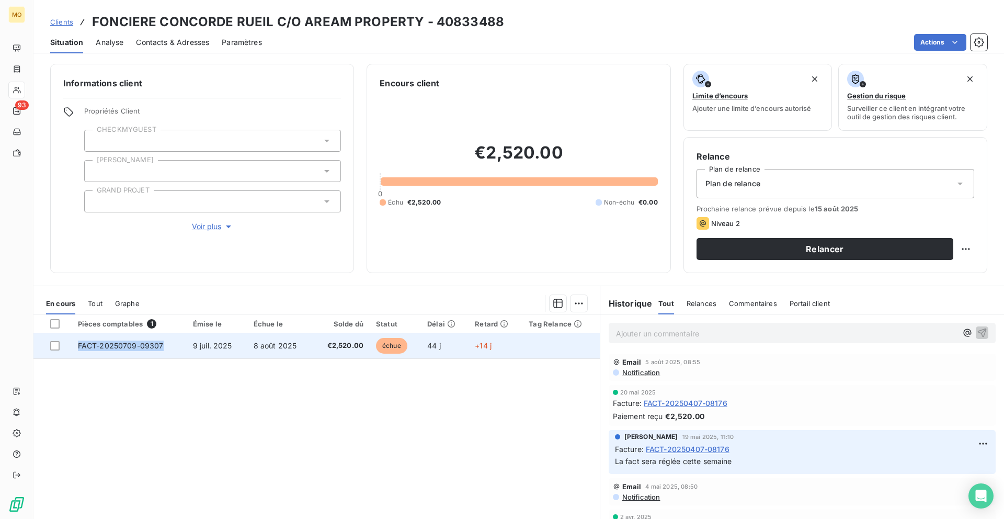
copy span "FACT-20250709-09307"
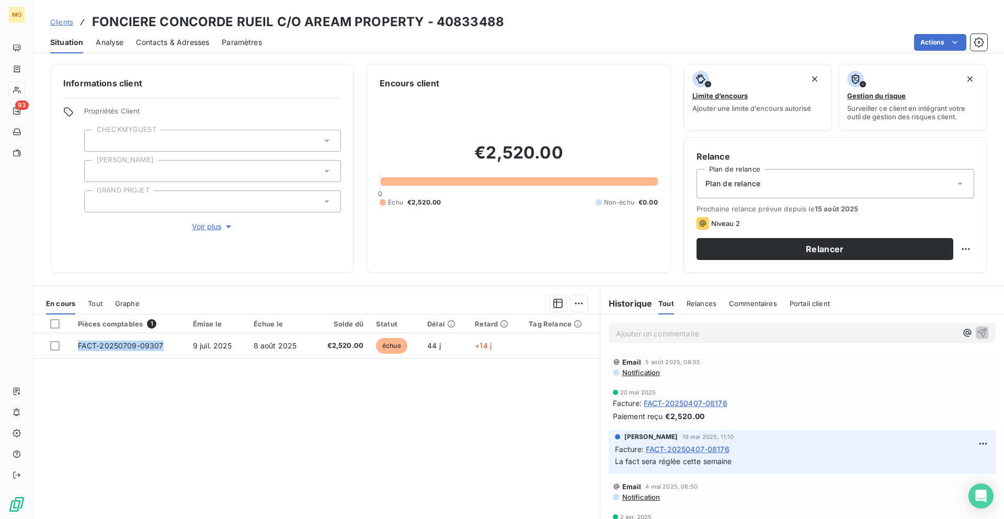
drag, startPoint x: 167, startPoint y: 345, endPoint x: 120, endPoint y: 400, distance: 71.9
click at [120, 400] on div "Pièces comptables 1 Émise le Échue le Solde dû Statut Délai Retard Tag Relance …" at bounding box center [316, 414] width 566 height 201
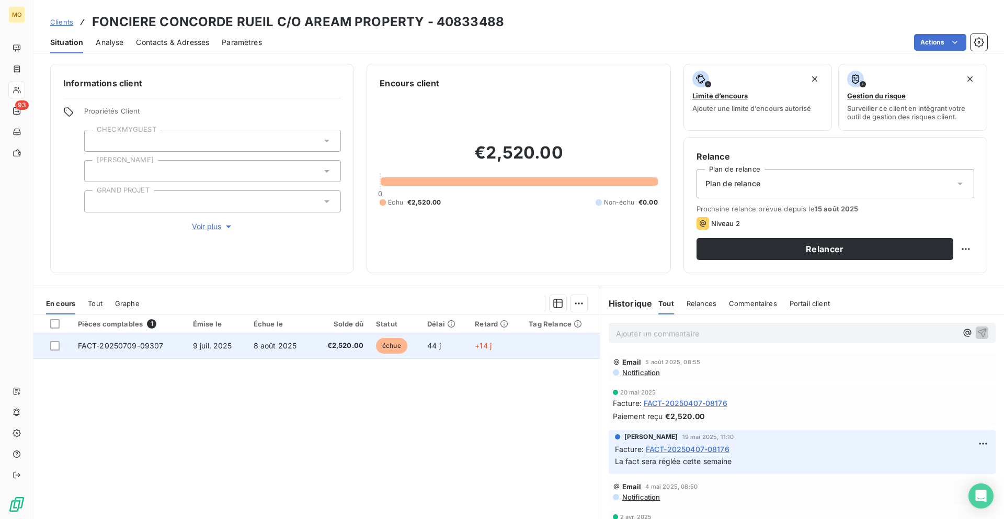
click at [242, 350] on td "9 juil. 2025" at bounding box center [217, 345] width 61 height 25
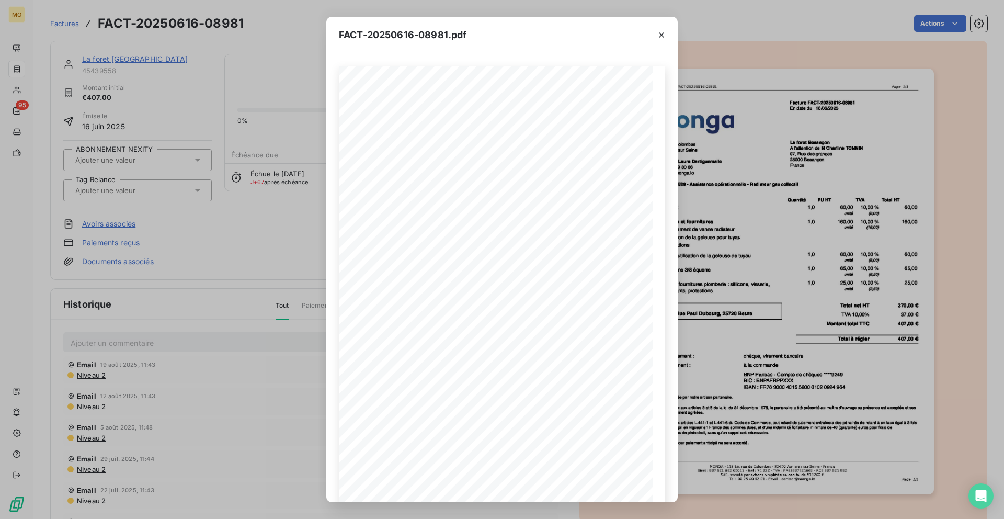
click at [256, 78] on div "FACT-20250616-08981.pdf 119 bis rue de Colombes 92600 Asnieres sur Seine France…" at bounding box center [502, 259] width 1004 height 519
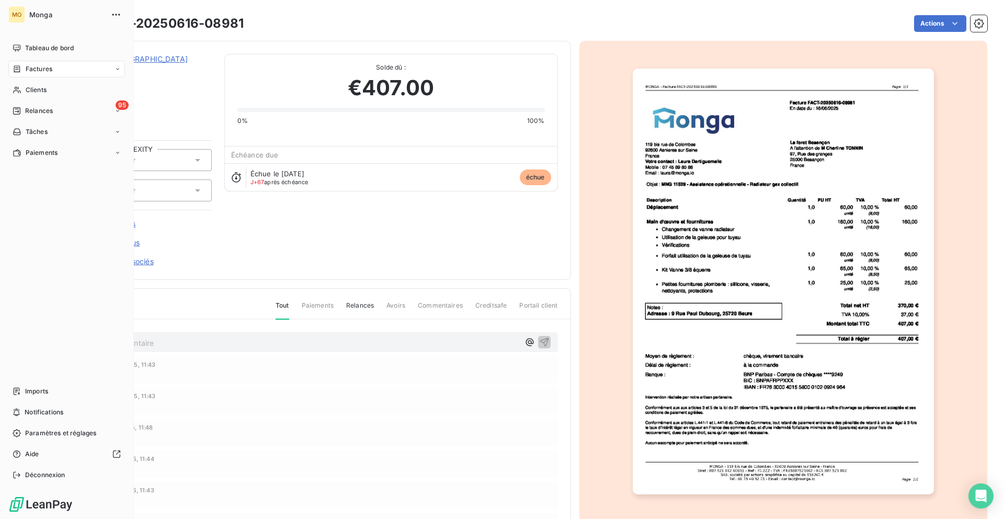
click at [20, 74] on div "Factures" at bounding box center [66, 69] width 117 height 17
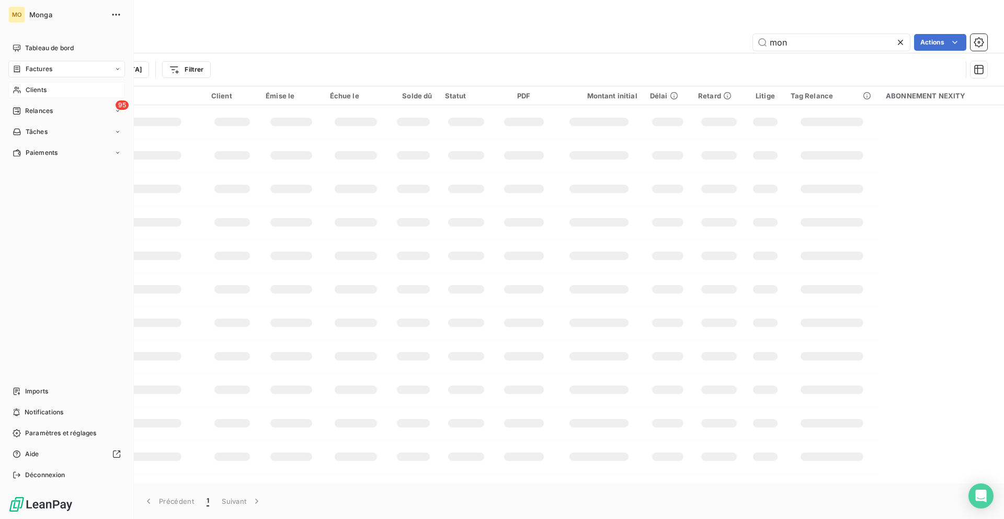
click at [33, 86] on span "Clients" at bounding box center [36, 89] width 21 height 9
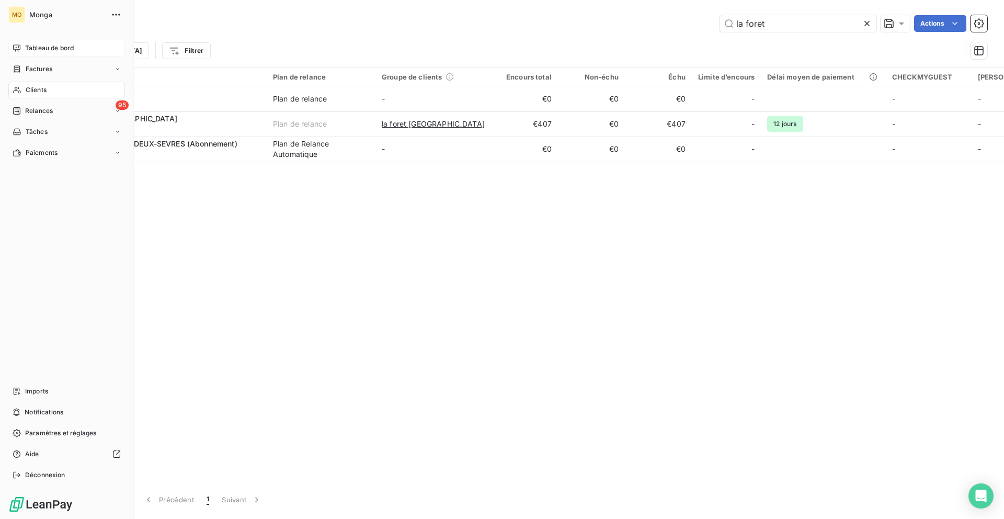
click at [24, 48] on div "Tableau de bord" at bounding box center [66, 48] width 117 height 17
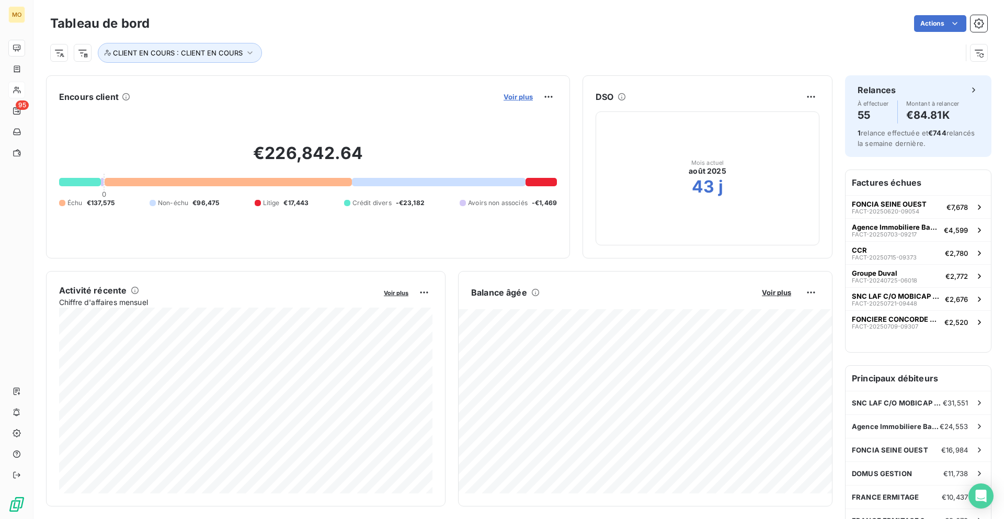
click at [519, 97] on span "Voir plus" at bounding box center [518, 97] width 29 height 8
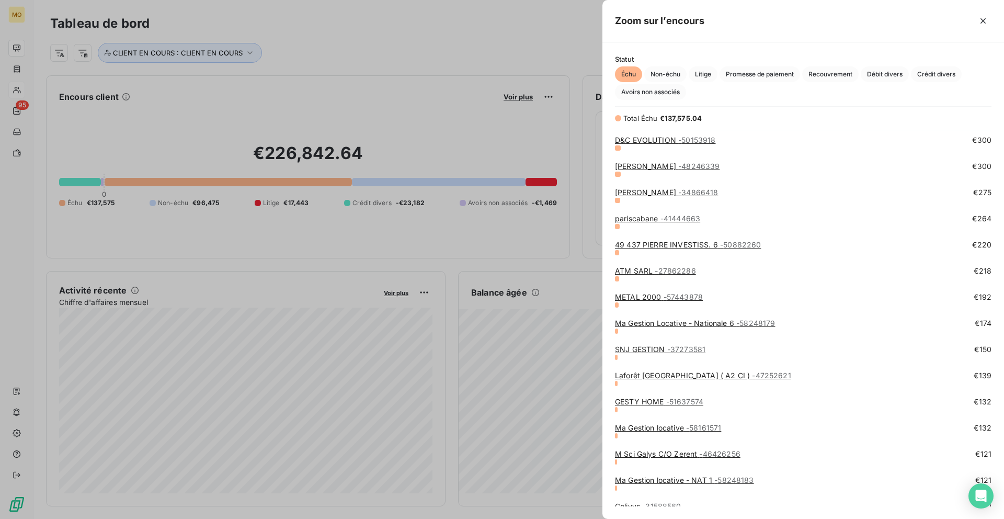
scroll to position [1387, 0]
click at [625, 221] on link "pariscabane - 41444663" at bounding box center [657, 218] width 85 height 9
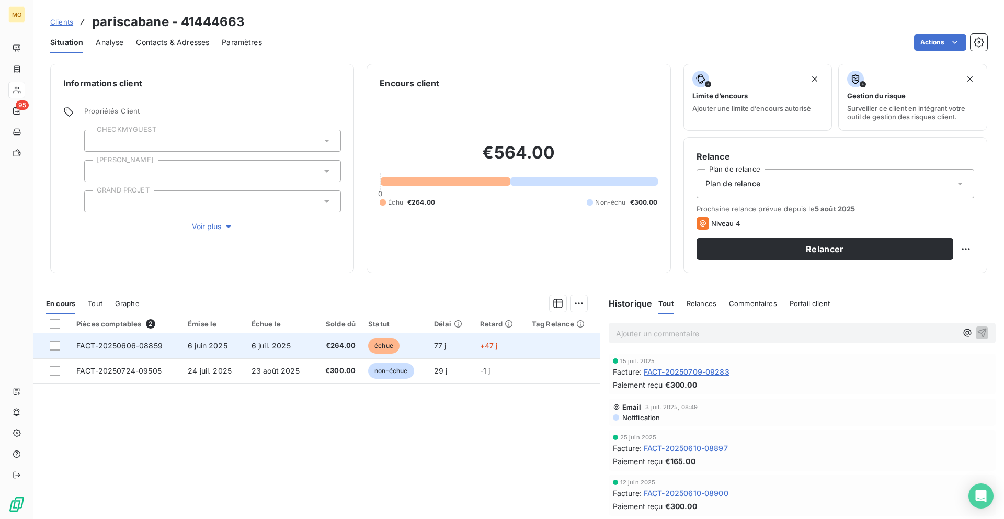
click at [348, 341] on span "€264.00" at bounding box center [338, 346] width 36 height 10
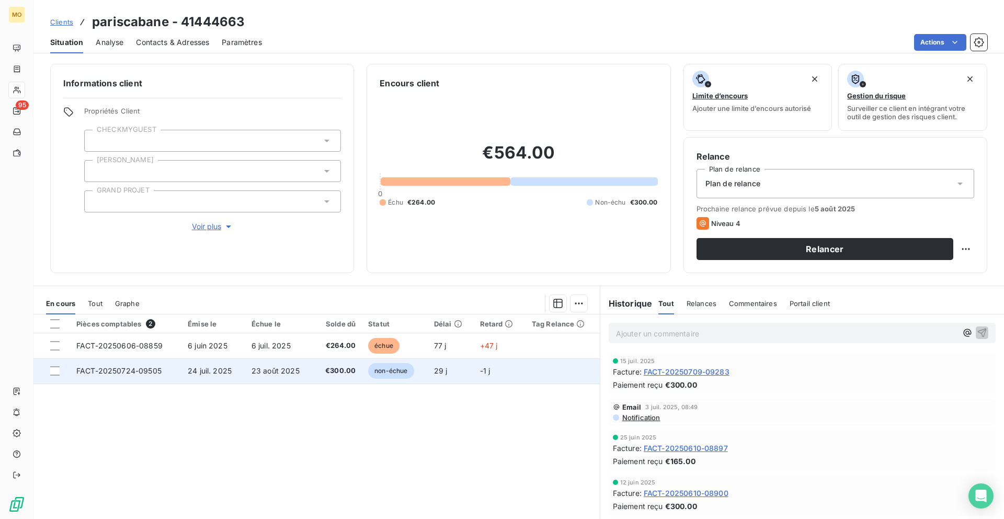
click at [120, 371] on span "FACT-20250724-09505" at bounding box center [118, 370] width 85 height 9
click at [259, 382] on td "23 août 2025" at bounding box center [279, 370] width 69 height 25
click at [255, 373] on span "23 août 2025" at bounding box center [276, 370] width 48 height 9
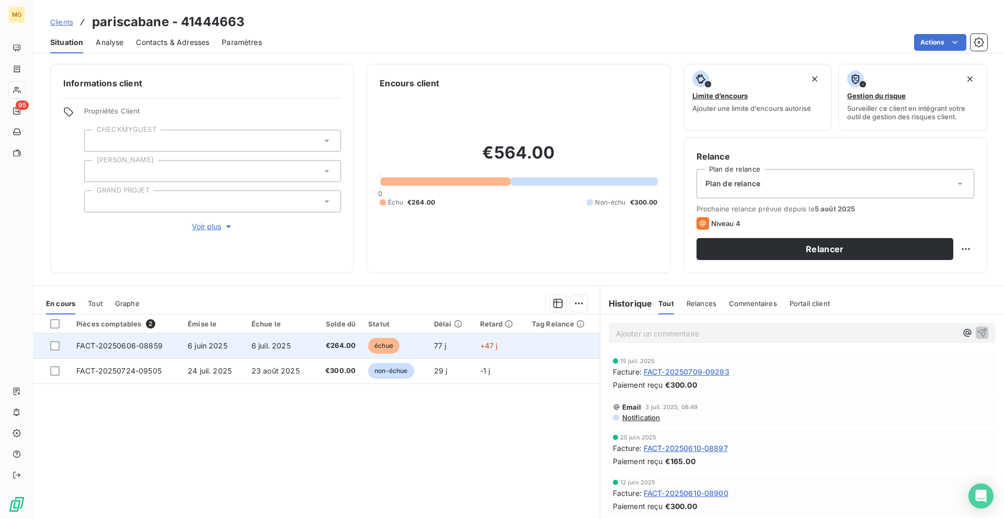
click at [318, 349] on td "€264.00" at bounding box center [338, 345] width 49 height 25
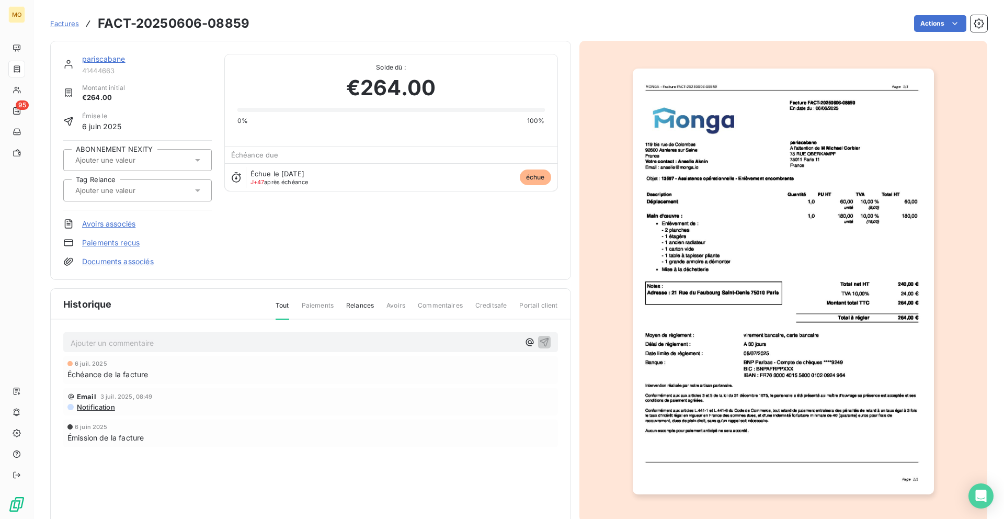
click at [797, 158] on img "button" at bounding box center [783, 282] width 301 height 426
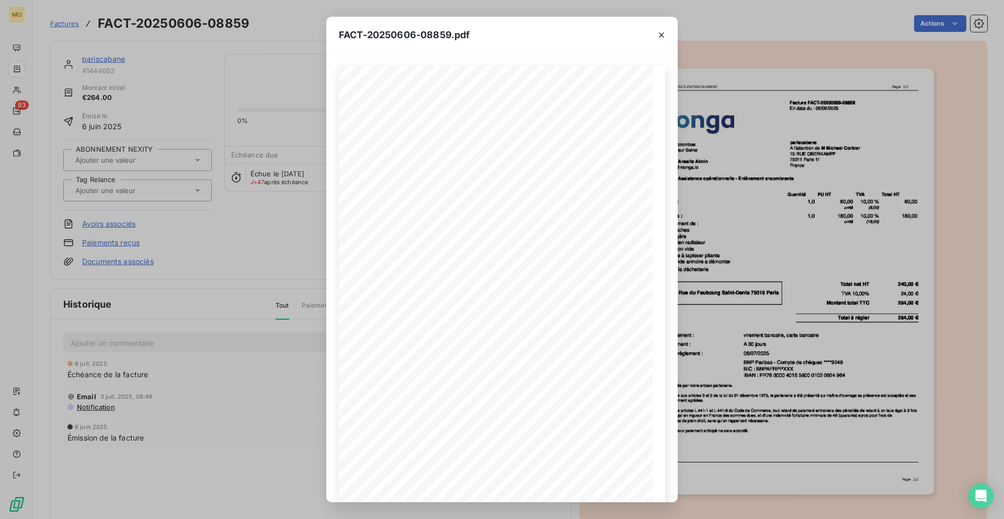
click at [234, 108] on div "FACT-20250606-08859.pdf [STREET_ADDRESS] Votre contact : [PERSON_NAME] Email : …" at bounding box center [502, 259] width 1004 height 519
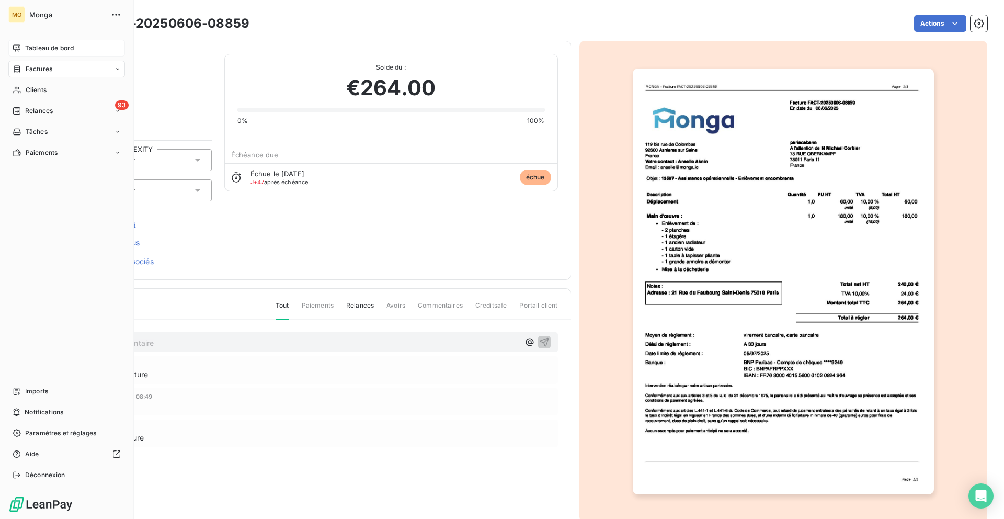
click at [20, 48] on icon at bounding box center [16, 47] width 7 height 7
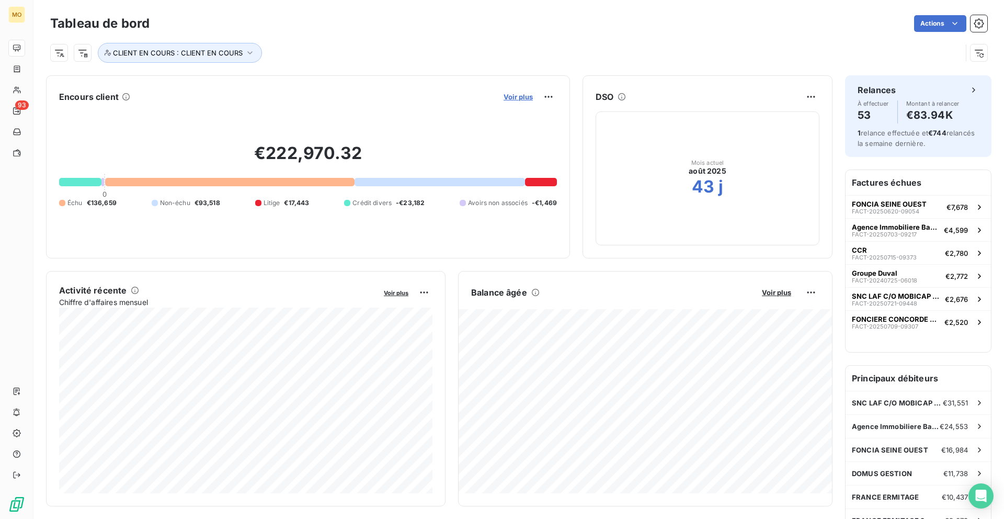
click at [509, 97] on span "Voir plus" at bounding box center [518, 97] width 29 height 8
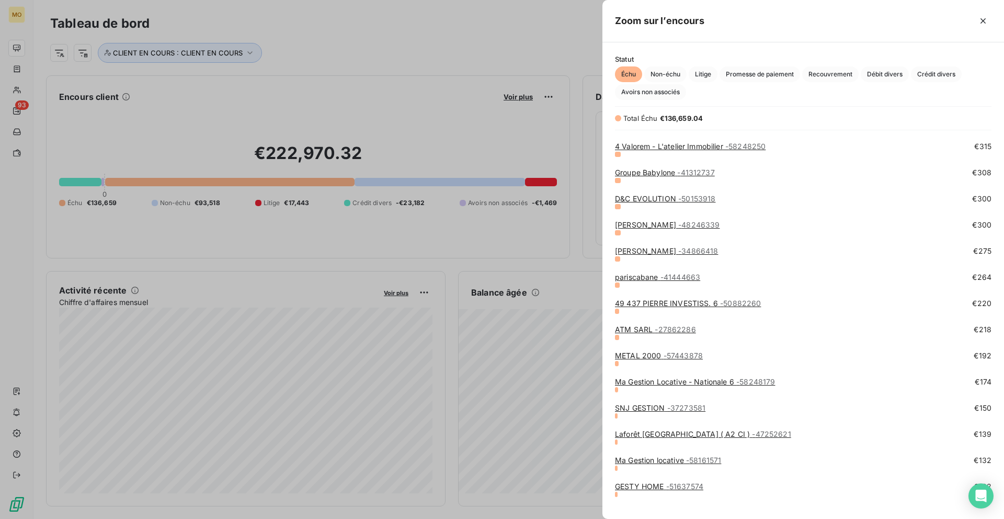
scroll to position [1276, 0]
click at [678, 229] on span "- 48246339" at bounding box center [698, 225] width 41 height 9
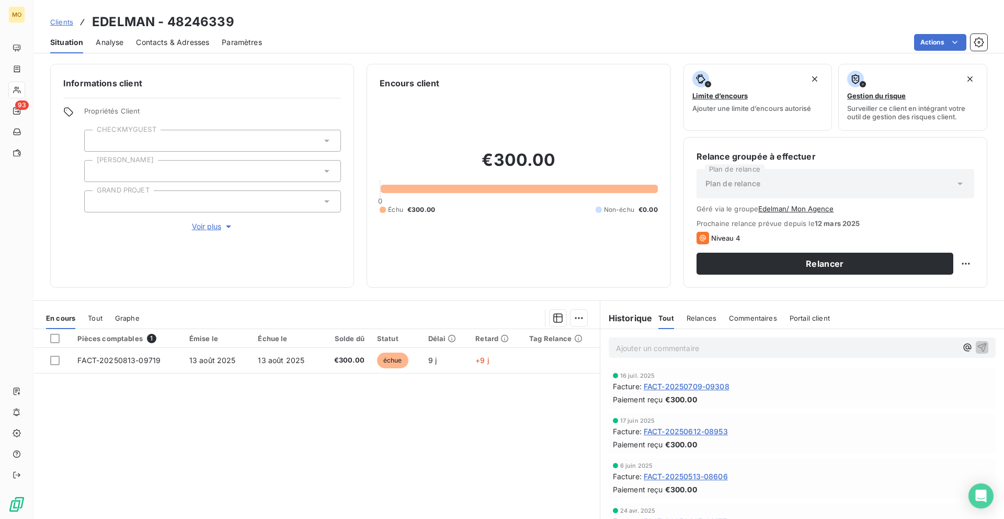
click at [459, 374] on div "Pièces comptables 1 Émise le Échue le Solde dû Statut Délai Retard Tag Relance …" at bounding box center [316, 429] width 566 height 201
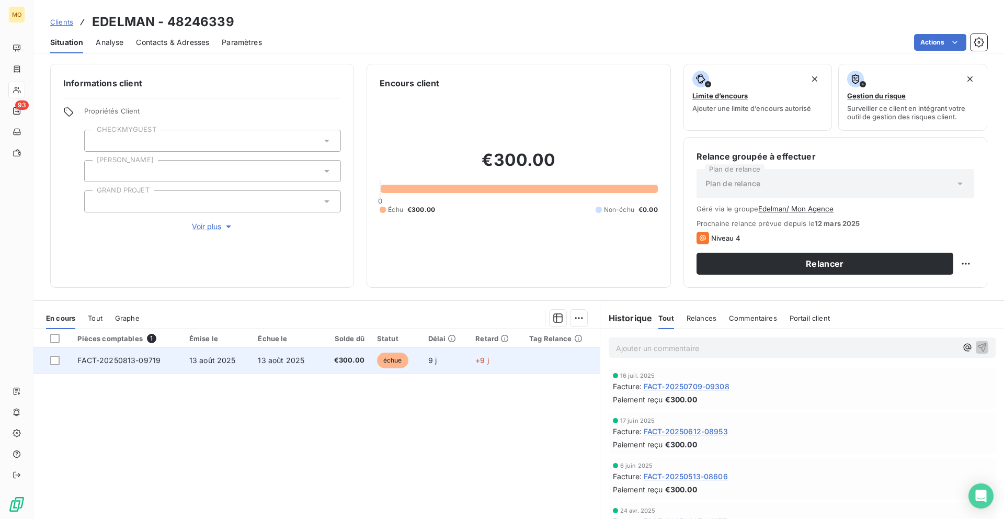
click at [459, 369] on td "9 j" at bounding box center [446, 360] width 48 height 25
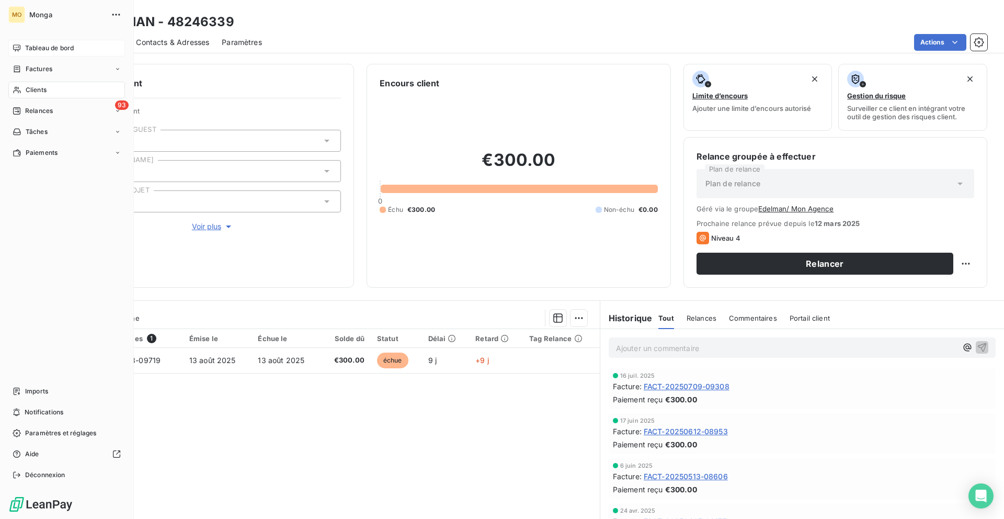
click at [32, 50] on span "Tableau de bord" at bounding box center [49, 47] width 49 height 9
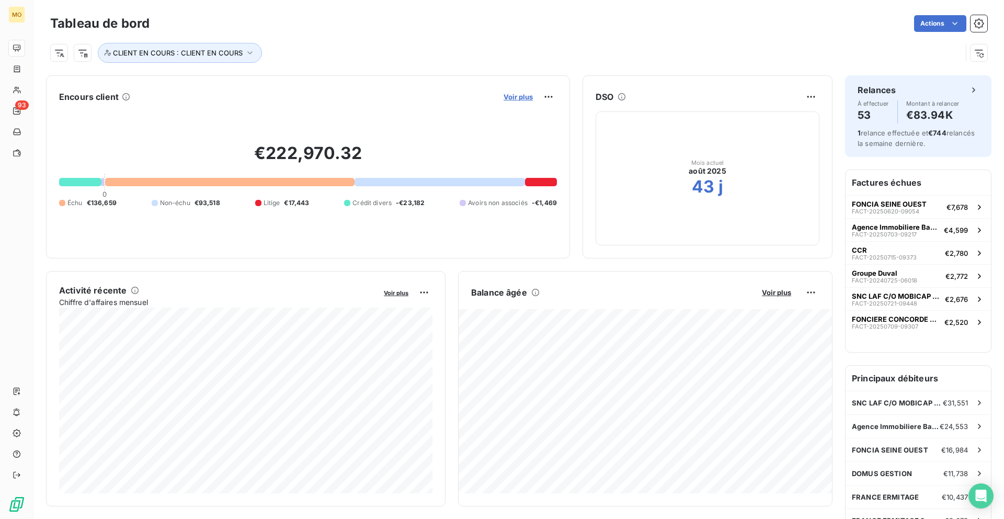
click at [505, 95] on span "Voir plus" at bounding box center [518, 97] width 29 height 8
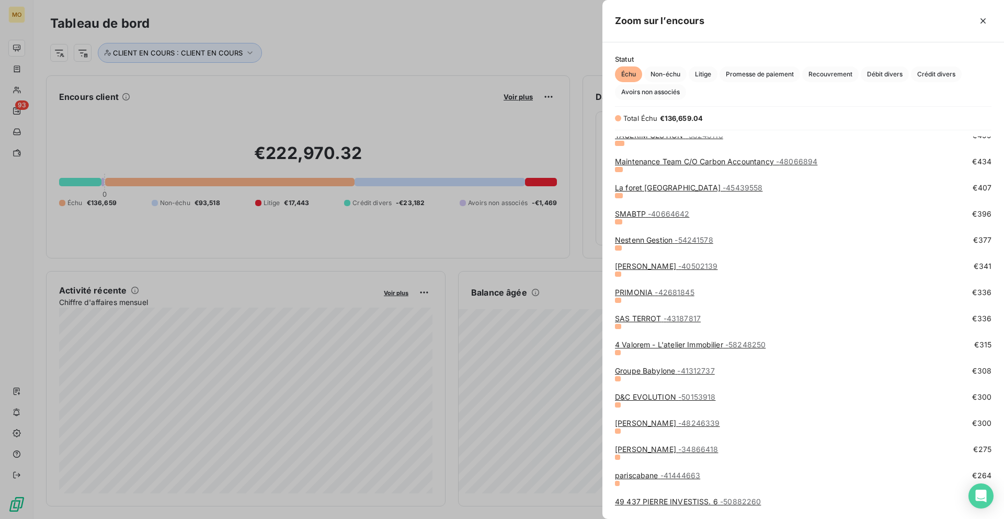
scroll to position [1085, 0]
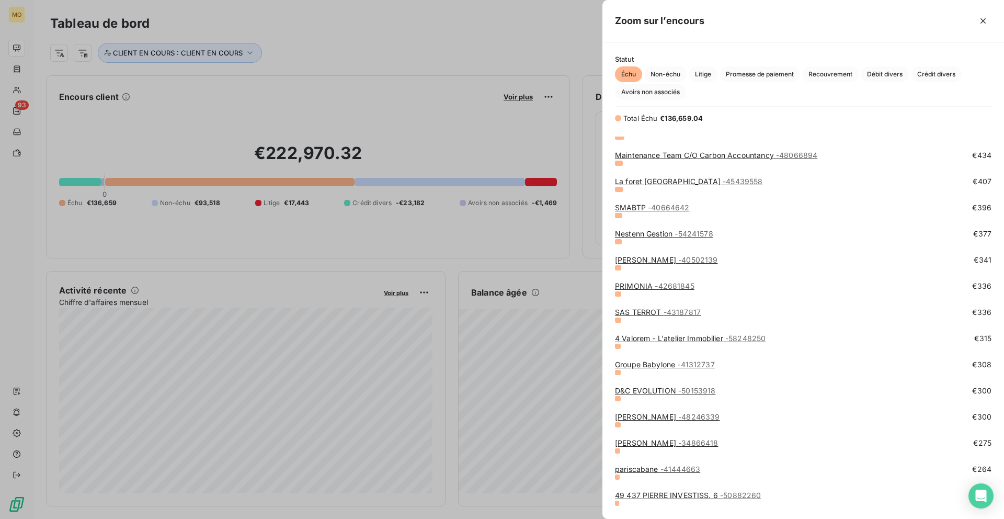
click at [676, 395] on div "D&C EVOLUTION - 50153918" at bounding box center [665, 390] width 100 height 10
click at [676, 394] on link "D&C EVOLUTION - 50153918" at bounding box center [665, 390] width 100 height 9
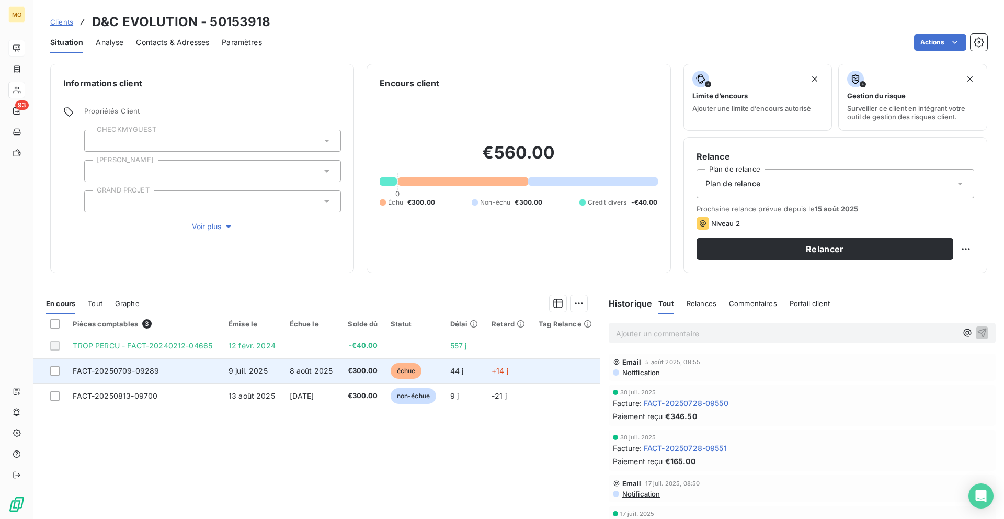
click at [185, 370] on td "FACT-20250709-09289" at bounding box center [144, 370] width 156 height 25
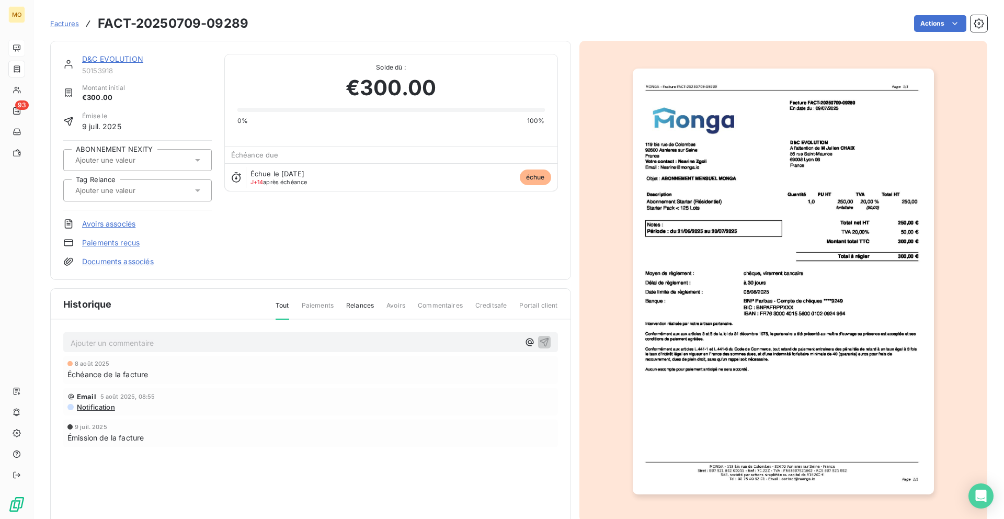
click at [752, 242] on img "button" at bounding box center [783, 282] width 301 height 426
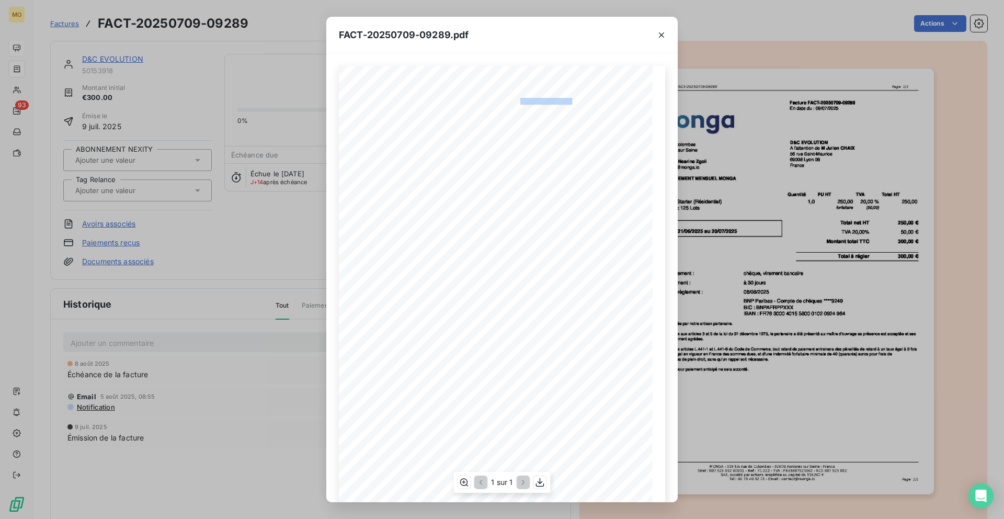
drag, startPoint x: 521, startPoint y: 100, endPoint x: 572, endPoint y: 102, distance: 50.8
click at [572, 102] on span "Facture FACT-20250709-09289" at bounding box center [544, 100] width 70 height 5
copy span "re FACT-20250709-092"
click at [132, 166] on div "FACT-20250709-09289.pdf 119 bis rue de Colombes 92600 Asnieres sur Seine France…" at bounding box center [502, 259] width 1004 height 519
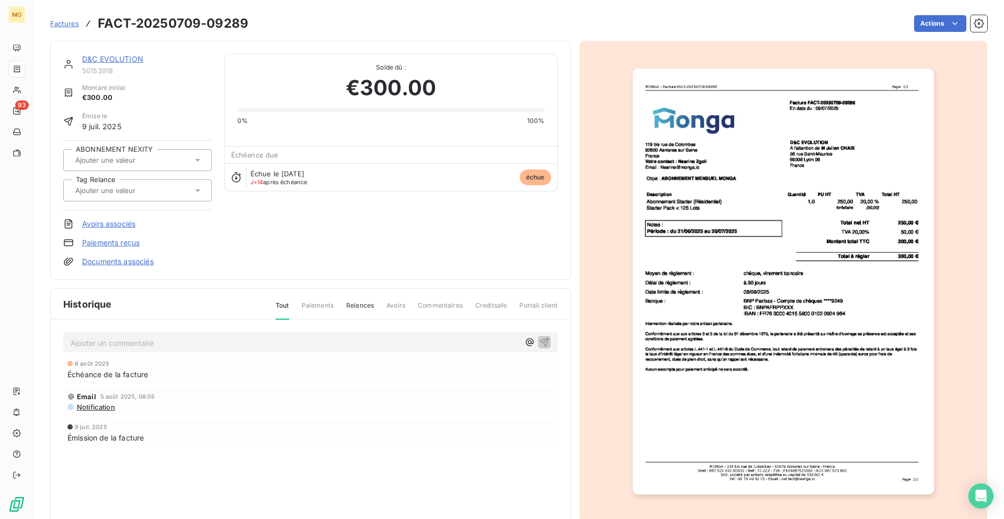
click at [130, 63] on div "D&C EVOLUTION" at bounding box center [147, 59] width 130 height 10
click at [130, 60] on link "D&C EVOLUTION" at bounding box center [112, 58] width 61 height 9
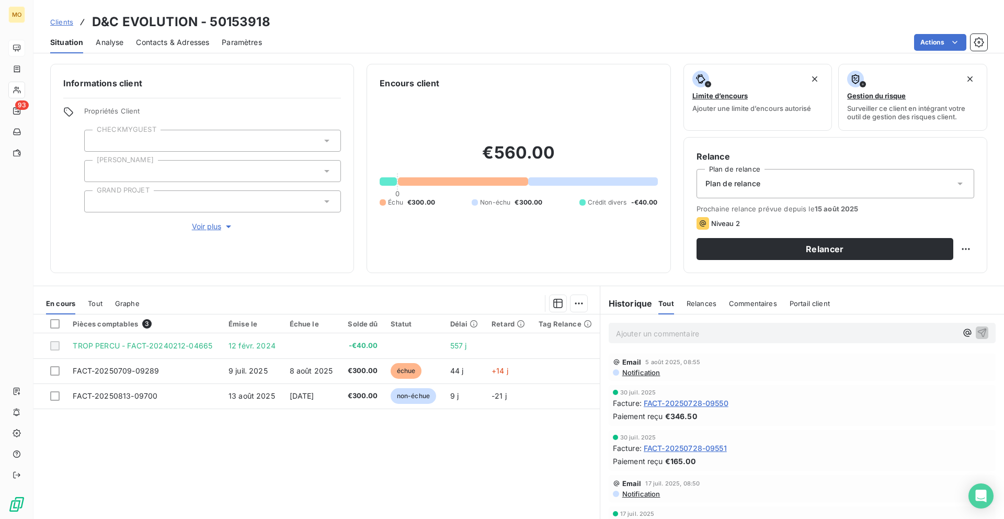
click at [186, 44] on span "Contacts & Adresses" at bounding box center [172, 42] width 73 height 10
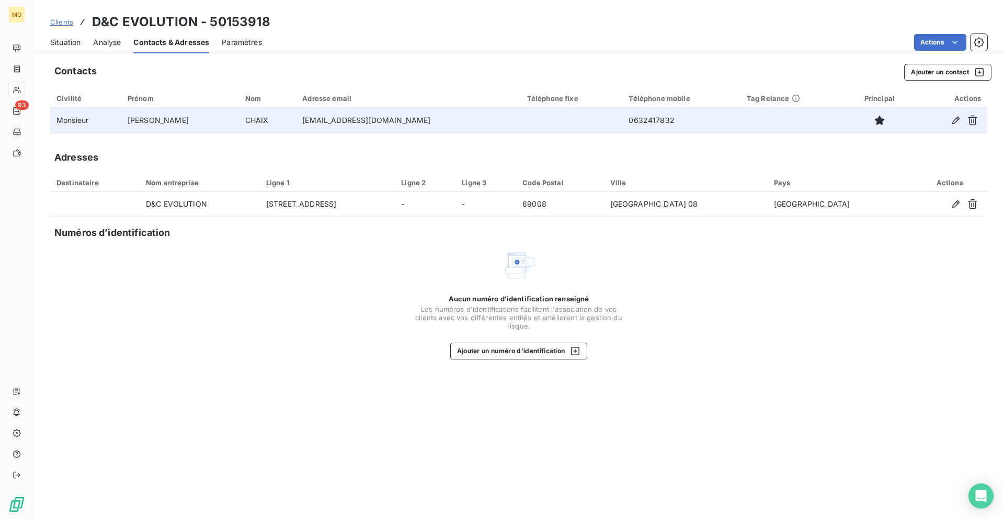
click at [300, 119] on td "jchaix@stephaneplazaimmobilier.com" at bounding box center [408, 120] width 224 height 25
copy td "jchaix@stephaneplazaimmobilier.com"
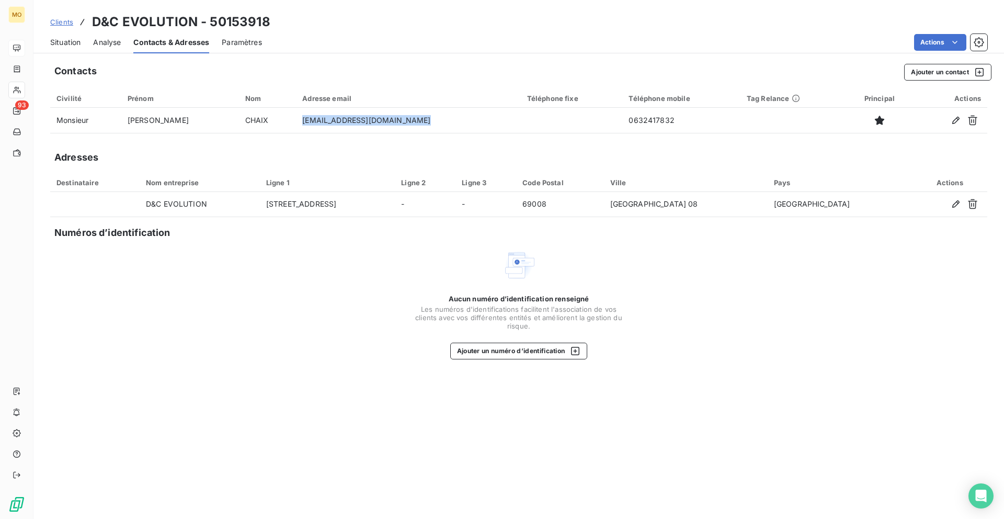
click at [72, 43] on span "Situation" at bounding box center [65, 42] width 30 height 10
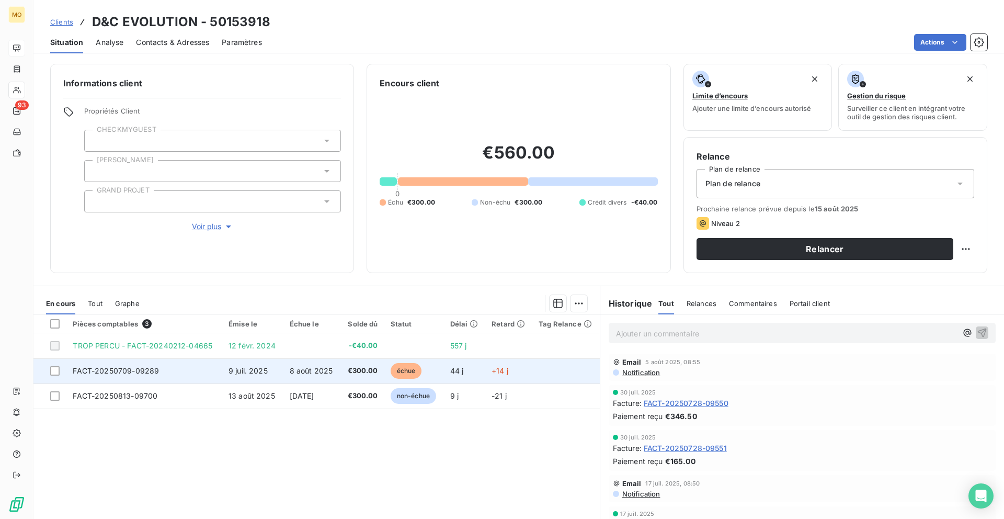
click at [173, 371] on td "FACT-20250709-09289" at bounding box center [144, 370] width 156 height 25
copy span "FACT-20250709-09289"
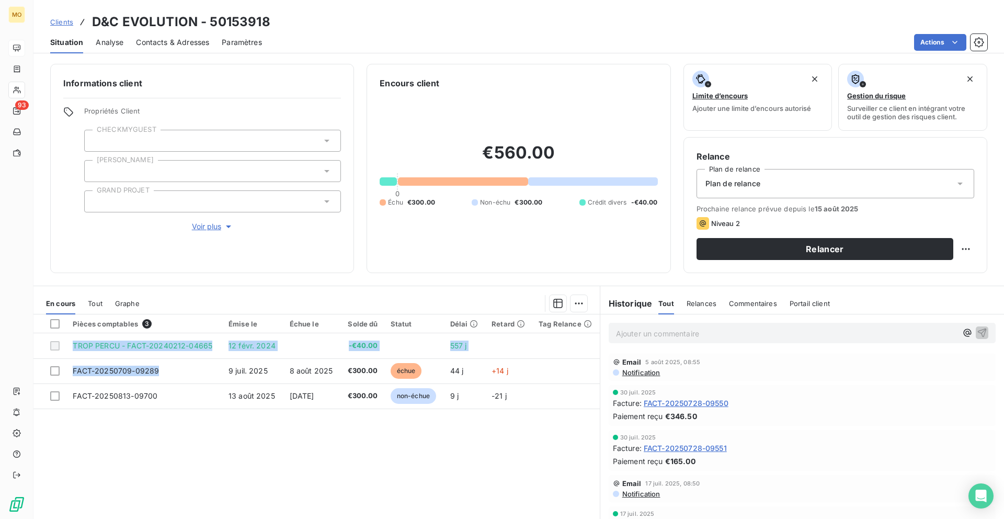
drag, startPoint x: 165, startPoint y: 373, endPoint x: 75, endPoint y: 444, distance: 113.6
click at [73, 438] on div "Pièces comptables 3 Émise le Échue le Solde dû Statut Délai Retard Tag Relance …" at bounding box center [316, 414] width 566 height 201
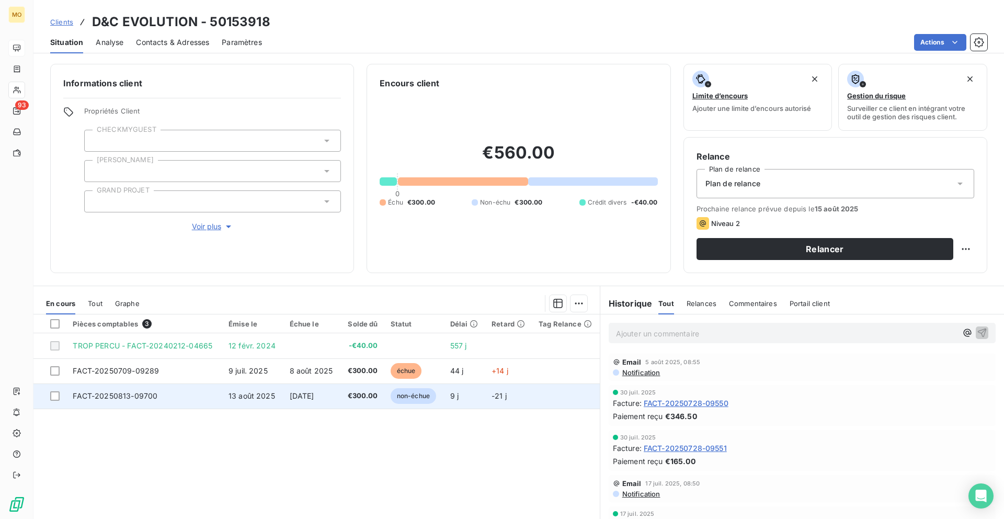
click at [146, 396] on span "FACT-20250813-09700" at bounding box center [115, 395] width 85 height 9
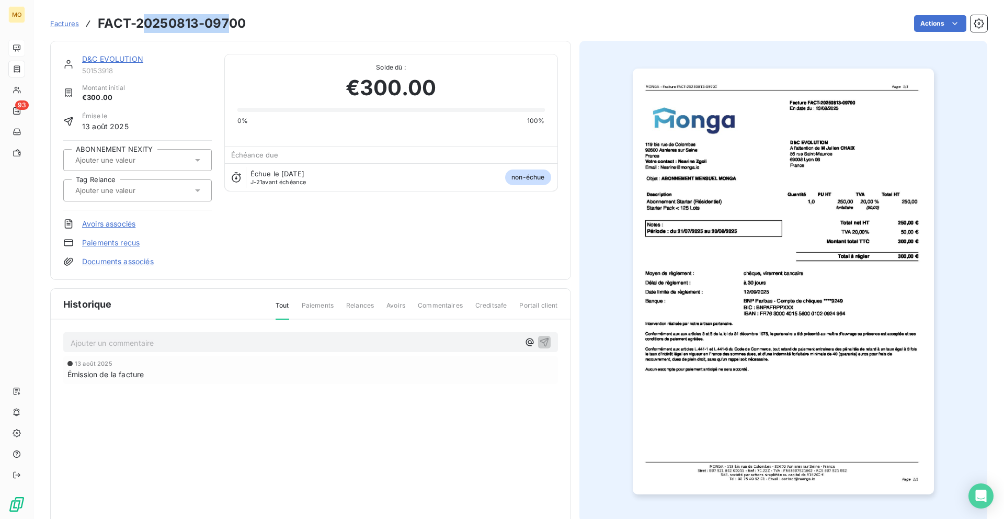
drag, startPoint x: 142, startPoint y: 21, endPoint x: 238, endPoint y: 19, distance: 96.3
click at [238, 19] on h3 "FACT-20250813-09700" at bounding box center [172, 23] width 148 height 19
drag, startPoint x: 256, startPoint y: 20, endPoint x: 133, endPoint y: 20, distance: 123.4
click at [133, 20] on div "Factures FACT-20250813-09700 Actions" at bounding box center [518, 24] width 937 height 22
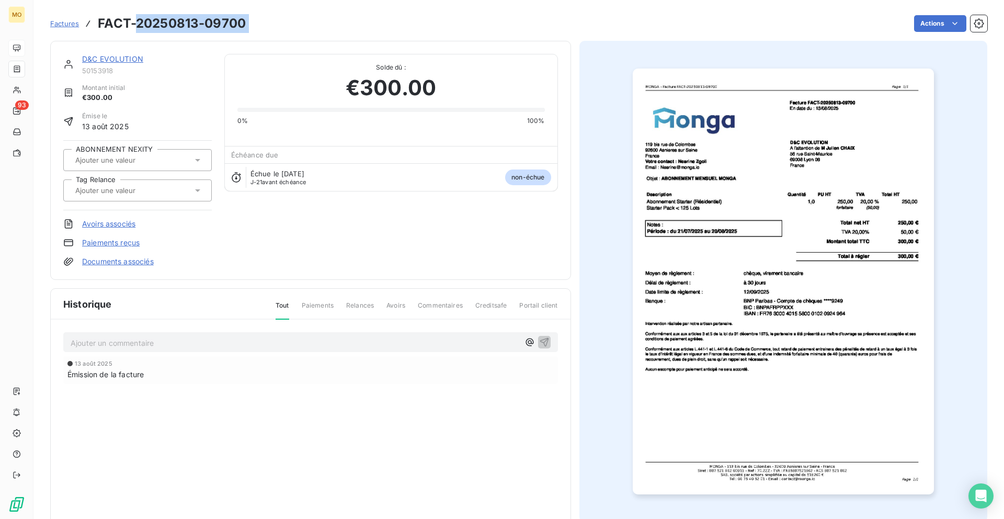
copy section "20250813-09700 Actions"
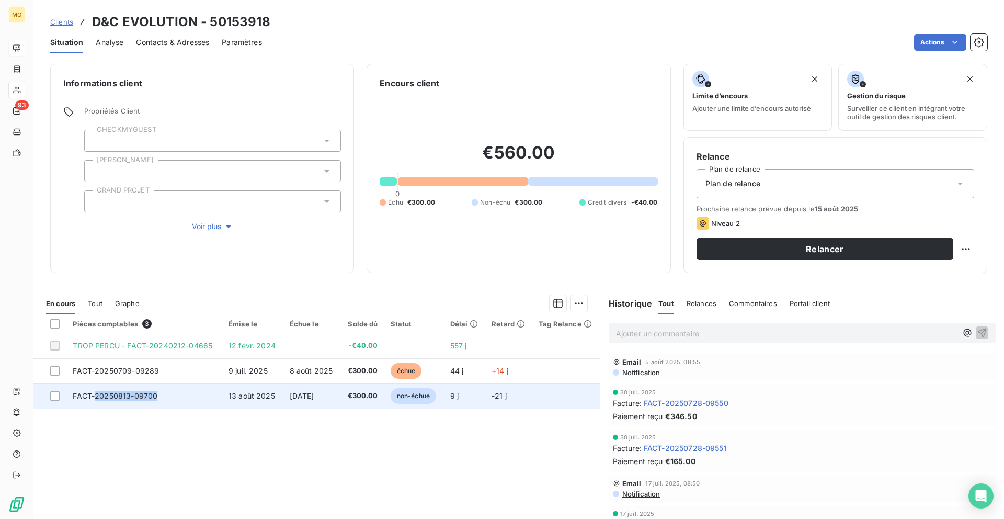
copy span "20250813-09700"
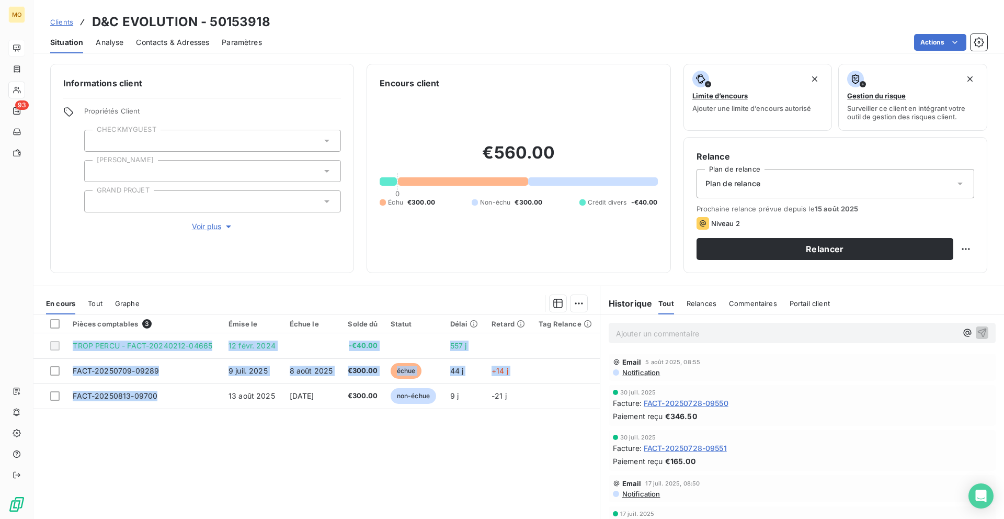
drag, startPoint x: 168, startPoint y: 394, endPoint x: 32, endPoint y: 518, distance: 184.0
click at [32, 518] on div "MO 93 Clients D&C EVOLUTION - 50153918 Situation Analyse Contacts & Adresses Pa…" at bounding box center [502, 259] width 1004 height 519
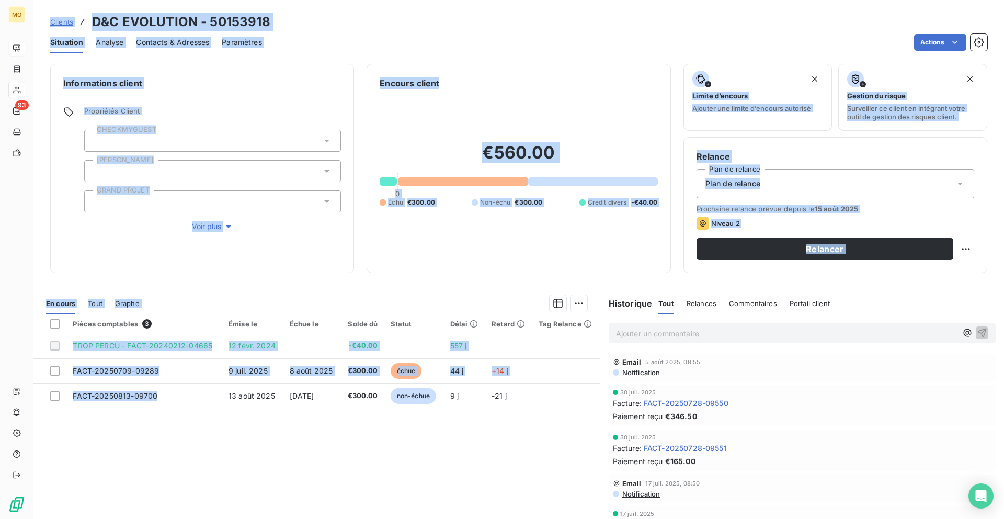
scroll to position [28, 0]
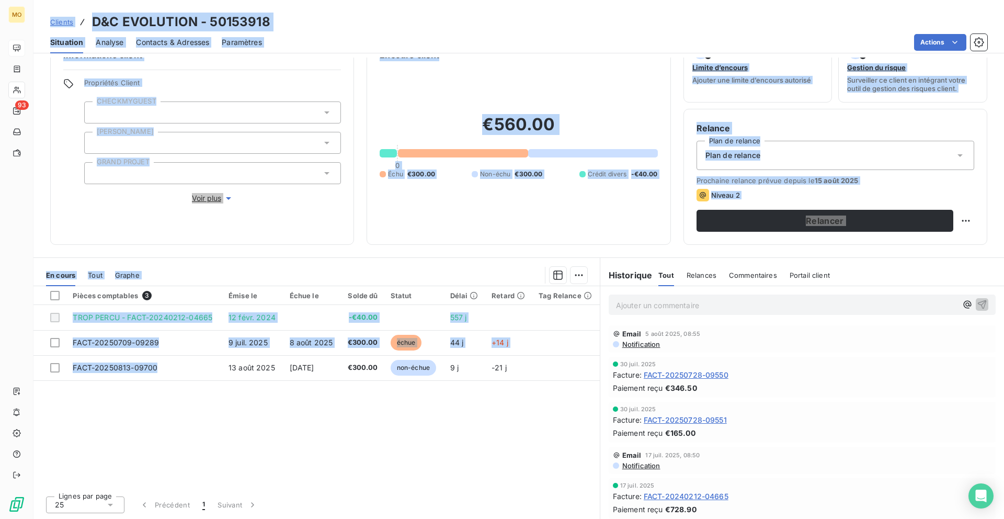
click at [129, 454] on div "Pièces comptables 3 Émise le Échue le Solde dû Statut Délai Retard Tag Relance …" at bounding box center [316, 386] width 566 height 201
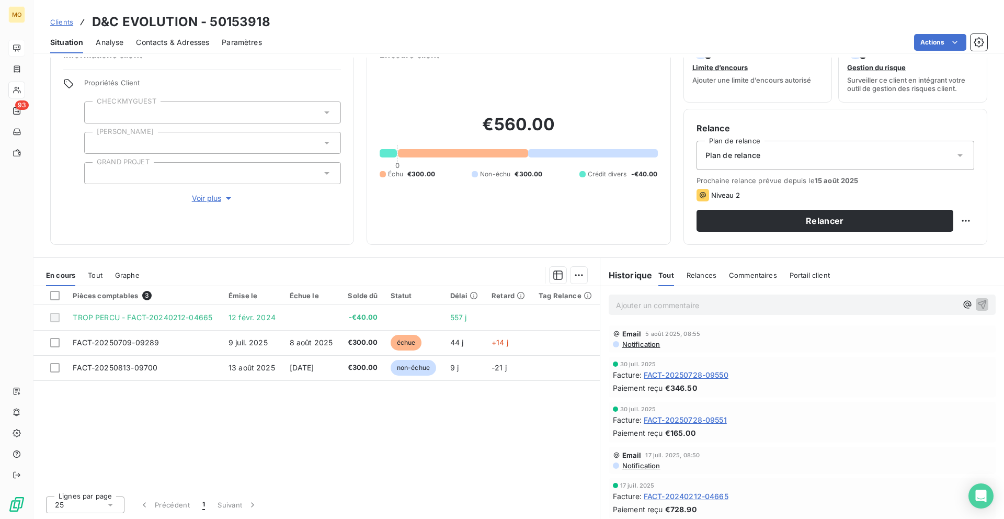
click at [129, 454] on div "Pièces comptables 3 Émise le Échue le Solde dû Statut Délai Retard Tag Relance …" at bounding box center [316, 386] width 566 height 201
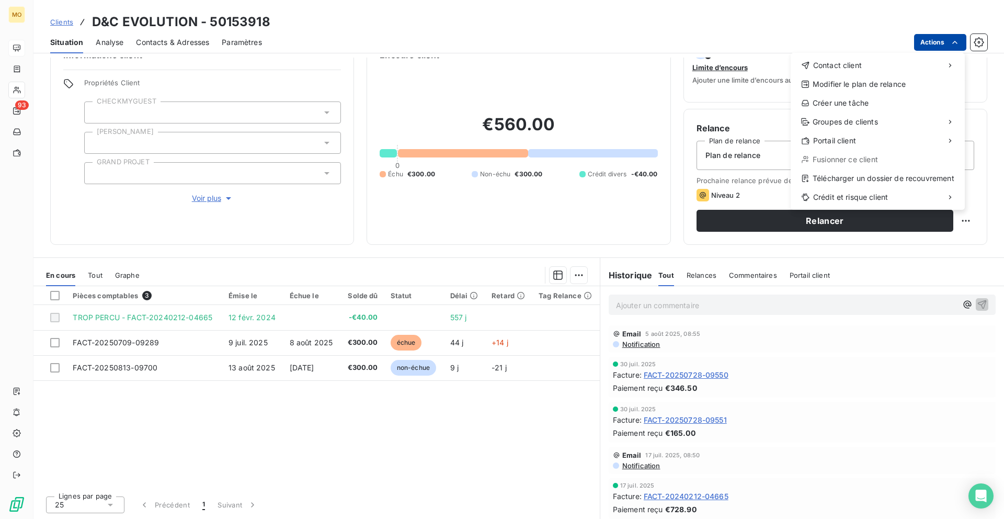
click at [933, 37] on html "MO 93 Clients D&C EVOLUTION - 50153918 Situation Analyse Contacts & Adresses Pa…" at bounding box center [502, 259] width 1004 height 519
click at [816, 174] on div "Télécharger un dossier de recouvrement" at bounding box center [878, 178] width 166 height 17
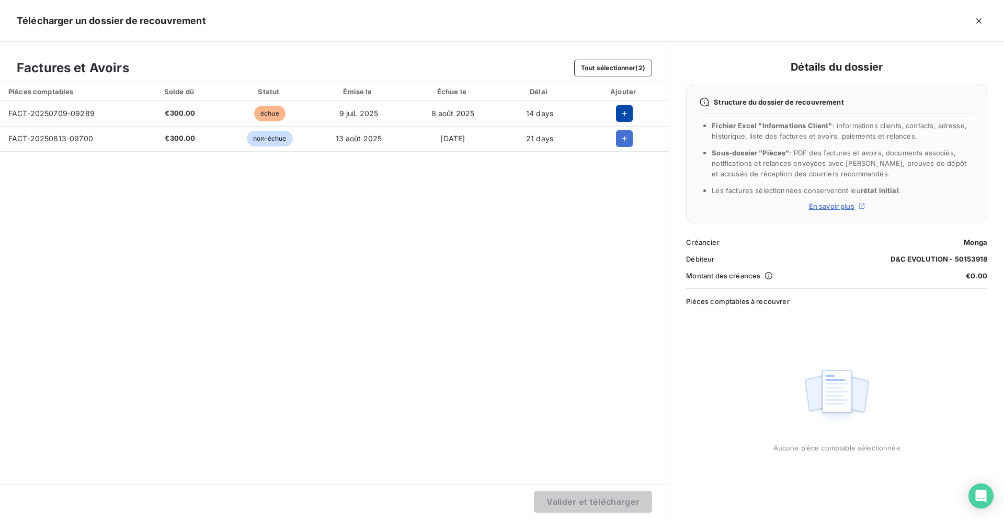
click at [626, 109] on icon "button" at bounding box center [624, 113] width 10 height 10
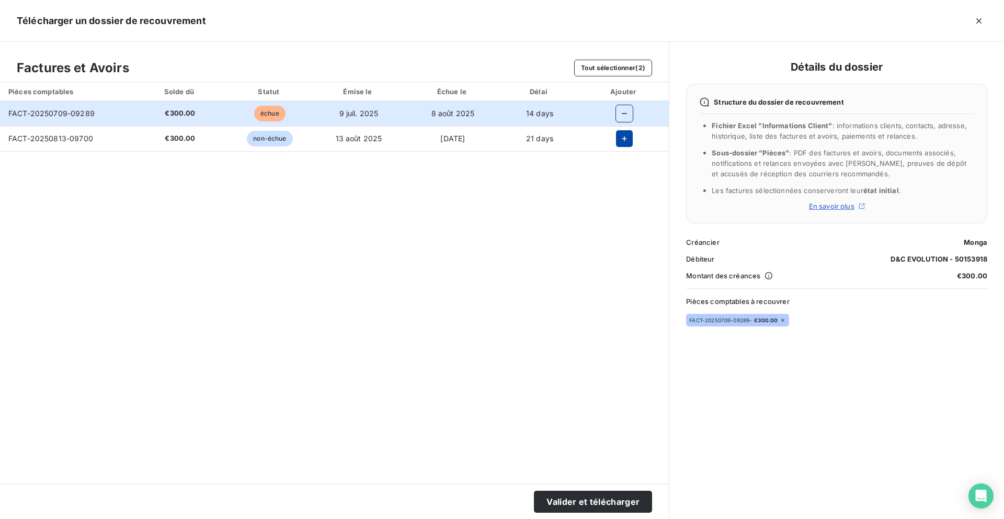
click at [625, 138] on icon "button" at bounding box center [624, 138] width 10 height 10
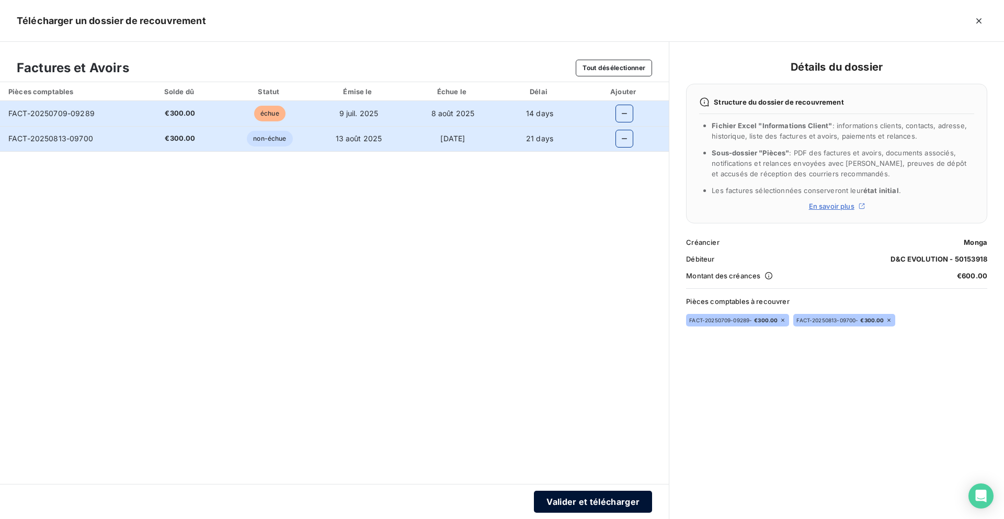
click at [548, 504] on button "Valider et télécharger" at bounding box center [593, 502] width 118 height 22
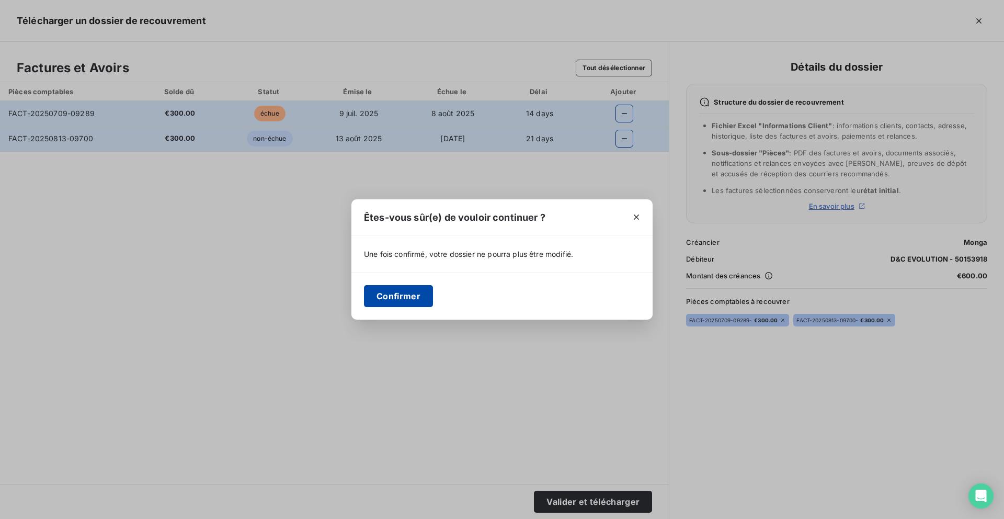
click at [411, 288] on button "Confirmer" at bounding box center [398, 296] width 69 height 22
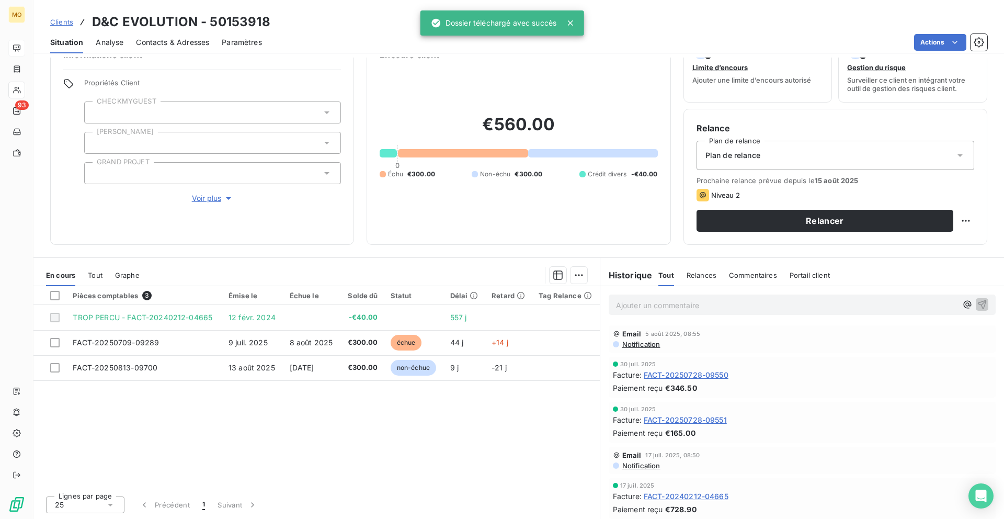
click at [174, 41] on span "Contacts & Adresses" at bounding box center [172, 42] width 73 height 10
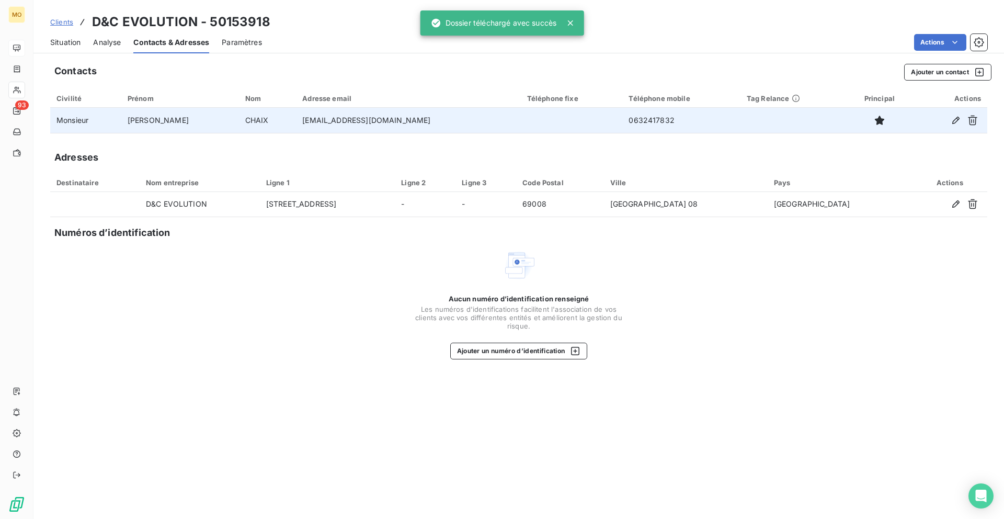
click at [331, 118] on td "jchaix@stephaneplazaimmobilier.com" at bounding box center [408, 120] width 224 height 25
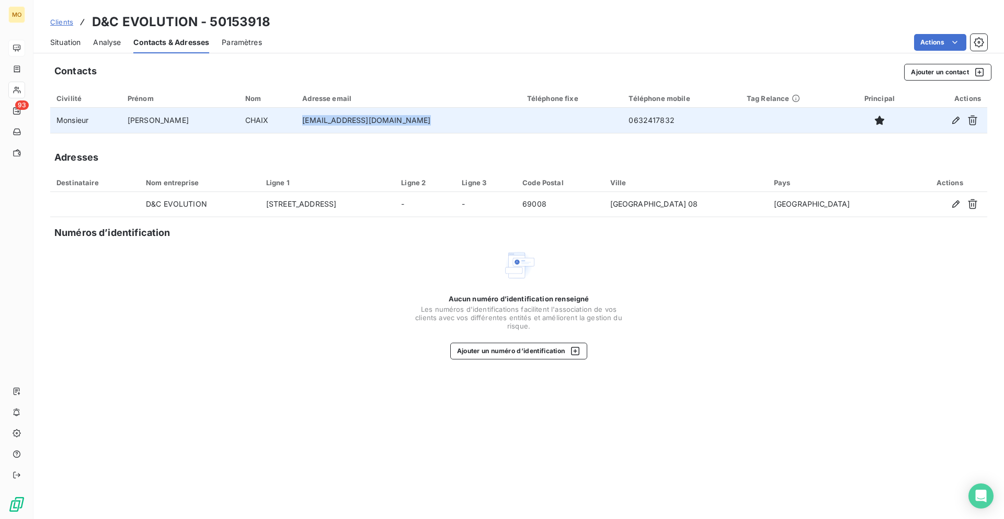
copy td "jchaix@stephaneplazaimmobilier.com"
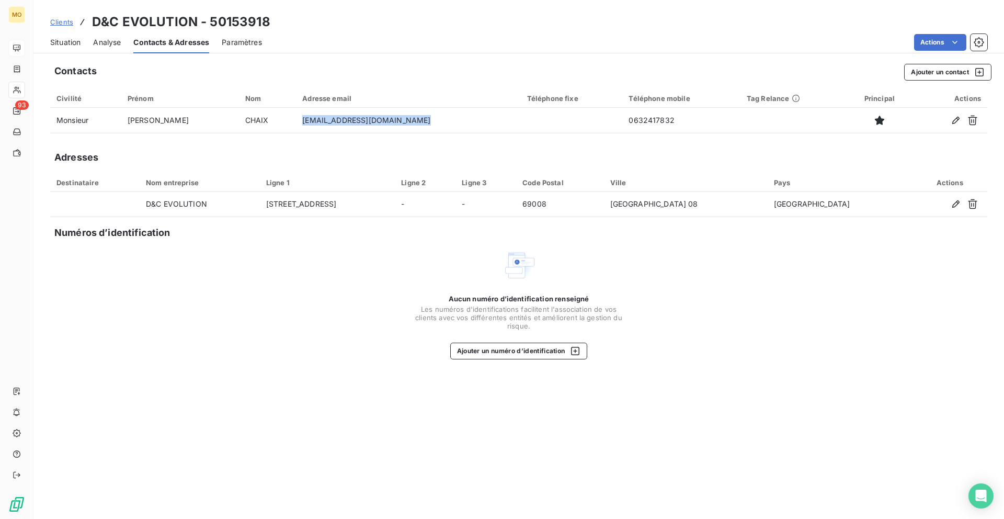
click at [55, 20] on span "Clients" at bounding box center [61, 22] width 23 height 8
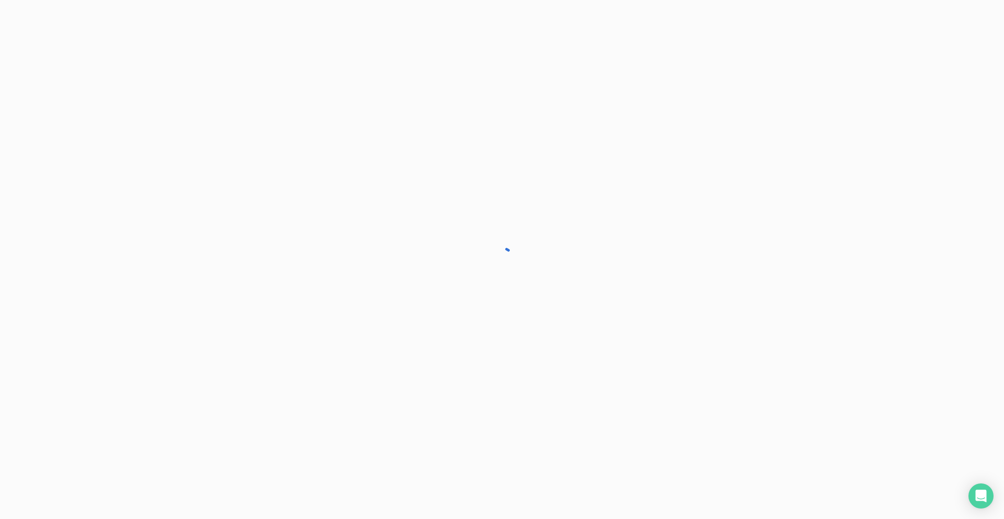
click at [55, 20] on div at bounding box center [502, 259] width 1004 height 519
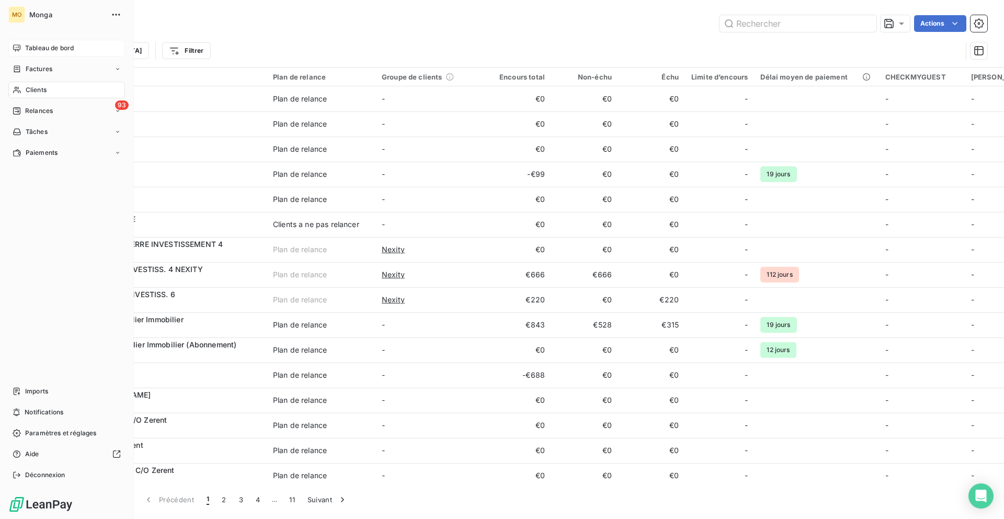
click at [18, 56] on nav "Tableau de bord Factures Clients 93 Relances Tâches Paiements" at bounding box center [66, 100] width 117 height 121
click at [85, 50] on div "Tableau de bord" at bounding box center [66, 48] width 117 height 17
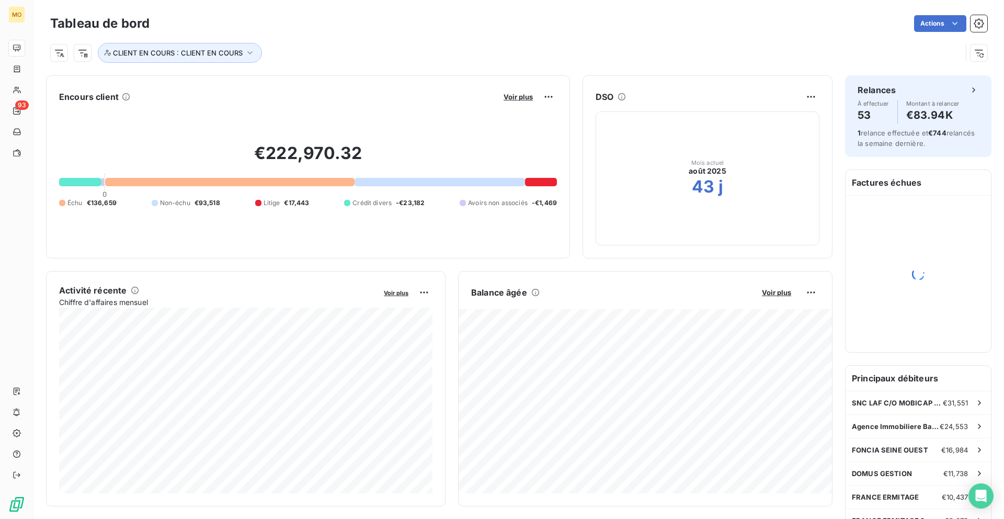
click at [501, 96] on button "Voir plus" at bounding box center [519, 96] width 36 height 9
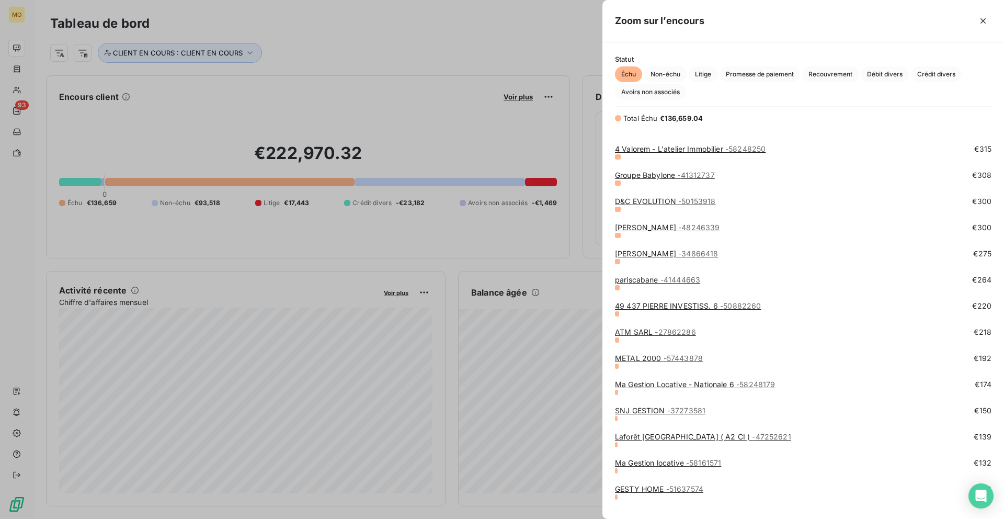
scroll to position [1271, 0]
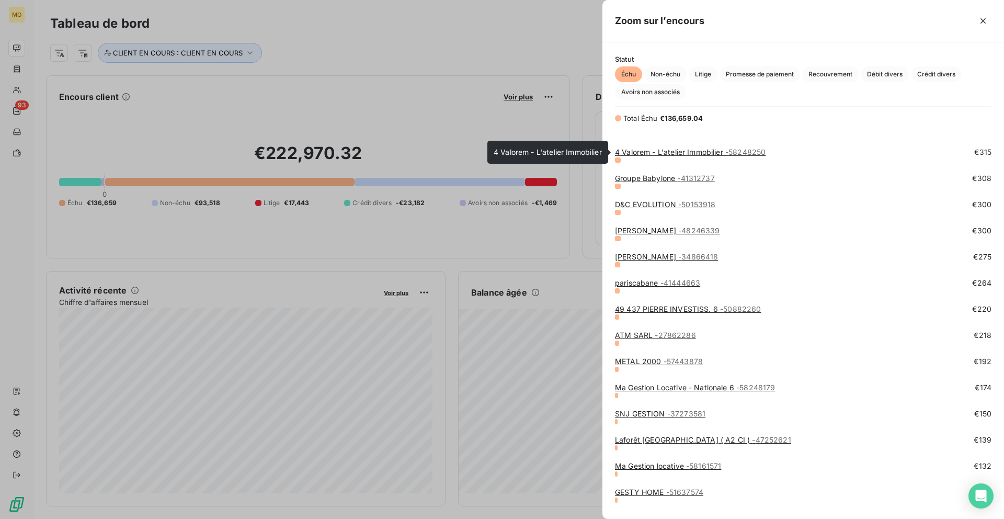
click at [731, 153] on span "- 58248250" at bounding box center [745, 152] width 40 height 9
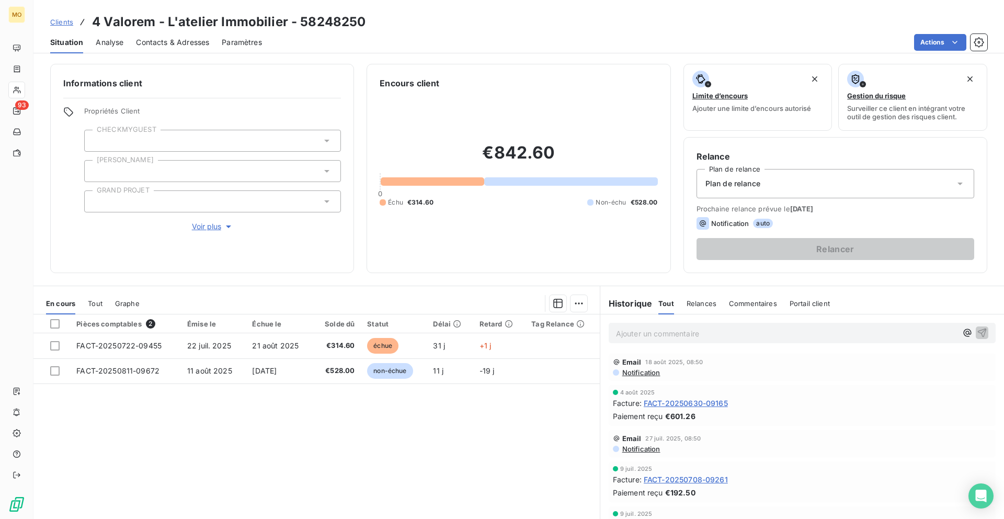
click at [190, 47] on span "Contacts & Adresses" at bounding box center [172, 42] width 73 height 10
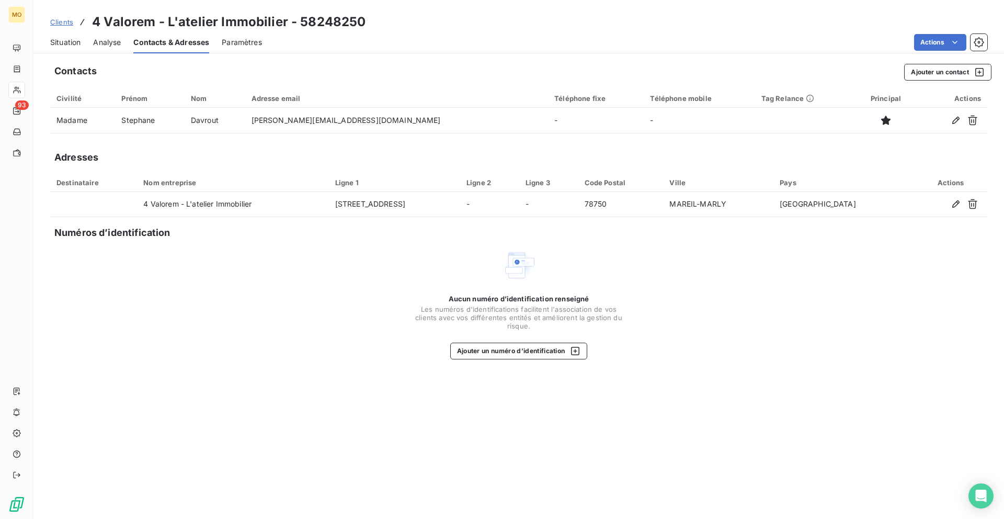
click at [81, 36] on div "Situation" at bounding box center [65, 42] width 30 height 22
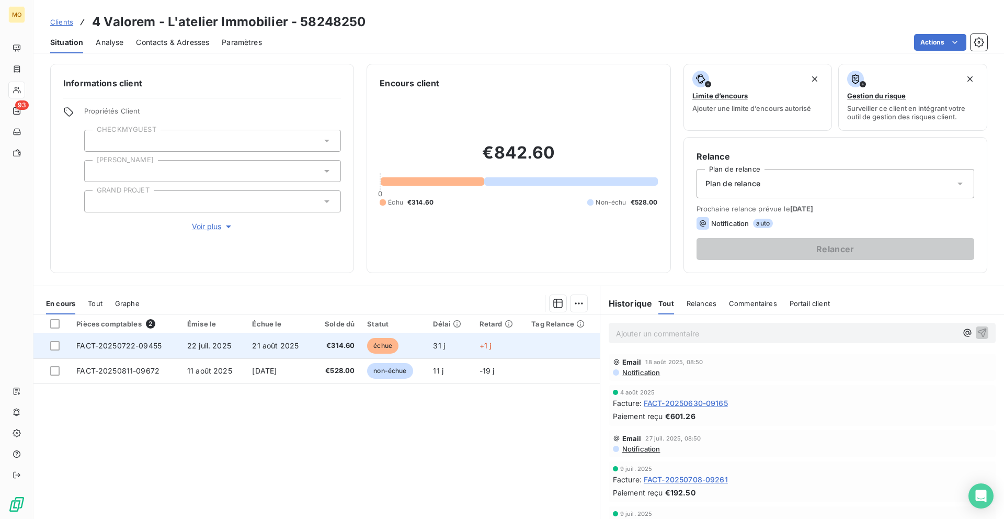
click at [179, 343] on td "FACT-20250722-09455" at bounding box center [125, 345] width 111 height 25
copy tr "FACT-20250722-09455"
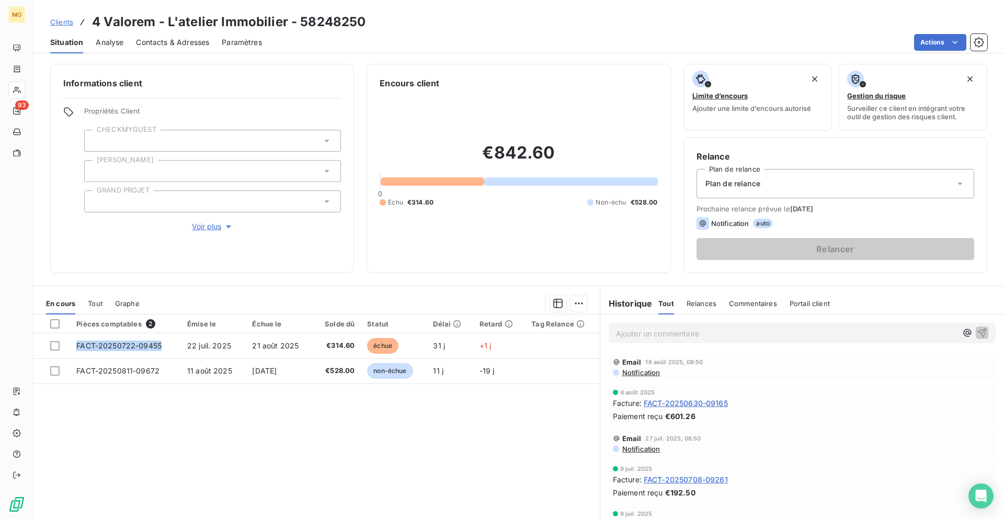
drag, startPoint x: 167, startPoint y: 348, endPoint x: 62, endPoint y: 438, distance: 138.4
click at [62, 438] on div "Pièces comptables 2 Émise le Échue le Solde dû Statut Délai Retard Tag Relance …" at bounding box center [316, 414] width 566 height 201
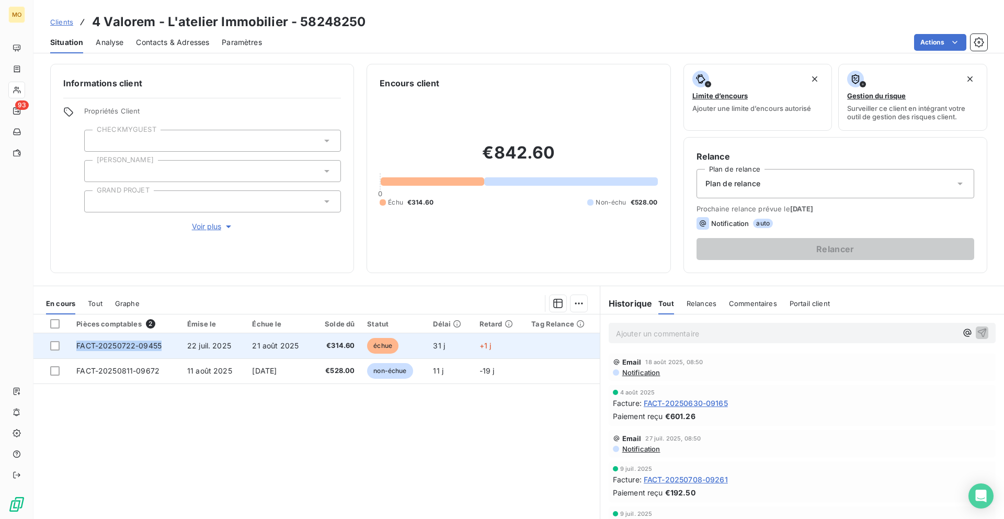
click at [130, 345] on span "FACT-20250722-09455" at bounding box center [118, 345] width 85 height 9
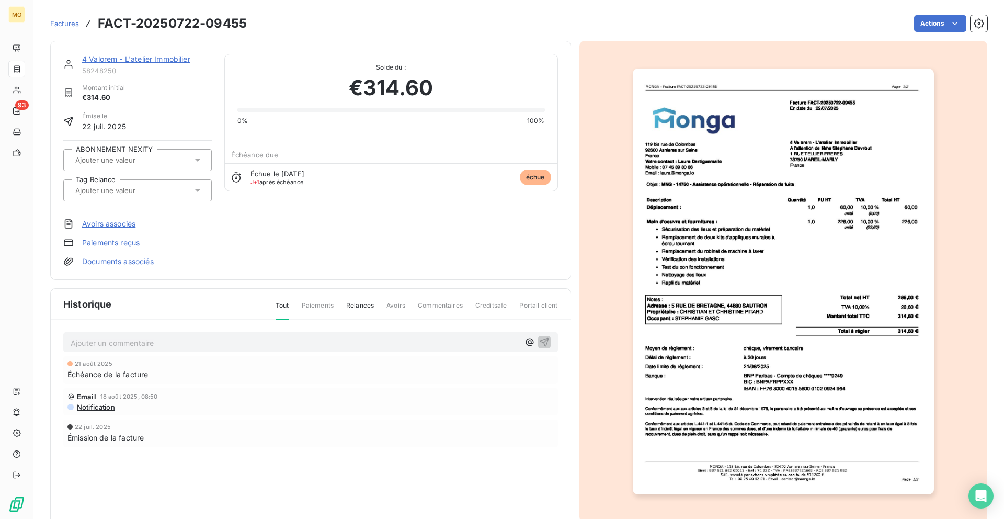
click at [767, 134] on img "button" at bounding box center [783, 282] width 301 height 426
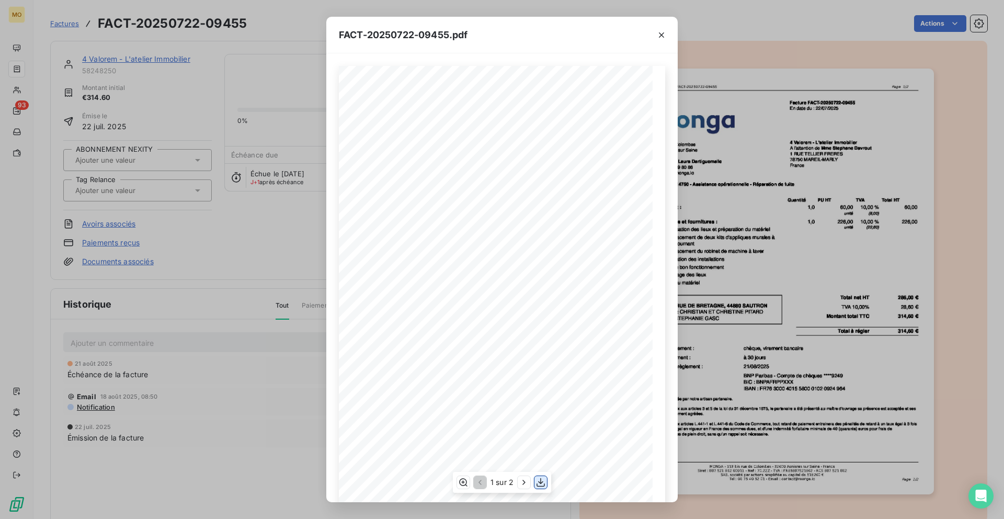
click at [544, 486] on icon "button" at bounding box center [541, 482] width 8 height 9
click at [135, 61] on div "FACT-20250722-09455.pdf 119 bis rue de Colombes 92600 Asnieres sur Seine France…" at bounding box center [502, 259] width 1004 height 519
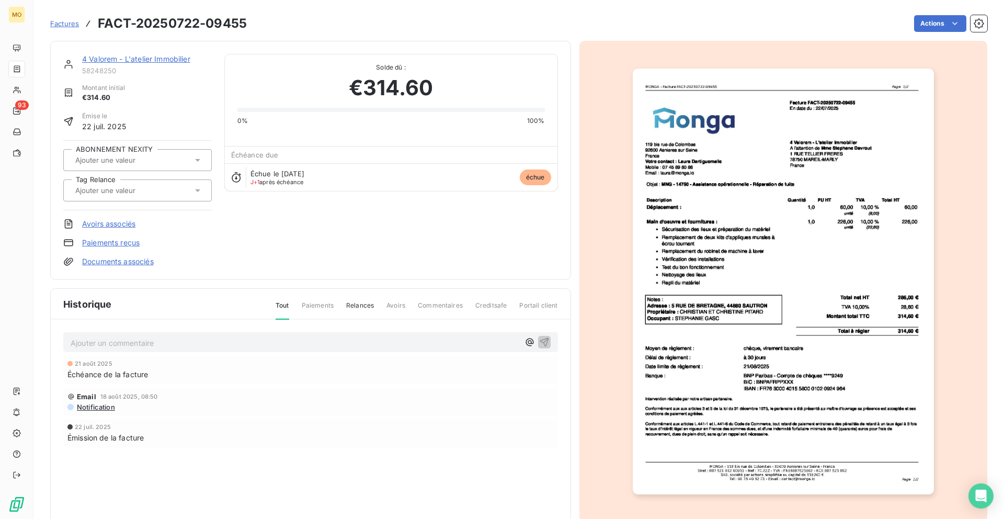
click at [133, 61] on link "4 Valorem - L'atelier Immobilier" at bounding box center [136, 58] width 108 height 9
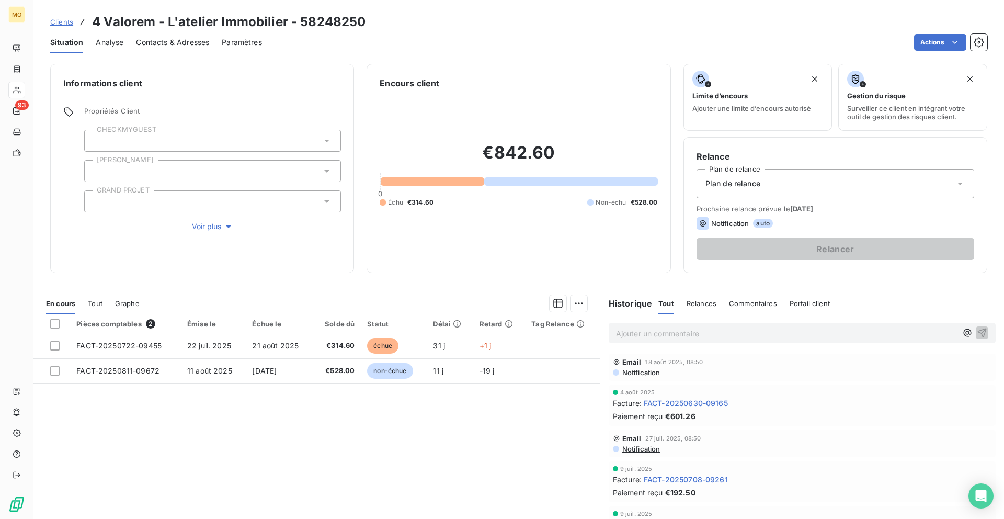
click at [191, 36] on div "Contacts & Adresses" at bounding box center [172, 42] width 73 height 22
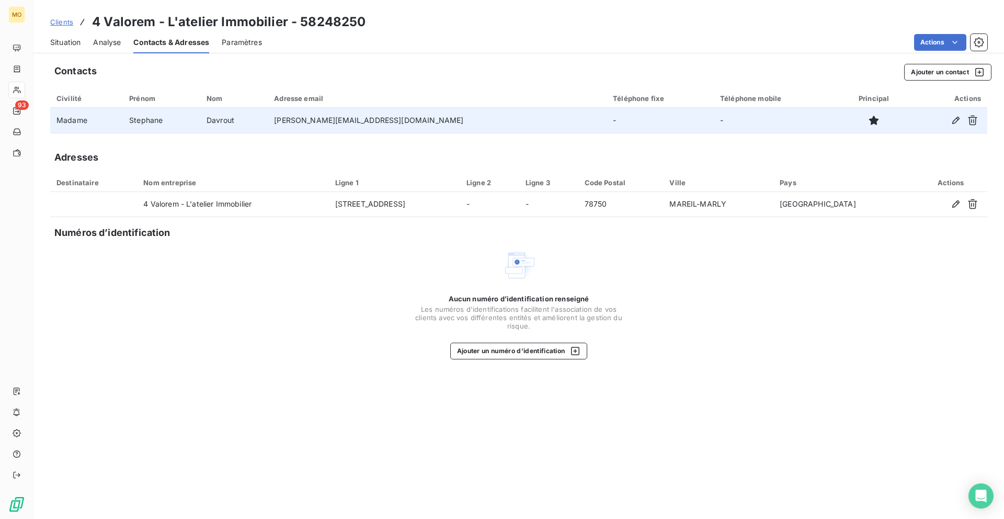
click at [319, 117] on td "stephane.davrout@latelier-immobilier.fr" at bounding box center [437, 120] width 339 height 25
copy td "stephane.davrout@latelier-immobilier.fr"
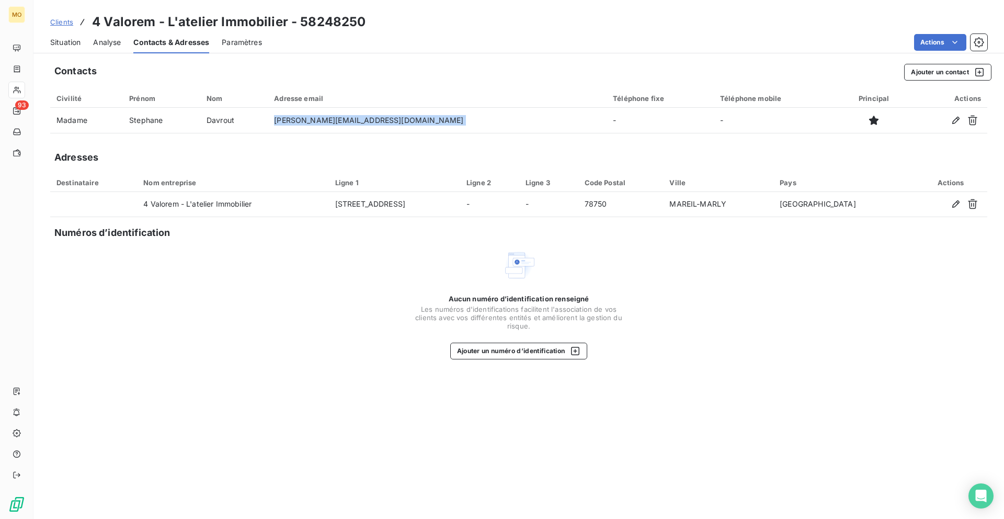
click at [52, 21] on span "Clients" at bounding box center [61, 22] width 23 height 8
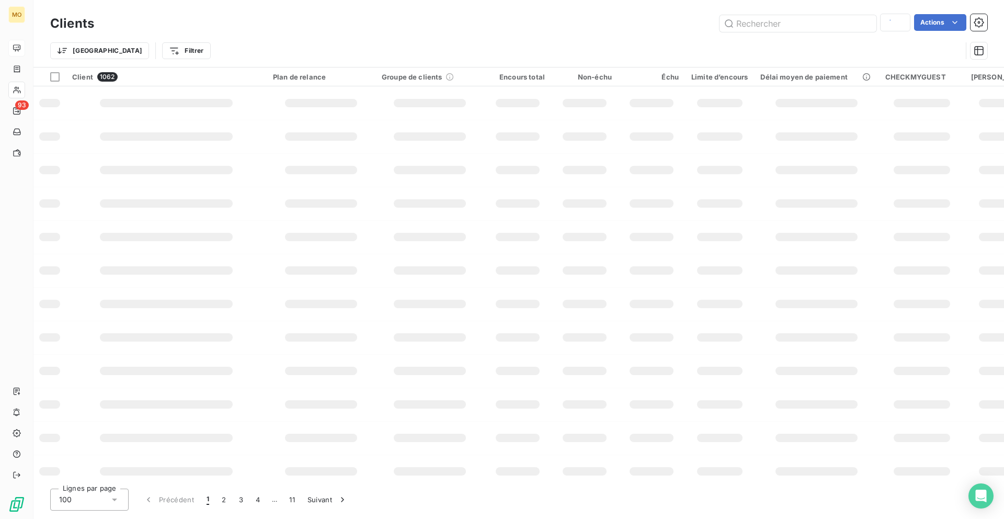
click at [14, 46] on icon at bounding box center [17, 48] width 8 height 8
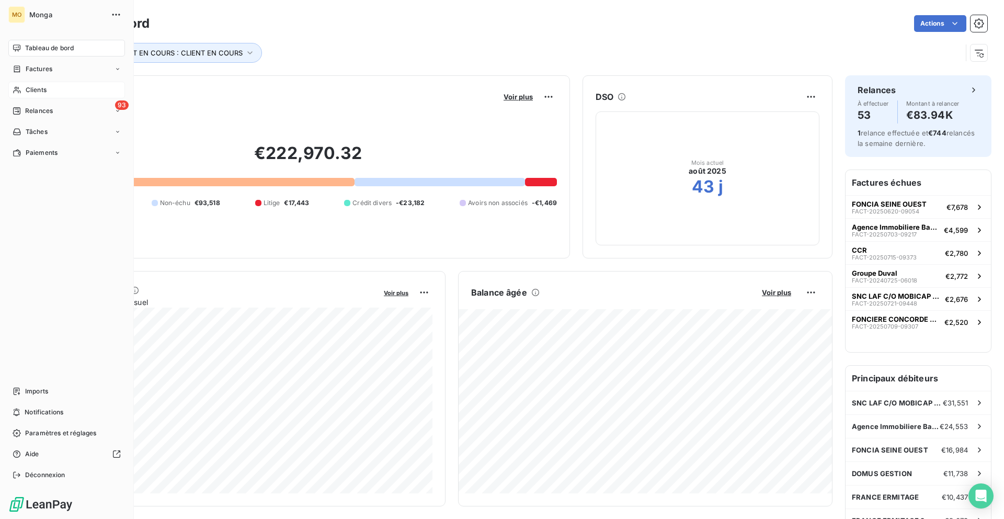
click at [27, 88] on span "Clients" at bounding box center [36, 89] width 21 height 9
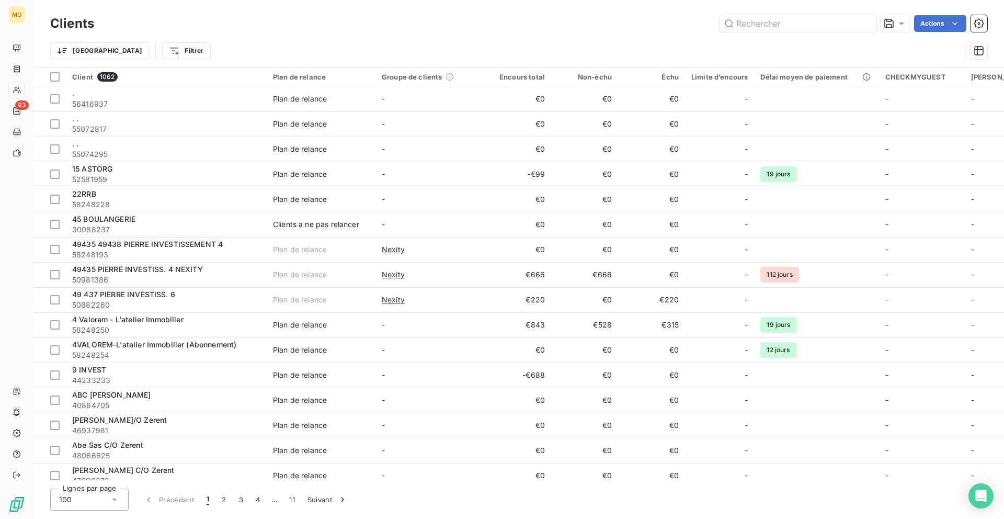
click at [13, 84] on div at bounding box center [16, 90] width 17 height 17
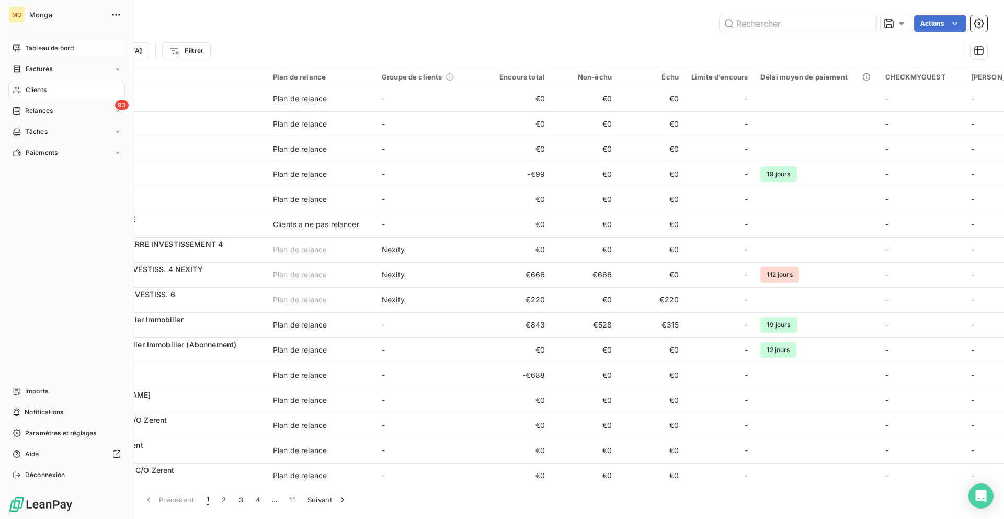
click at [33, 53] on div "Tableau de bord" at bounding box center [66, 48] width 117 height 17
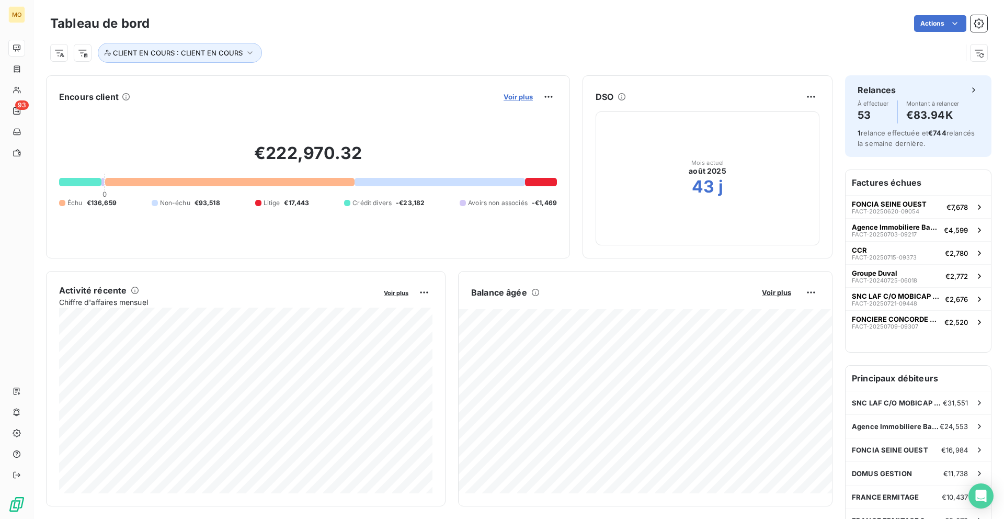
click at [519, 98] on span "Voir plus" at bounding box center [518, 97] width 29 height 8
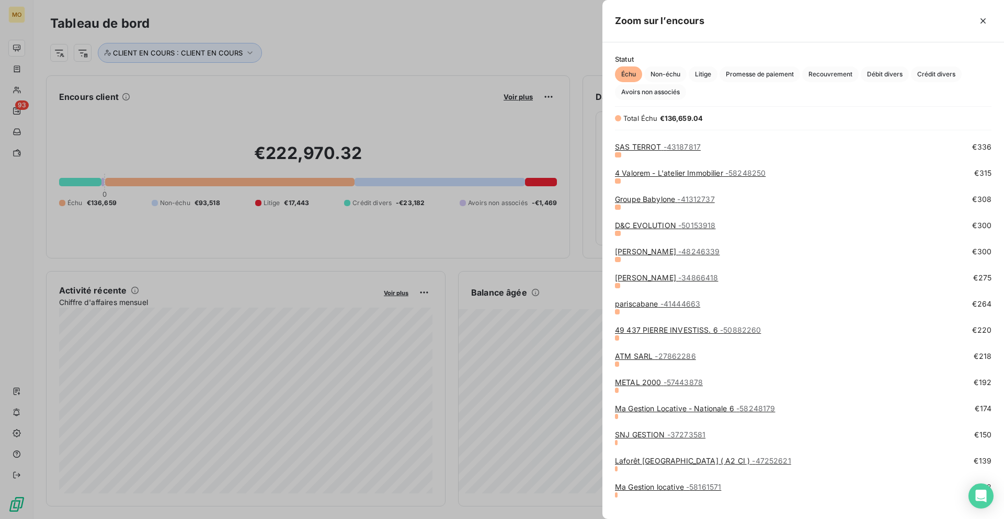
scroll to position [1250, 0]
click at [680, 148] on span "- 43187817" at bounding box center [682, 147] width 37 height 9
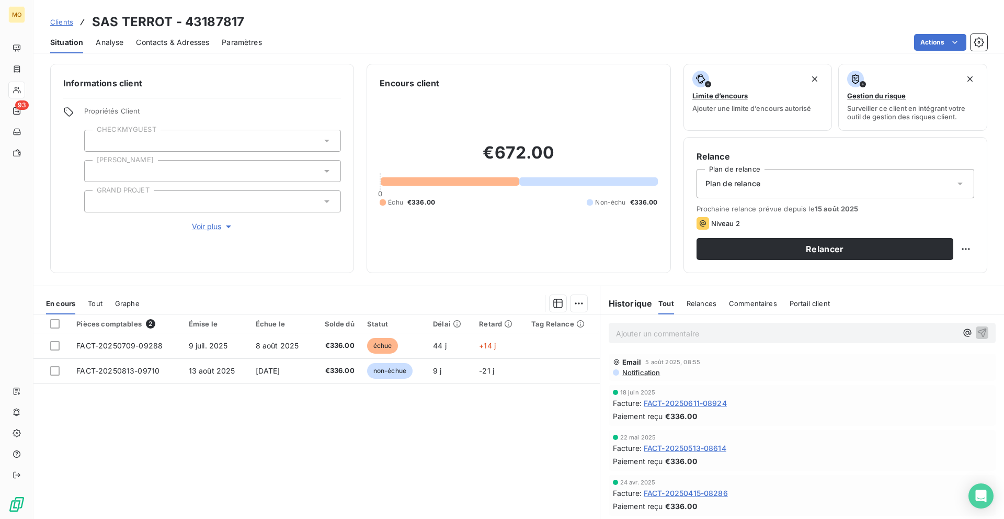
click at [189, 35] on div "Contacts & Adresses" at bounding box center [172, 42] width 73 height 22
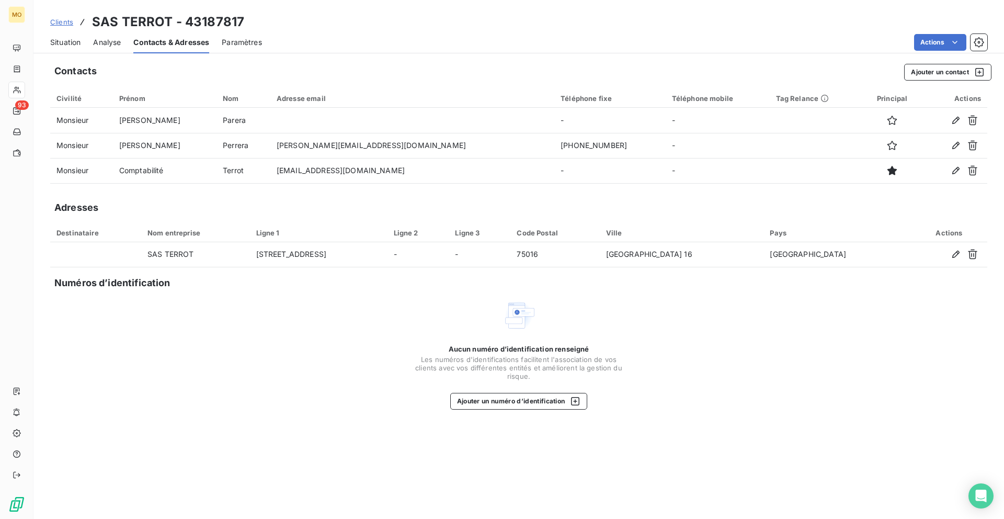
click at [75, 47] on span "Situation" at bounding box center [65, 42] width 30 height 10
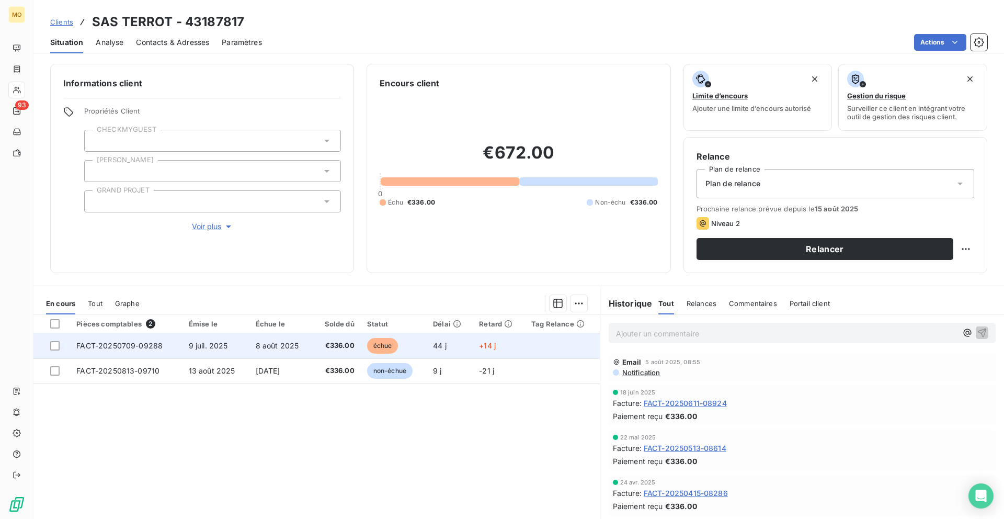
click at [134, 343] on span "FACT-20250709-09288" at bounding box center [119, 345] width 86 height 9
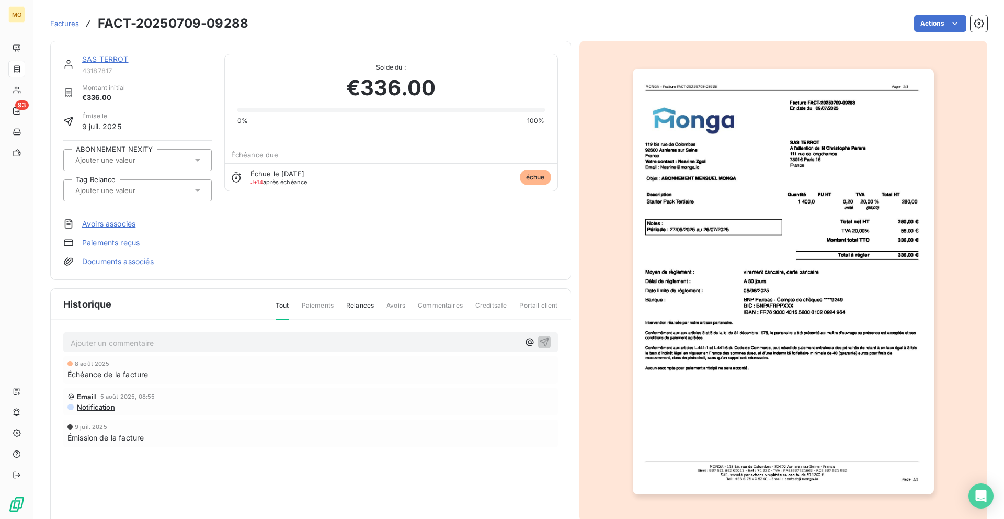
scroll to position [1, 0]
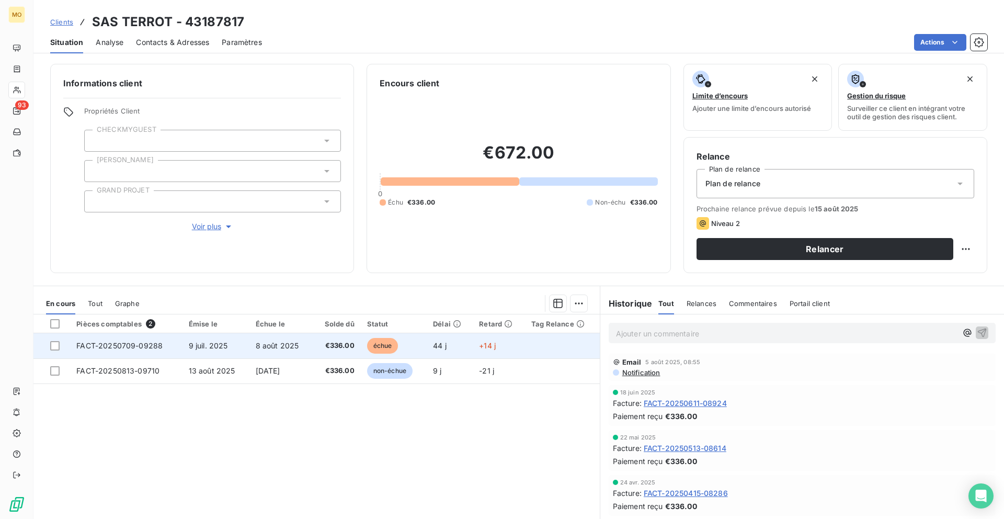
click at [219, 345] on span "9 juil. 2025" at bounding box center [208, 345] width 39 height 9
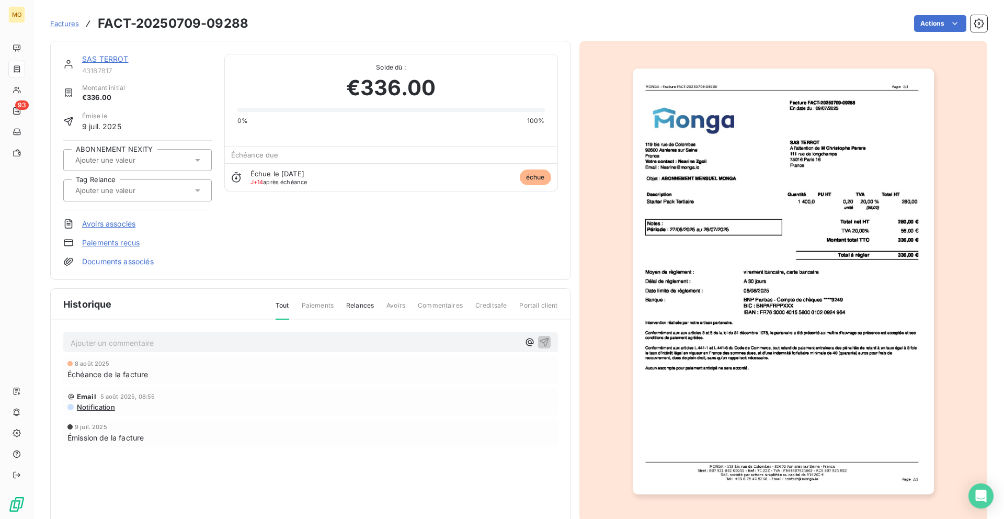
click at [739, 305] on img "button" at bounding box center [783, 282] width 301 height 426
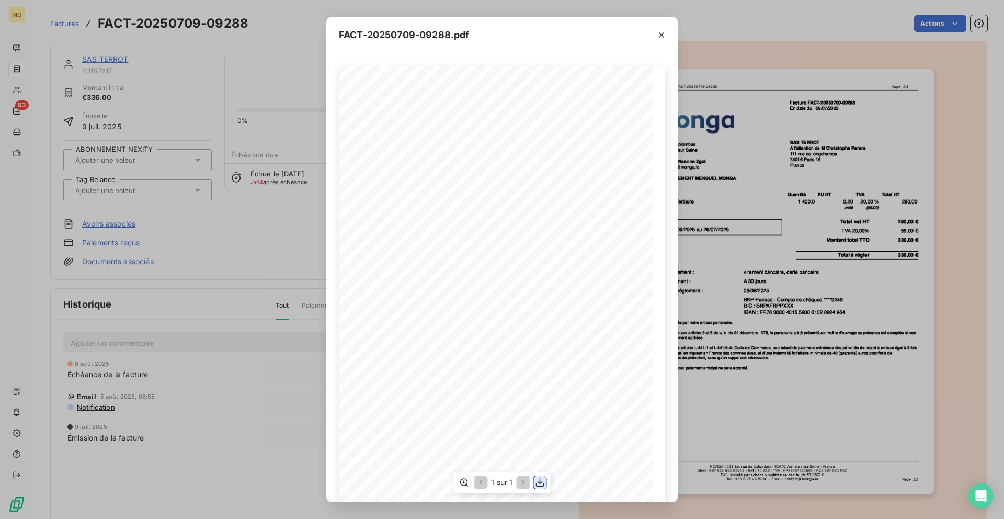
click at [541, 485] on icon "button" at bounding box center [540, 482] width 10 height 10
click at [194, 189] on div "FACT-20250709-09288.pdf 119 bis rue de Colombes 92600 Asnieres sur Seine France…" at bounding box center [502, 259] width 1004 height 519
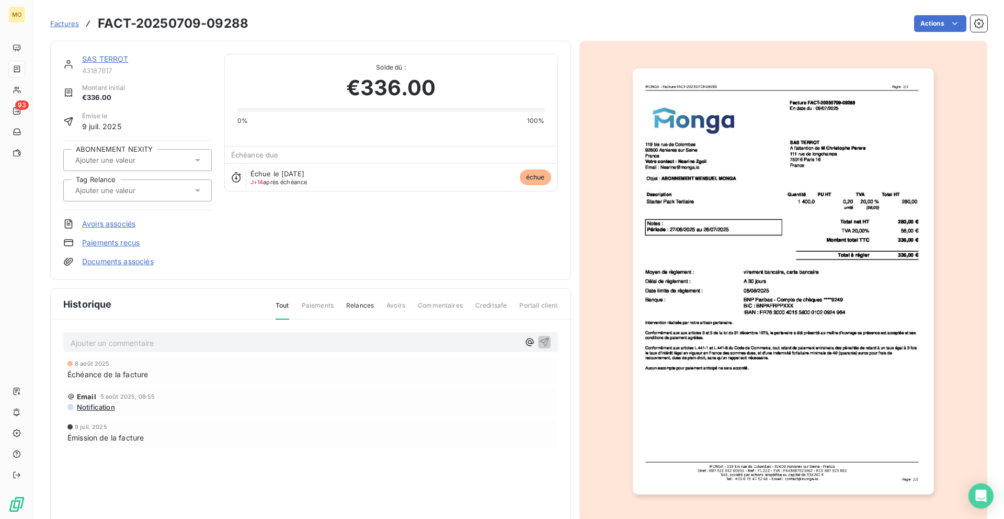
click at [113, 56] on link "SAS TERROT" at bounding box center [105, 58] width 47 height 9
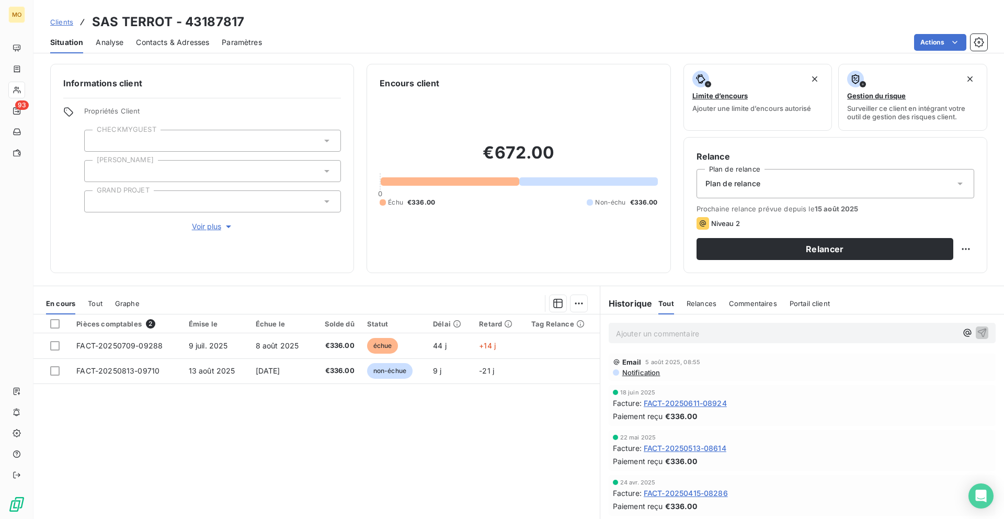
click at [146, 42] on span "Contacts & Adresses" at bounding box center [172, 42] width 73 height 10
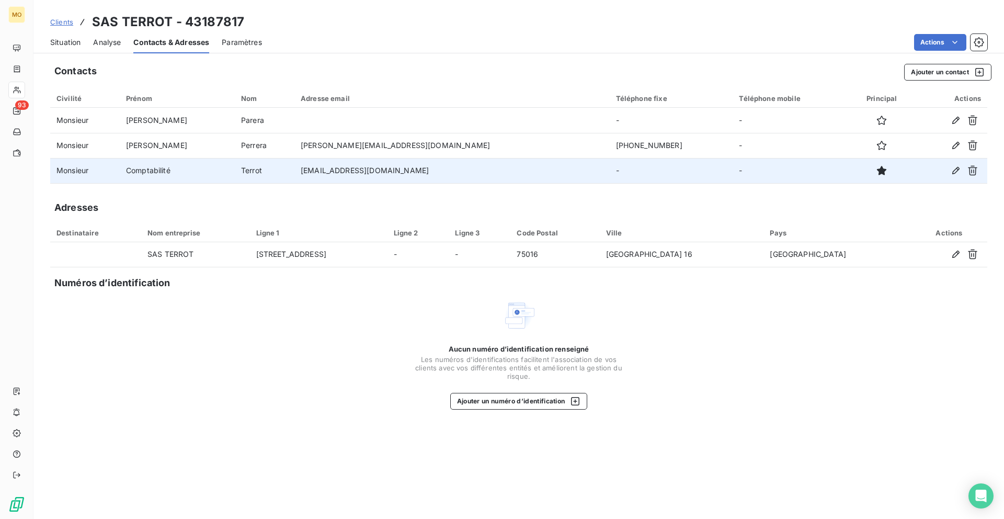
click at [382, 170] on td "serv.compta@terrot.fr" at bounding box center [451, 170] width 315 height 25
copy td "serv.compta@terrot.fr"
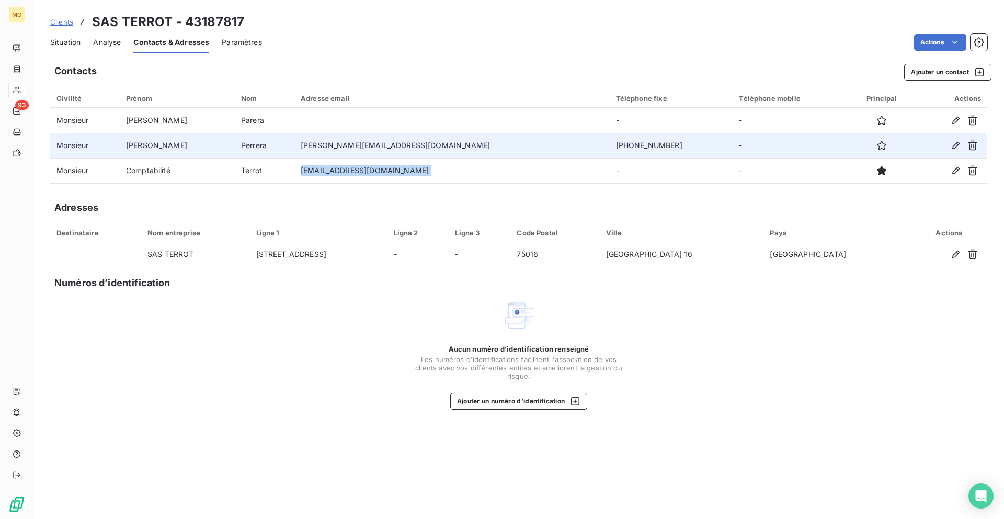
click at [367, 144] on td "c.parera@terrot.fr" at bounding box center [451, 145] width 315 height 25
copy td "c.parera@terrot.fr"
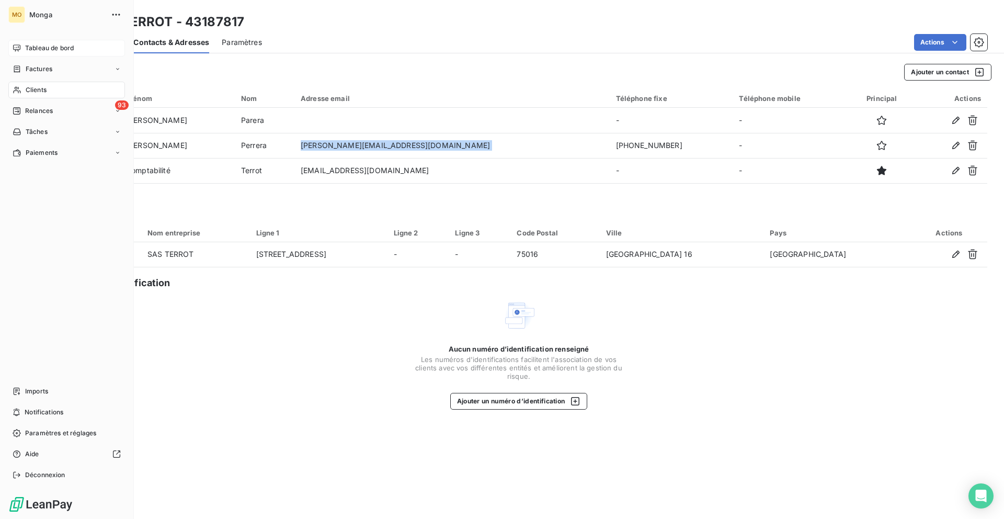
click at [25, 49] on span "Tableau de bord" at bounding box center [49, 47] width 49 height 9
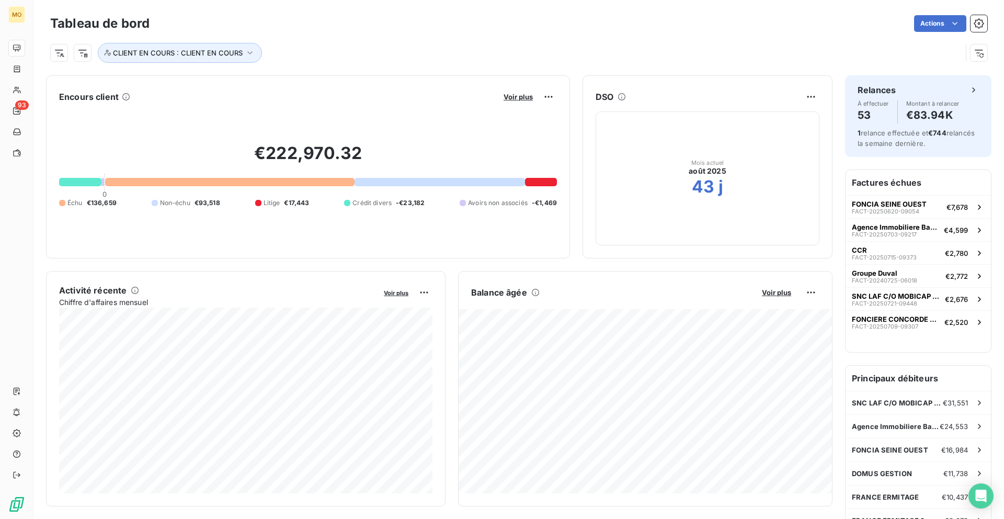
click at [530, 101] on button "Voir plus" at bounding box center [519, 96] width 36 height 9
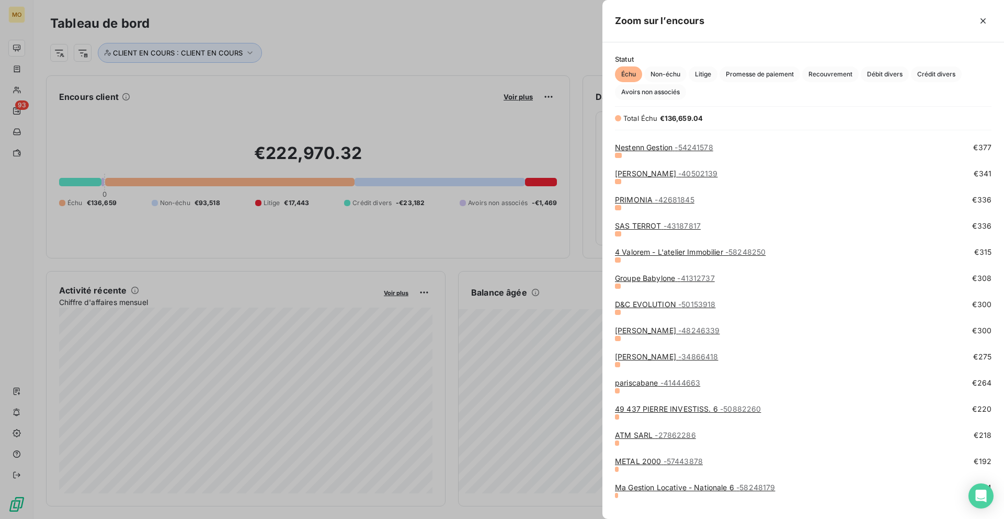
scroll to position [1169, 0]
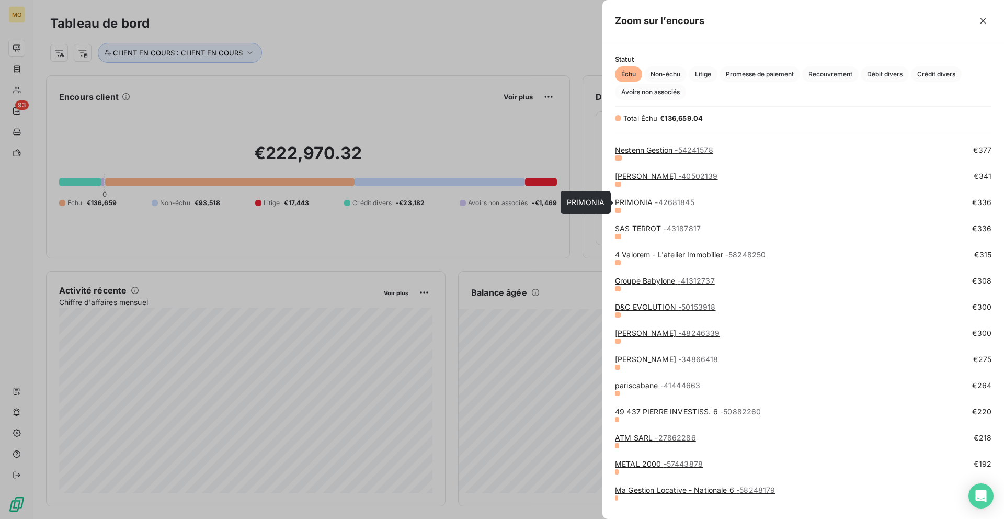
click at [675, 205] on span "- 42681845" at bounding box center [674, 202] width 39 height 9
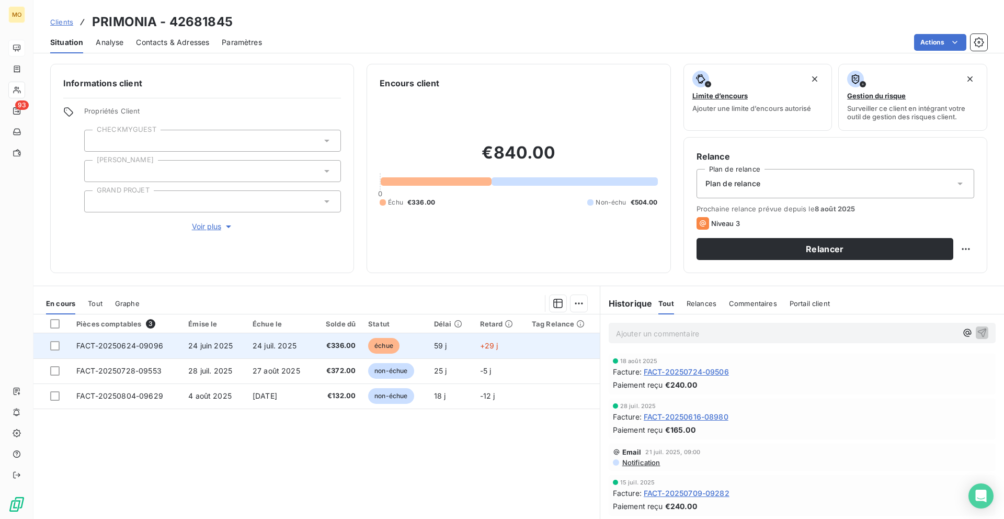
click at [191, 346] on span "24 juin 2025" at bounding box center [210, 345] width 44 height 9
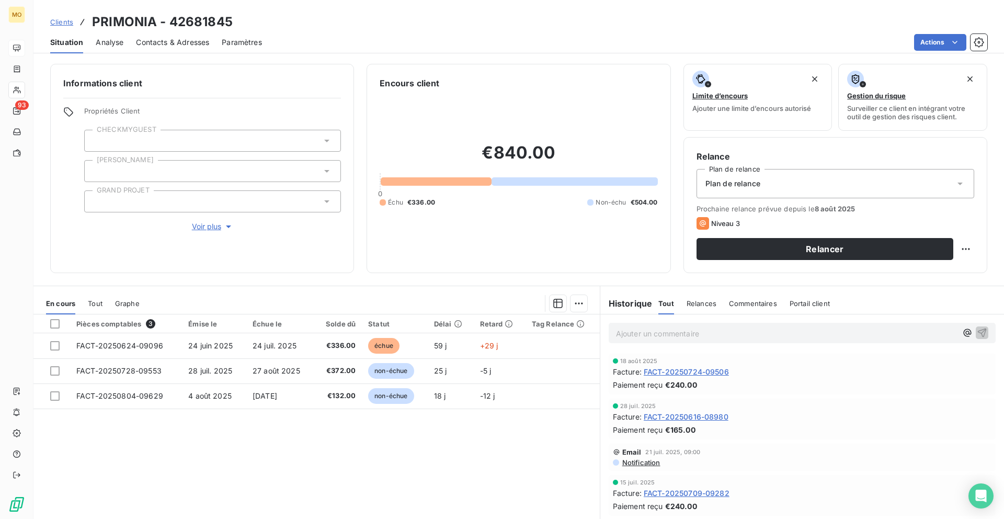
click at [152, 48] on div "Contacts & Adresses" at bounding box center [172, 42] width 73 height 22
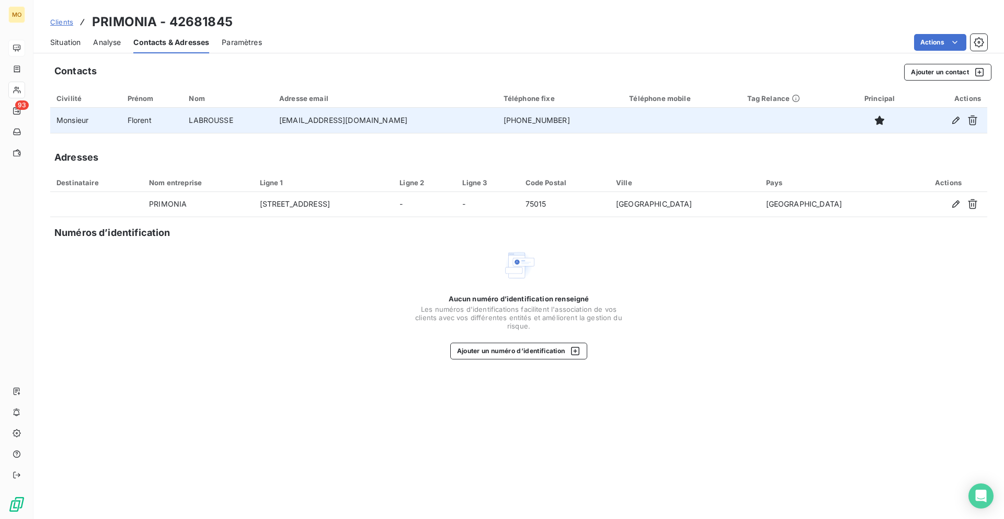
click at [317, 129] on td "flabrousse@primonia.fr" at bounding box center [385, 120] width 224 height 25
click at [317, 123] on td "flabrousse@primonia.fr" at bounding box center [385, 120] width 224 height 25
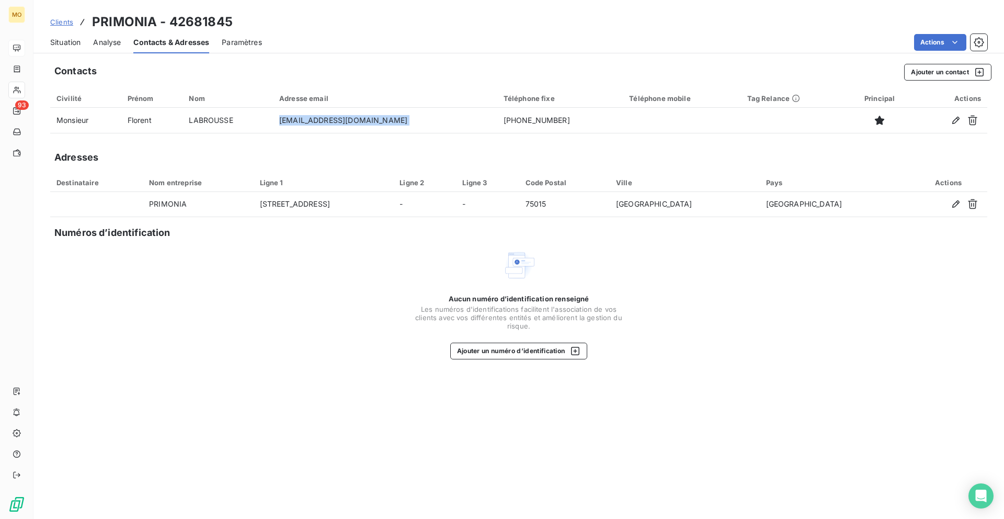
click at [77, 41] on span "Situation" at bounding box center [65, 42] width 30 height 10
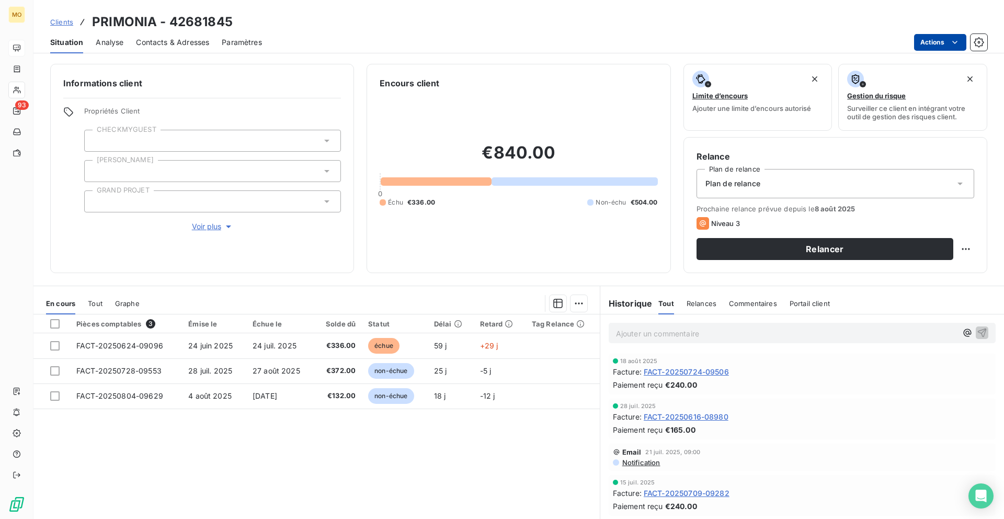
click at [913, 37] on html "MO 93 Clients PRIMONIA - 42681845 Situation Analyse Contacts & Adresses Paramèt…" at bounding box center [502, 259] width 1004 height 519
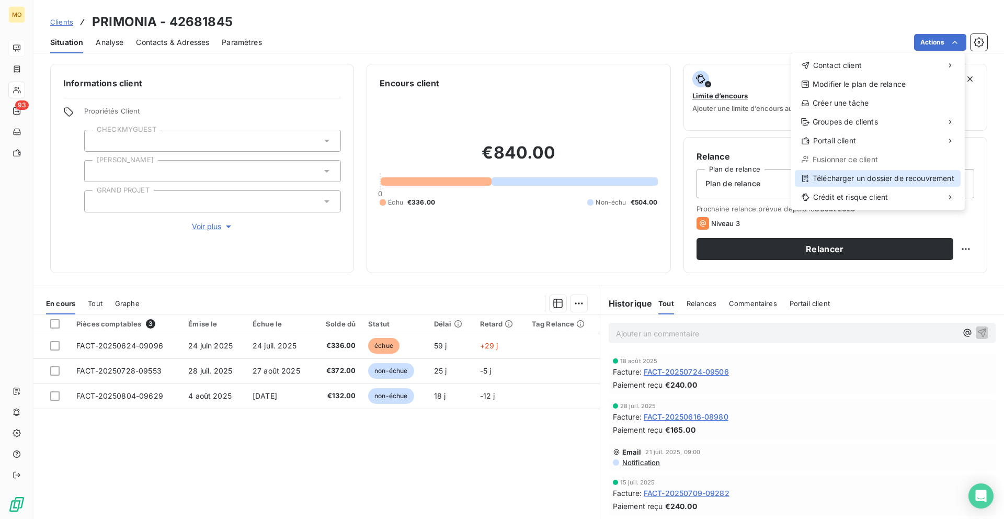
click at [827, 175] on div "Télécharger un dossier de recouvrement" at bounding box center [878, 178] width 166 height 17
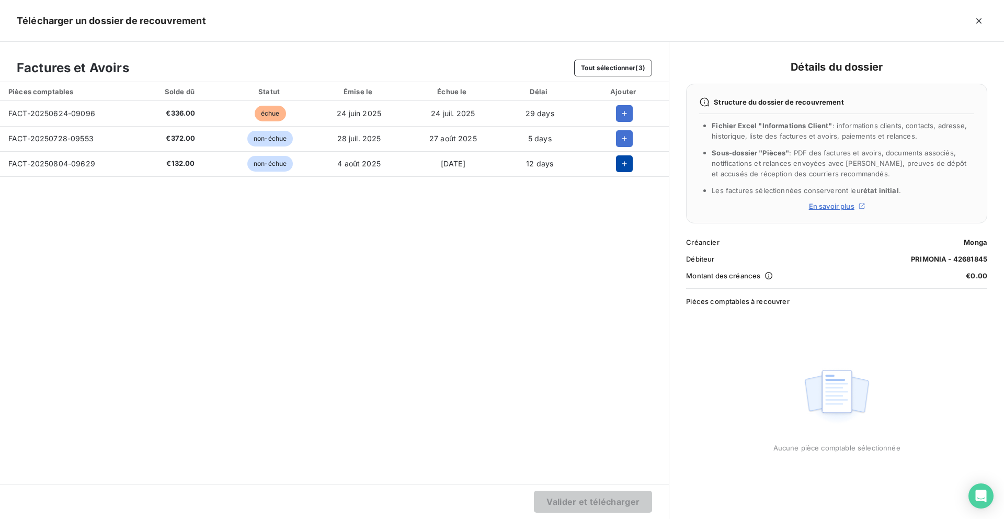
click at [626, 155] on button "button" at bounding box center [624, 163] width 17 height 17
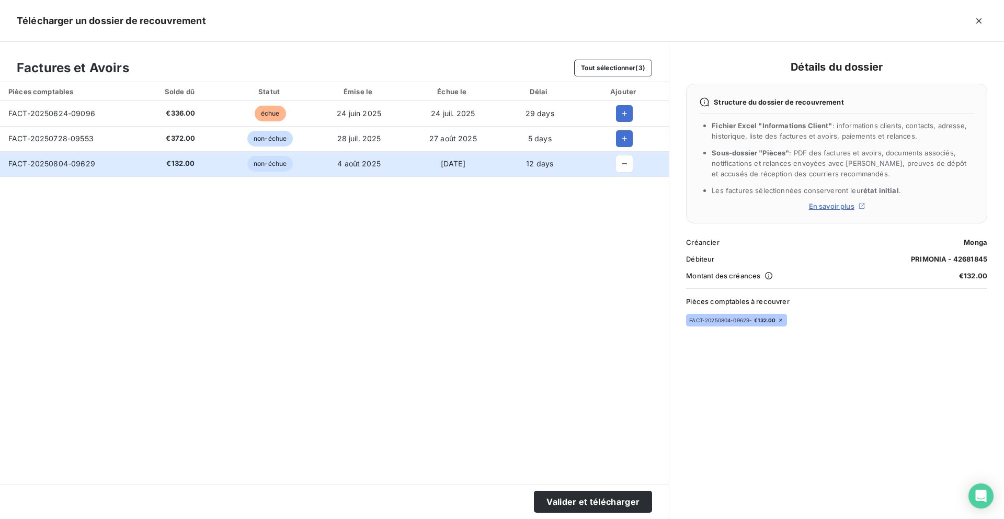
click at [626, 128] on td at bounding box center [624, 138] width 89 height 25
click at [626, 116] on icon "button" at bounding box center [624, 113] width 10 height 10
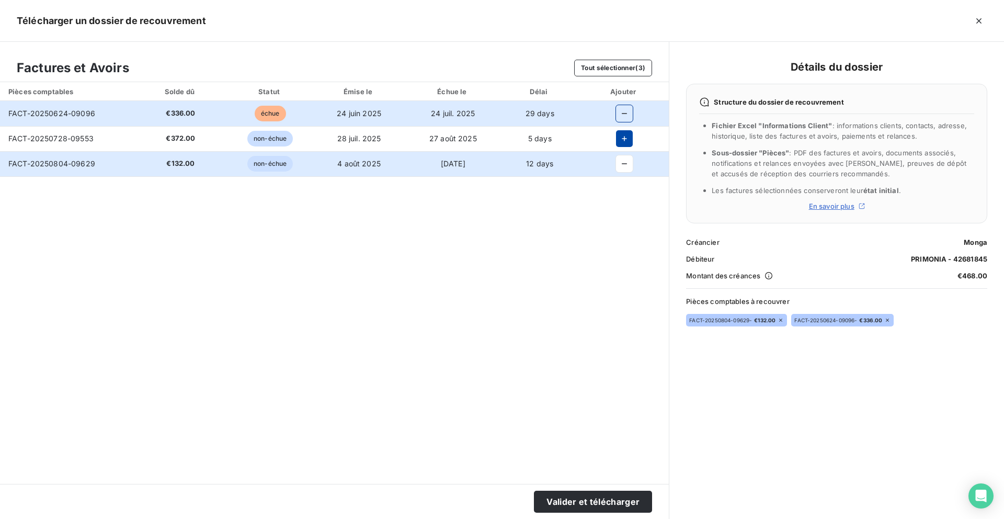
click at [623, 132] on button "button" at bounding box center [624, 138] width 17 height 17
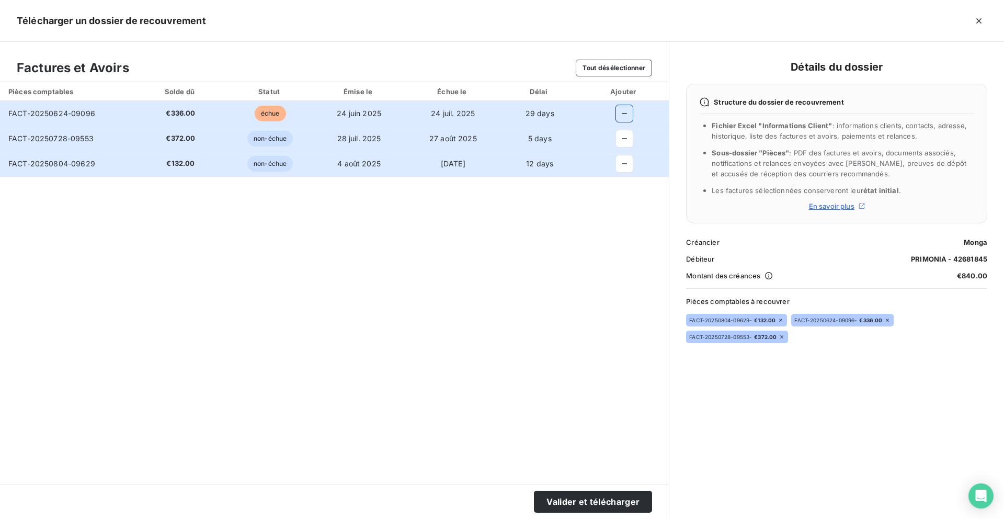
click at [575, 518] on section "Valider et télécharger" at bounding box center [334, 501] width 669 height 35
click at [577, 508] on button "Valider et télécharger" at bounding box center [593, 502] width 118 height 22
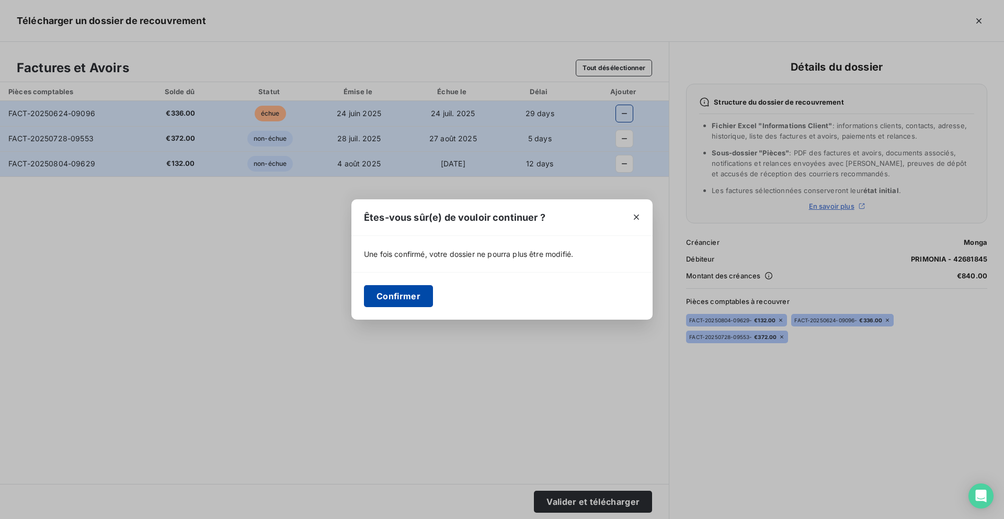
click at [423, 301] on button "Confirmer" at bounding box center [398, 296] width 69 height 22
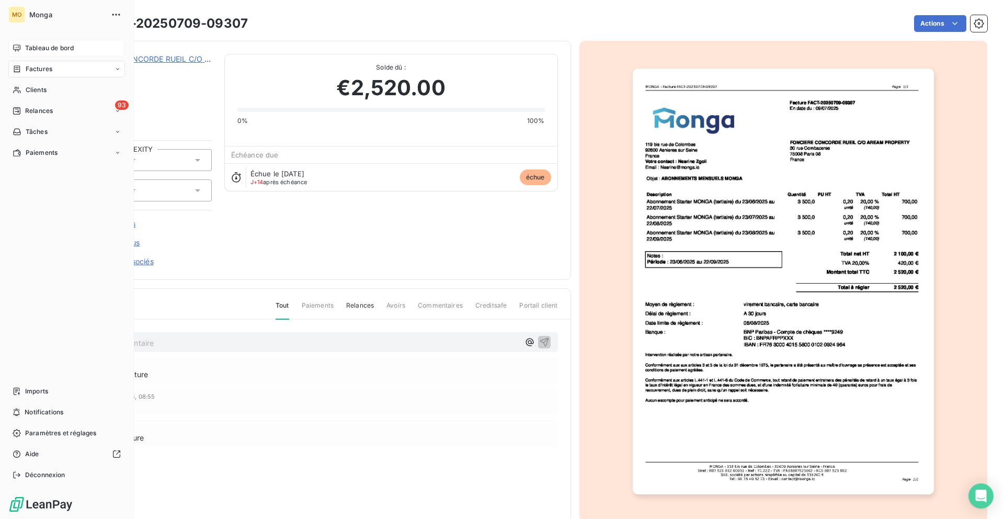
click at [26, 42] on div "Tableau de bord" at bounding box center [66, 48] width 117 height 17
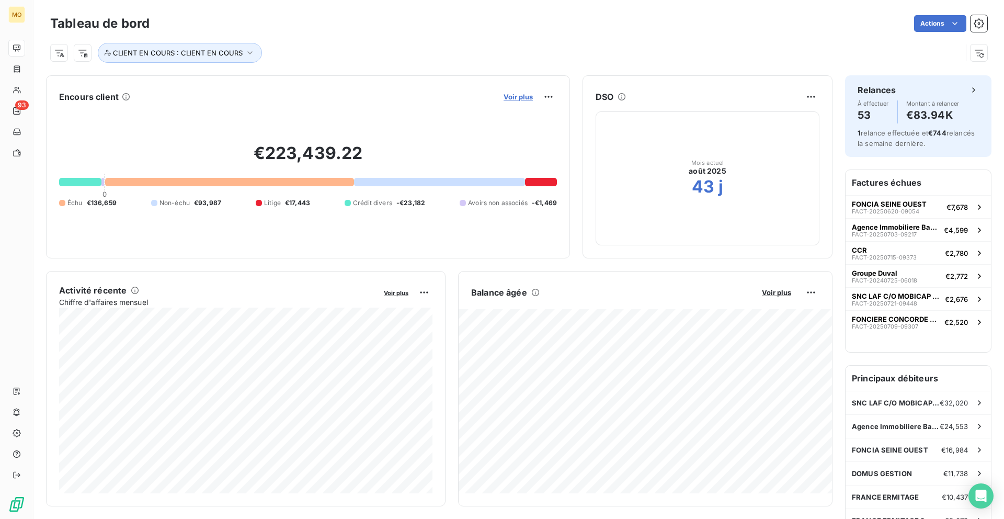
click at [518, 95] on span "Voir plus" at bounding box center [518, 97] width 29 height 8
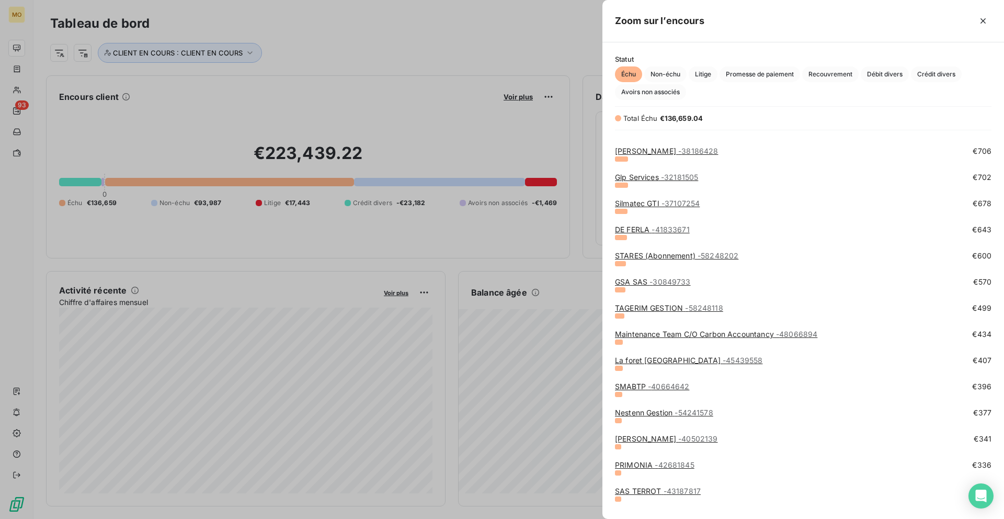
scroll to position [900, 0]
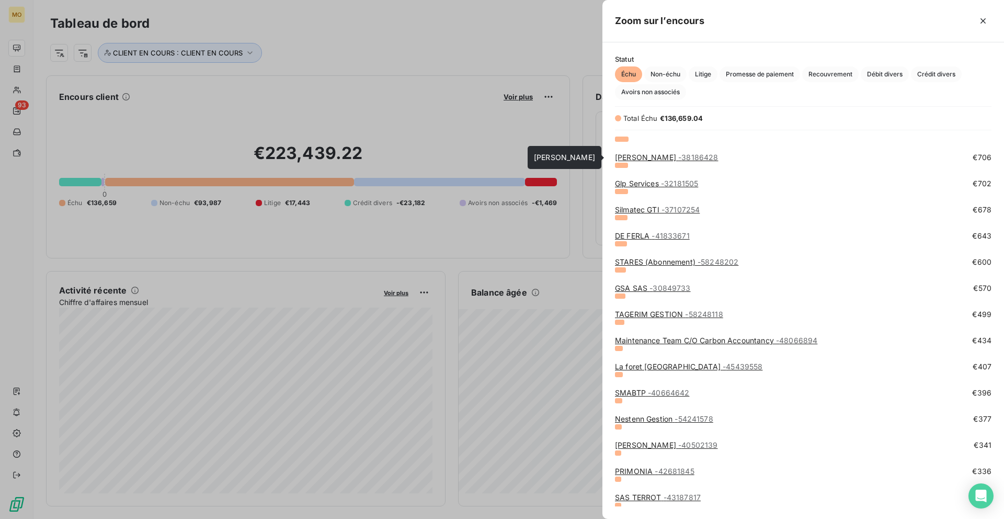
click at [644, 160] on link "Foncia Aubervilliers - 38186428" at bounding box center [666, 157] width 103 height 9
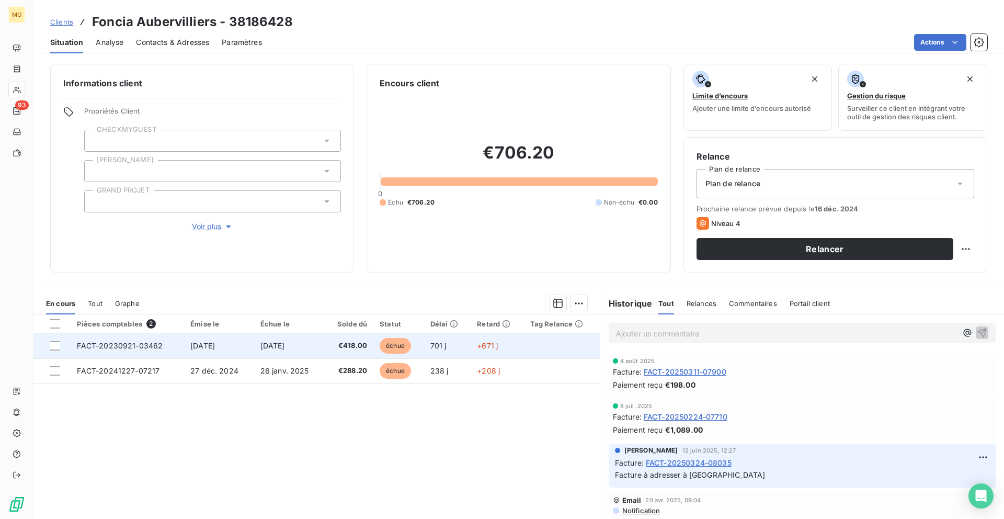
click at [187, 346] on td "[DATE]" at bounding box center [219, 345] width 70 height 25
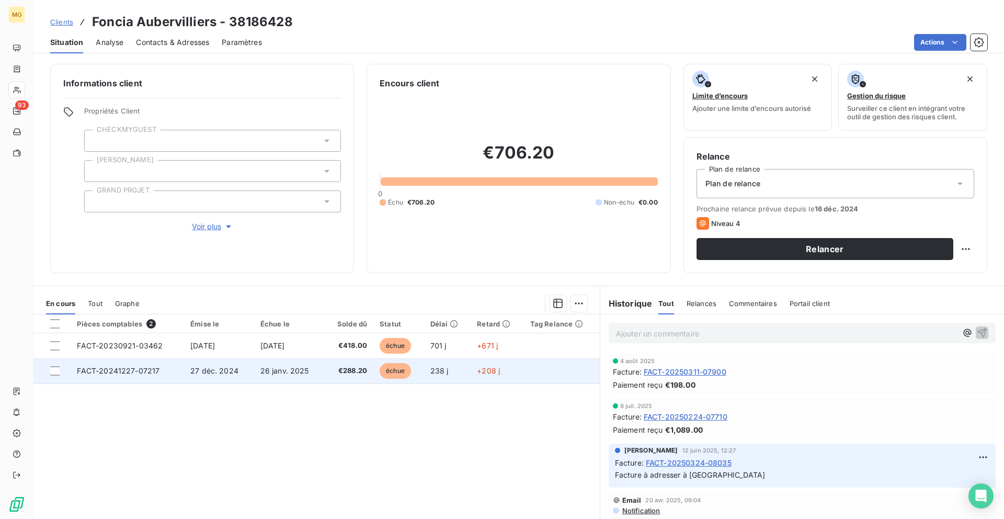
click at [275, 376] on td "26 janv. 2025" at bounding box center [289, 370] width 71 height 25
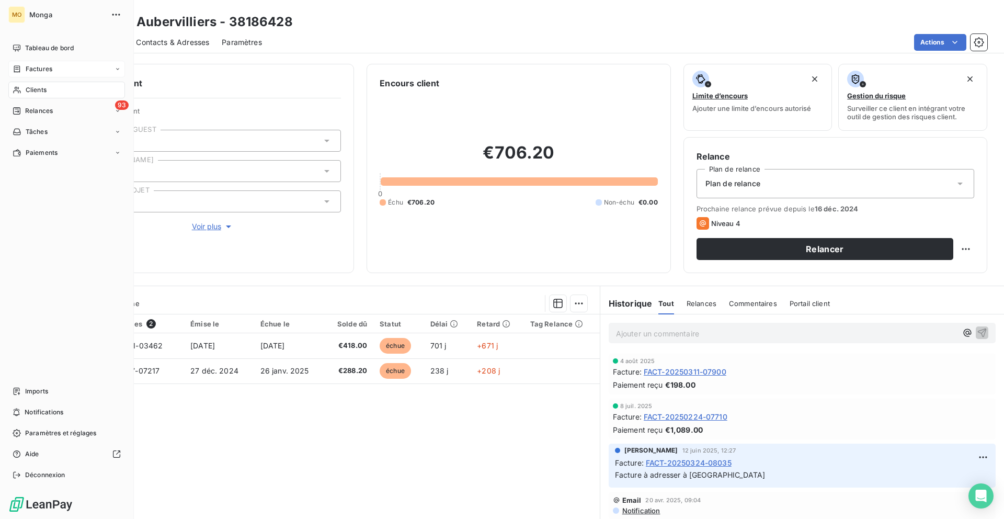
click at [21, 73] on div "Factures" at bounding box center [33, 68] width 40 height 9
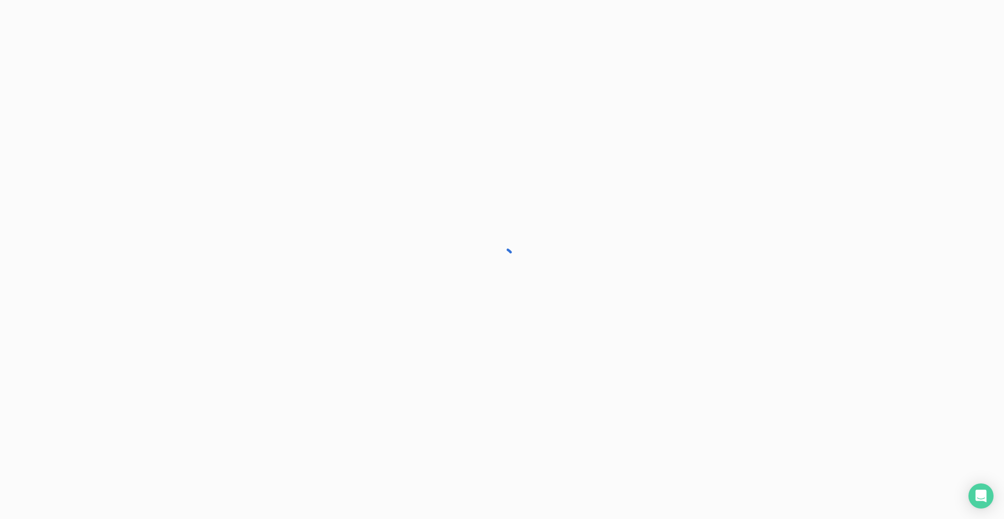
click at [26, 85] on div at bounding box center [502, 259] width 1004 height 519
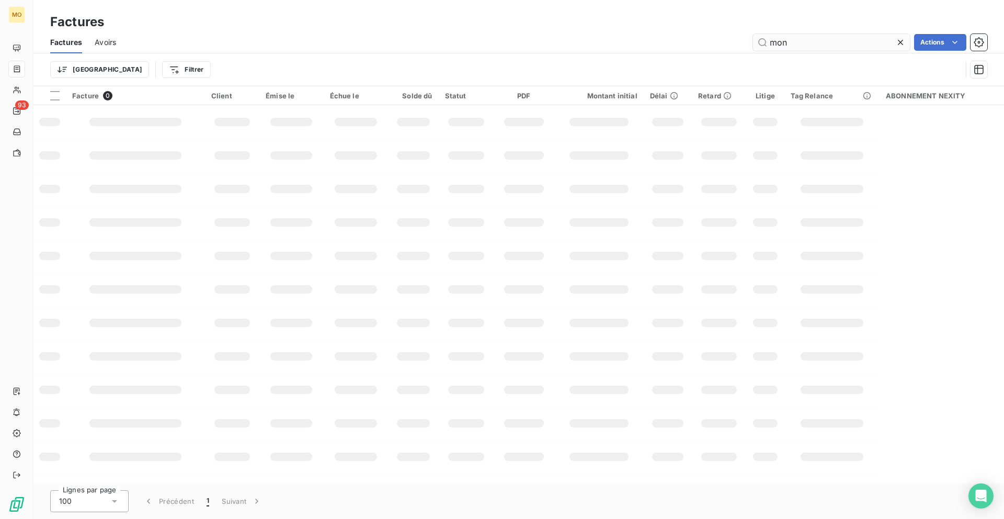
click at [791, 46] on input "mon" at bounding box center [831, 42] width 157 height 17
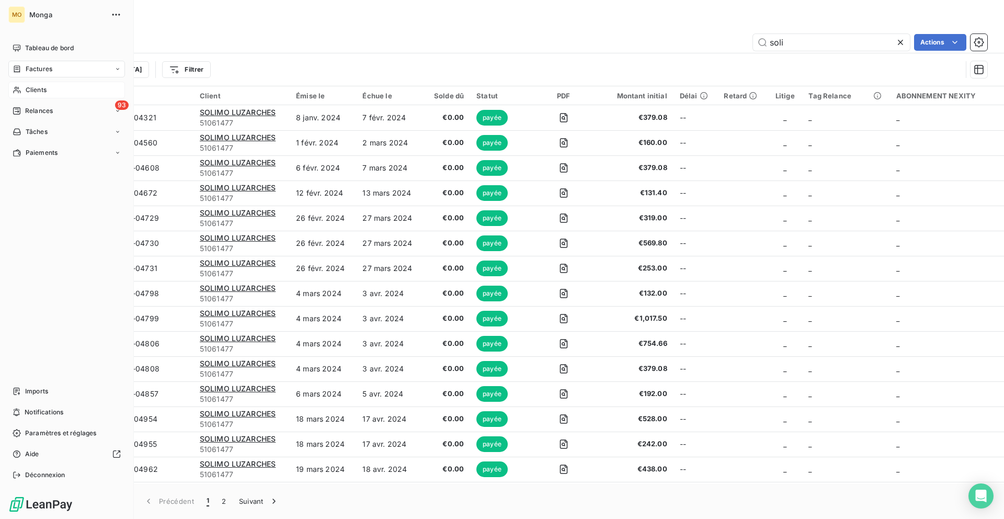
type input "soli"
click at [28, 90] on span "Clients" at bounding box center [36, 89] width 21 height 9
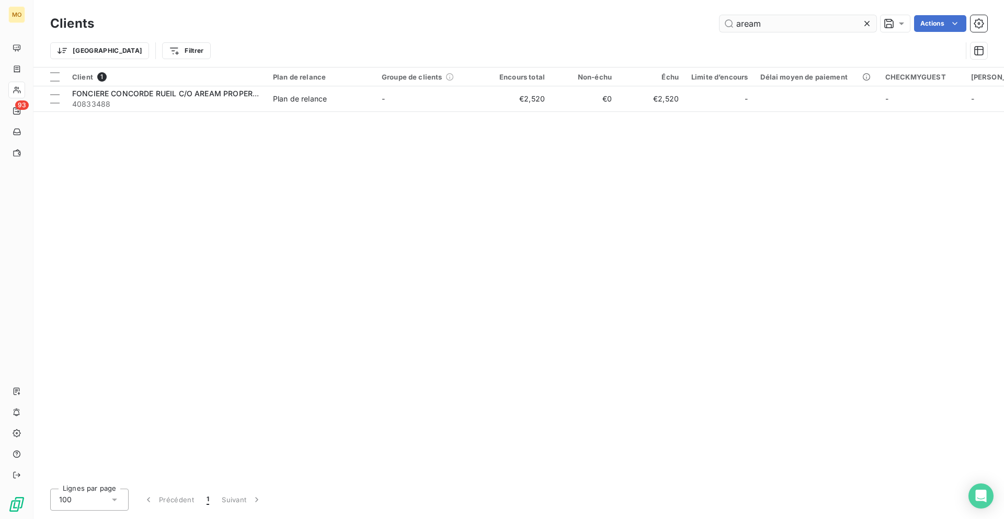
click at [774, 24] on input "aream" at bounding box center [798, 23] width 157 height 17
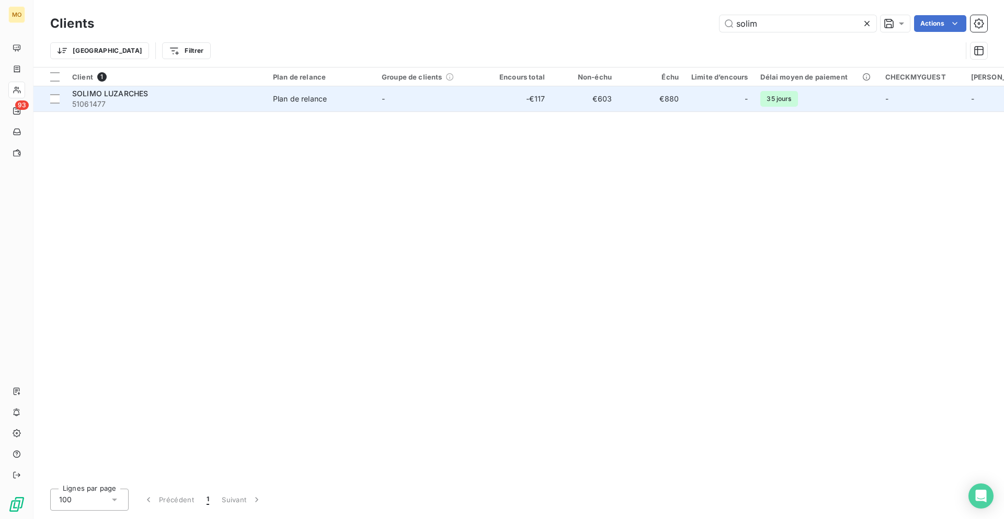
type input "solim"
click at [445, 104] on td "-" at bounding box center [430, 98] width 109 height 25
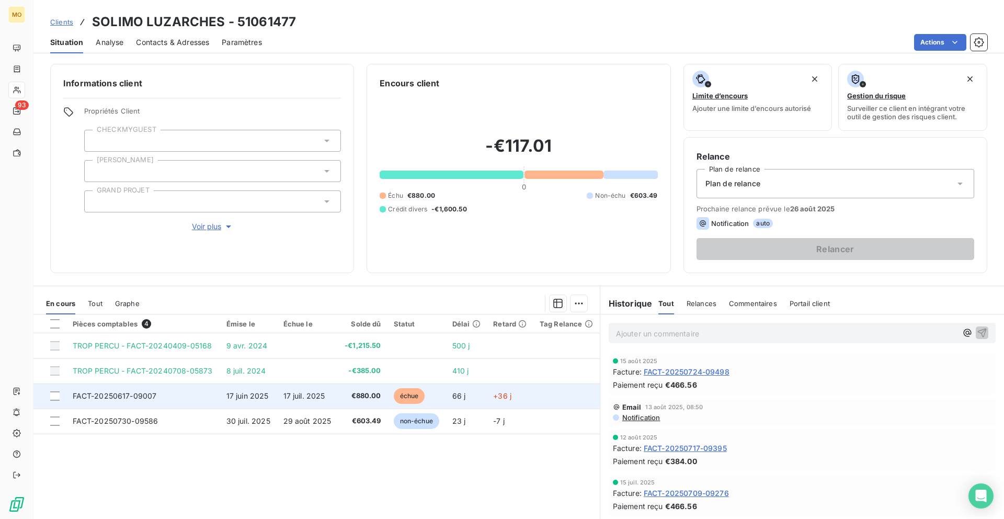
click at [365, 385] on td "€880.00" at bounding box center [362, 395] width 49 height 25
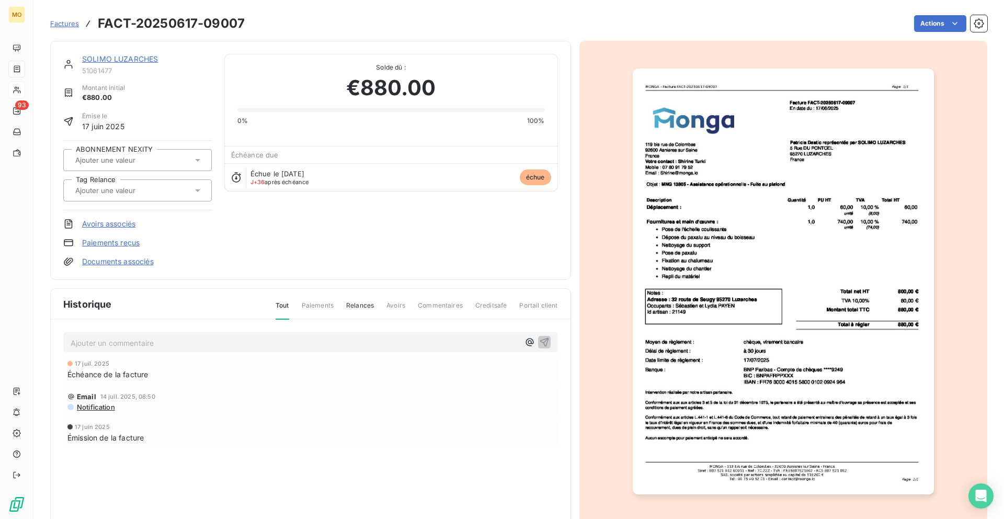
click at [378, 347] on p "Ajouter un commentaire ﻿" at bounding box center [295, 342] width 449 height 13
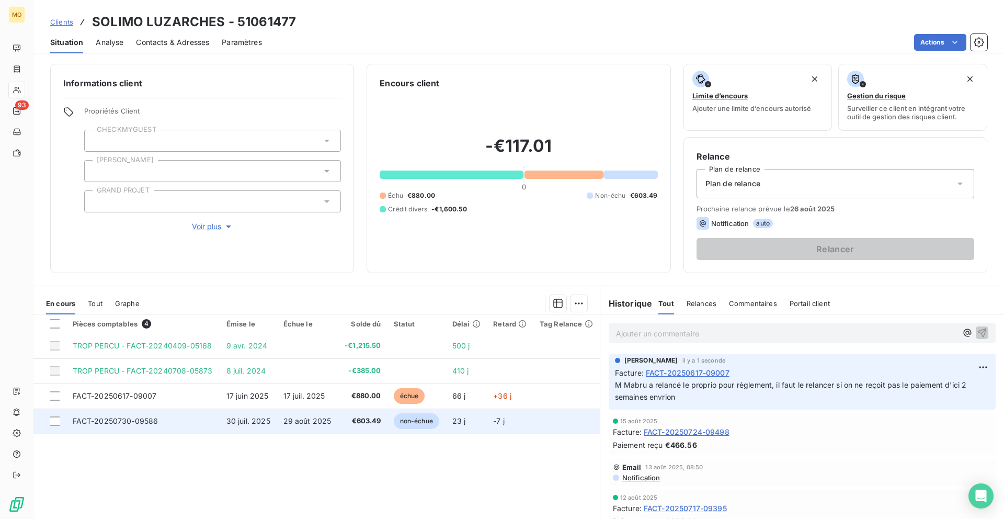
click at [170, 431] on td "FACT-20250730-09586" at bounding box center [143, 421] width 154 height 25
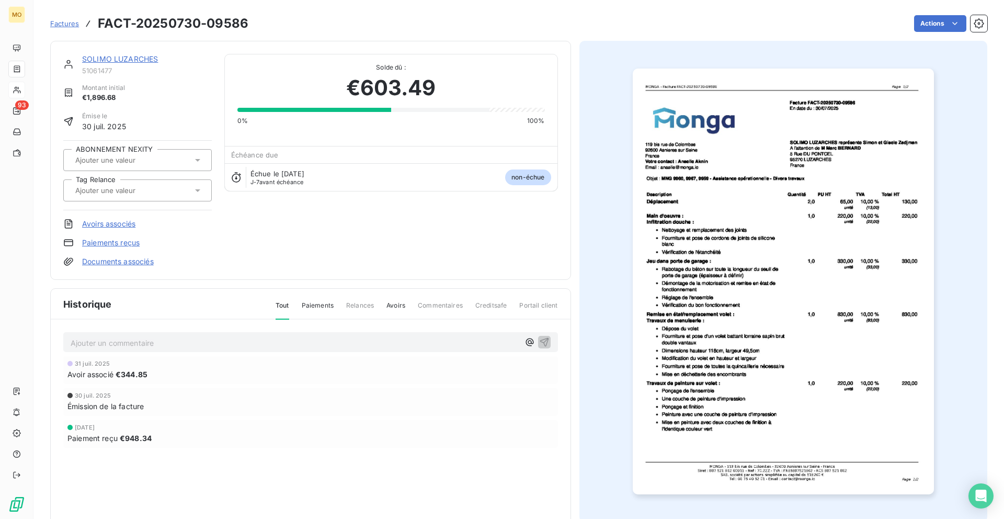
click at [236, 347] on p "Ajouter un commentaire ﻿" at bounding box center [295, 342] width 449 height 13
drag, startPoint x: 162, startPoint y: 338, endPoint x: 216, endPoint y: 337, distance: 54.4
click at [216, 337] on p "Le proprio est à l'hopital, il faudra" at bounding box center [295, 342] width 449 height 12
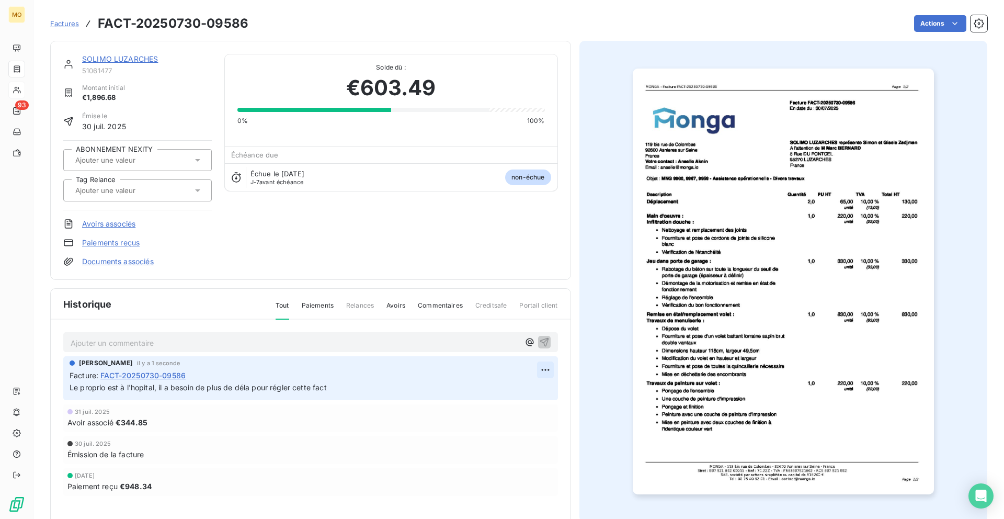
click at [543, 367] on html "MO 93 Factures FACT-20250730-09586 Actions SOLIMO LUZARCHES 51061477 Montant in…" at bounding box center [502, 259] width 1004 height 519
click at [521, 388] on div "Editer" at bounding box center [520, 392] width 59 height 17
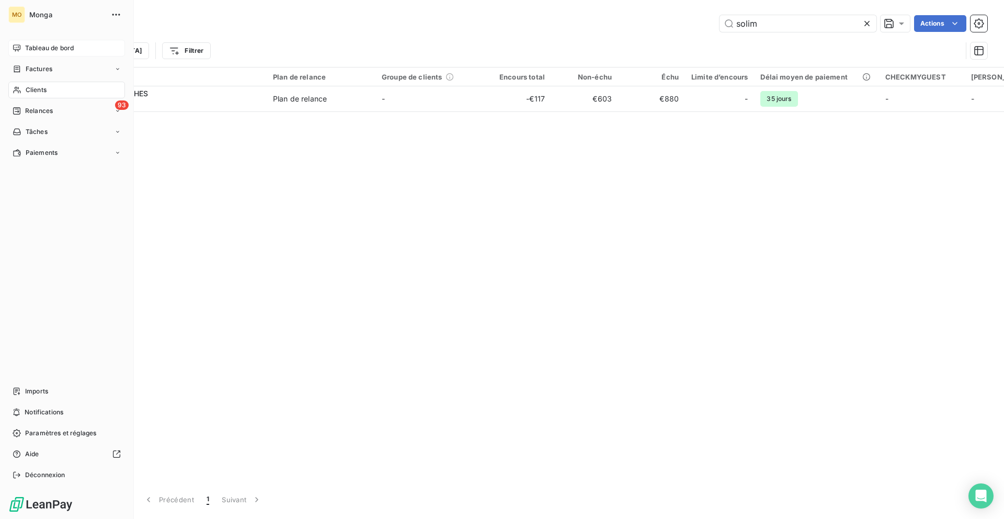
click at [22, 45] on div "Tableau de bord" at bounding box center [66, 48] width 117 height 17
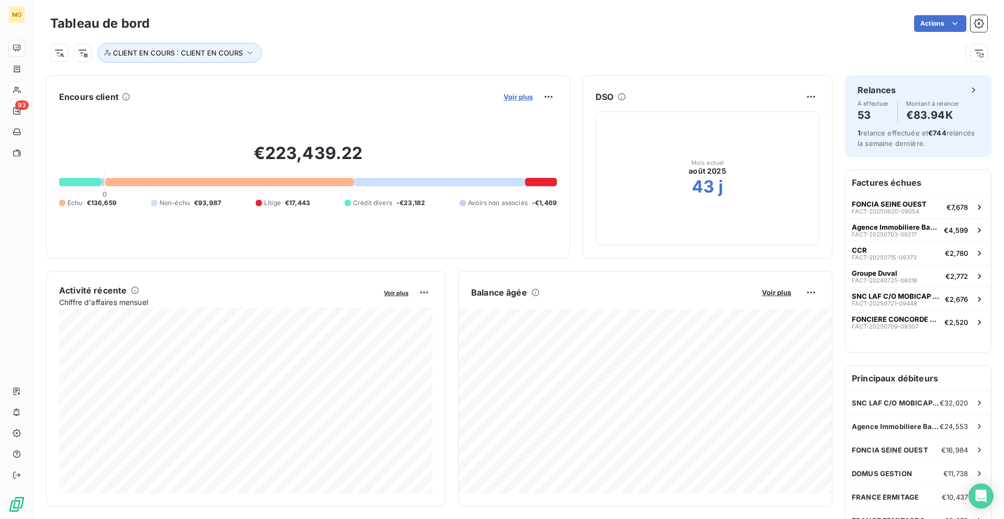
click at [507, 94] on span "Voir plus" at bounding box center [518, 97] width 29 height 8
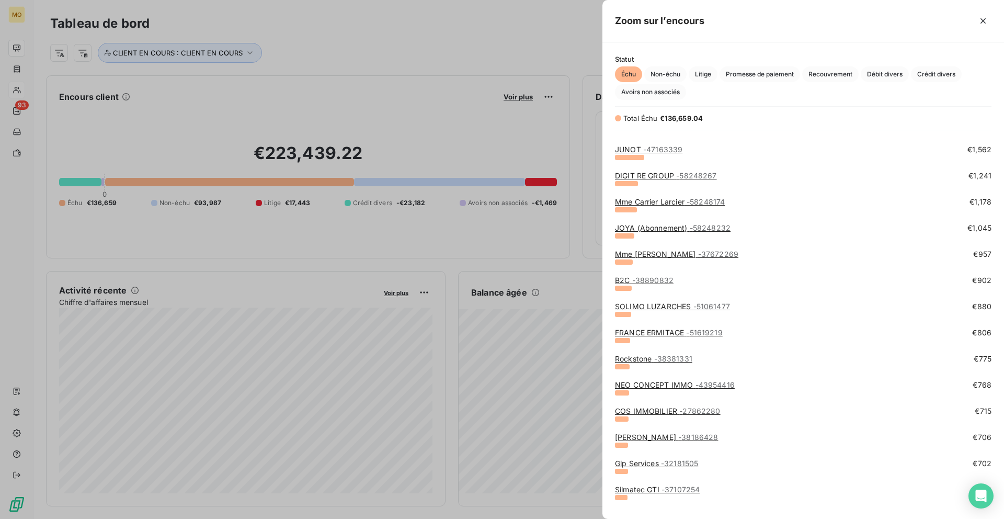
scroll to position [623, 0]
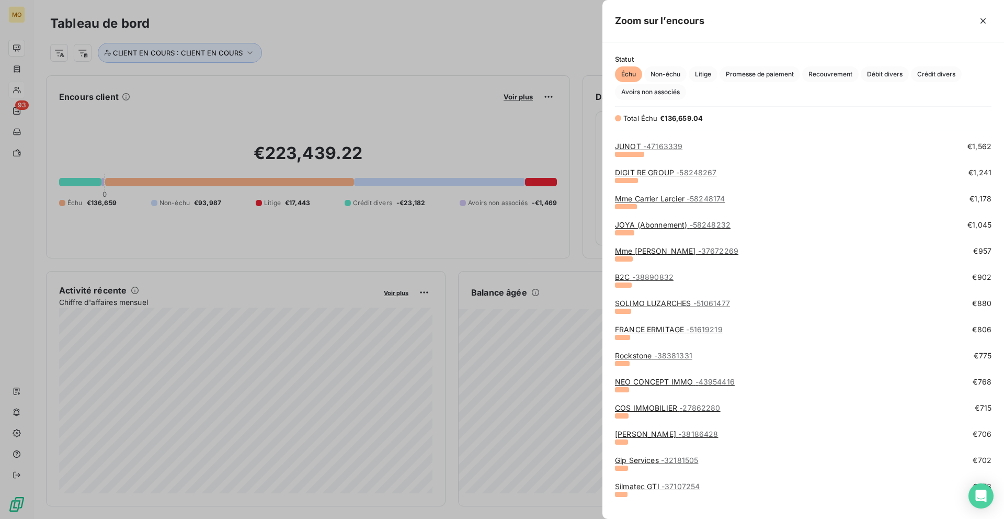
click at [673, 432] on link "Foncia Aubervilliers - 38186428" at bounding box center [666, 433] width 103 height 9
